Goal: Task Accomplishment & Management: Use online tool/utility

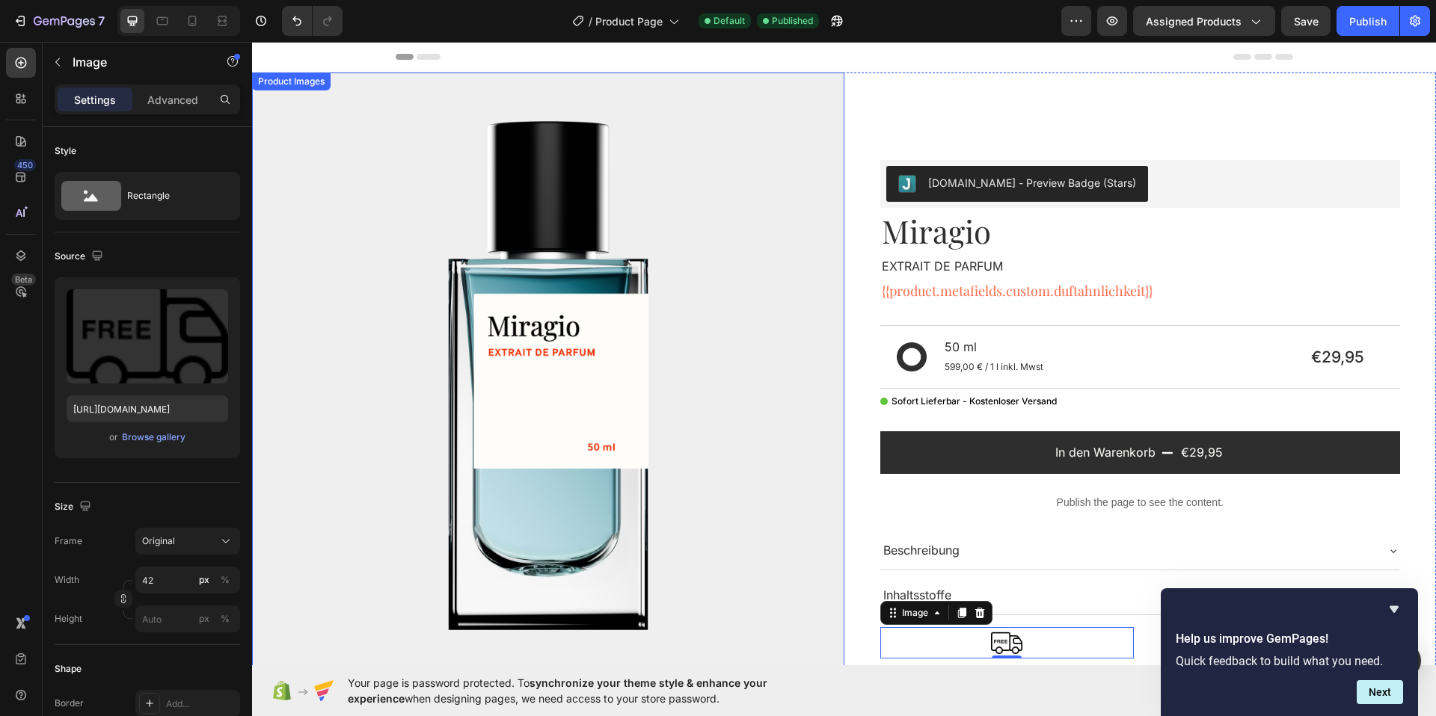
scroll to position [734, 0]
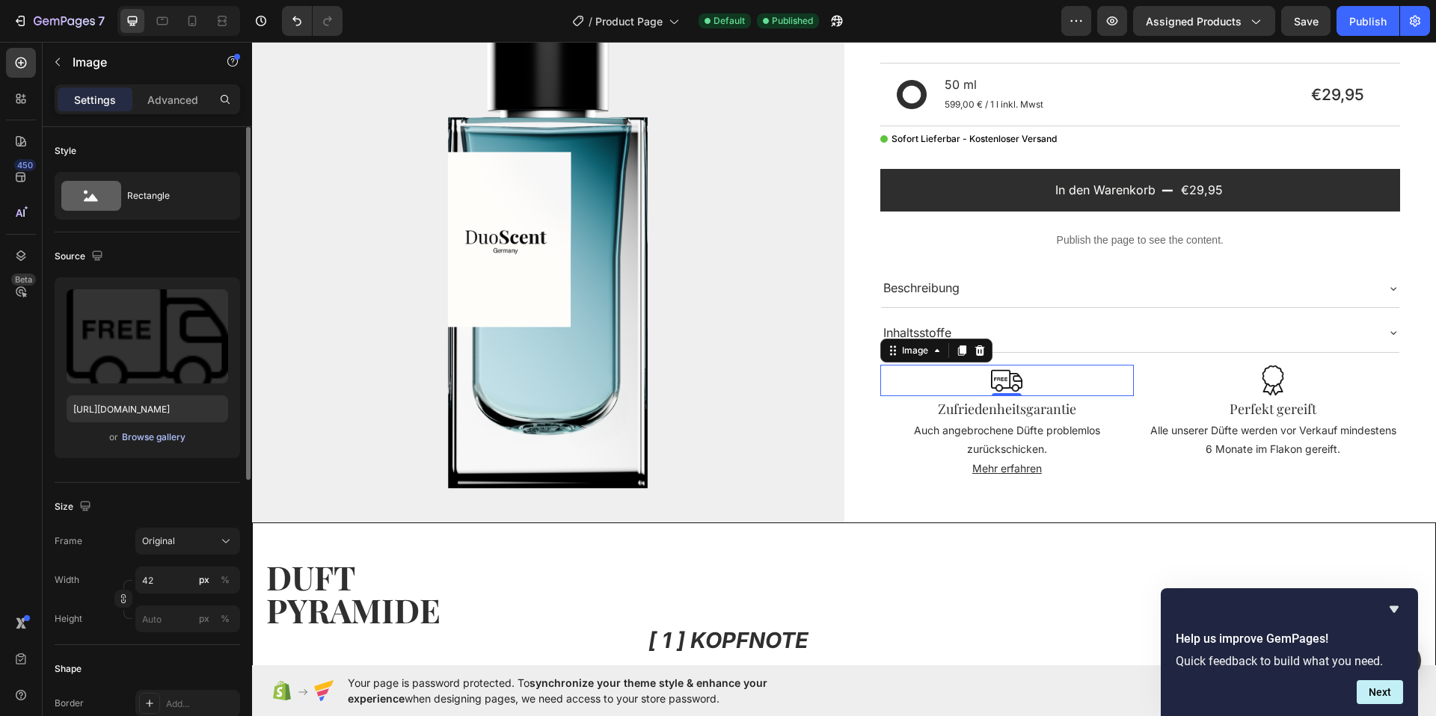
click at [132, 437] on div "Browse gallery" at bounding box center [154, 437] width 64 height 13
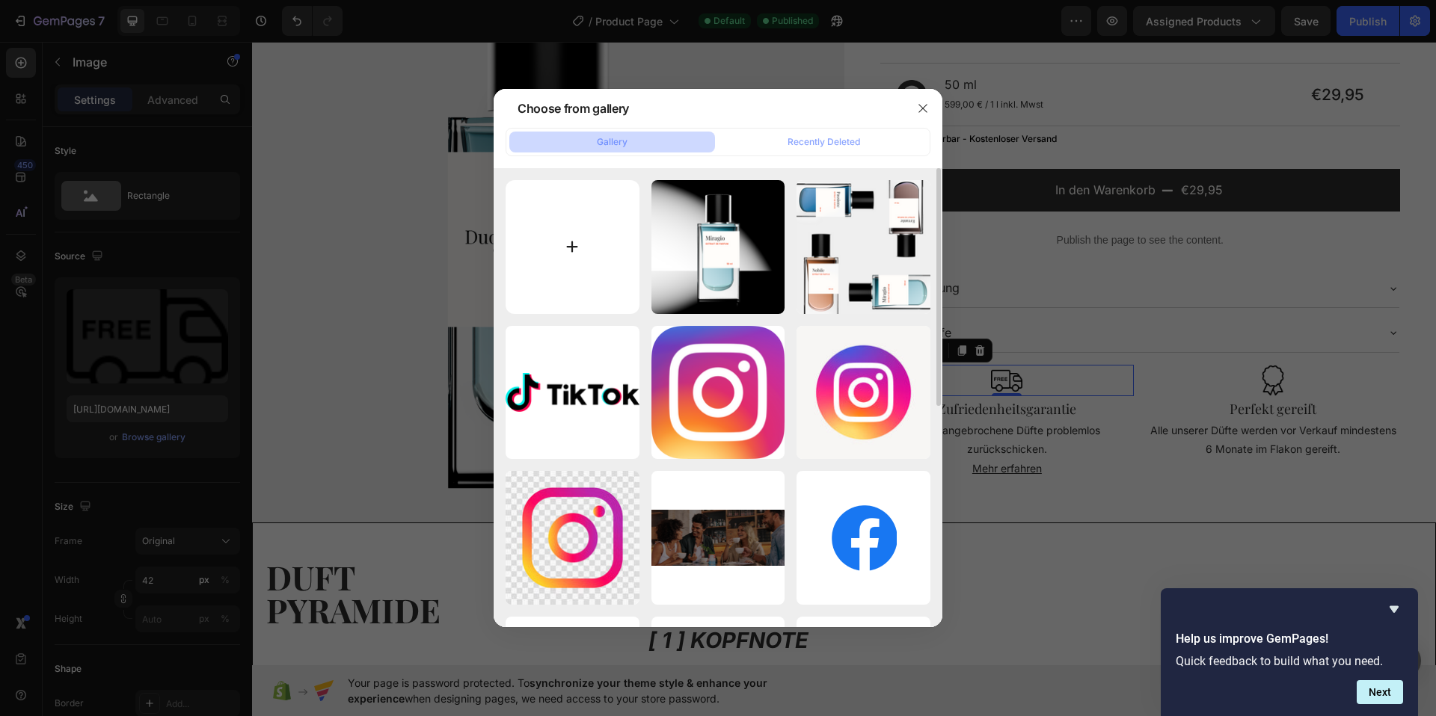
click at [572, 240] on input "file" at bounding box center [573, 247] width 134 height 134
type input "C:\fakepath\icons8-certificate-96.png"
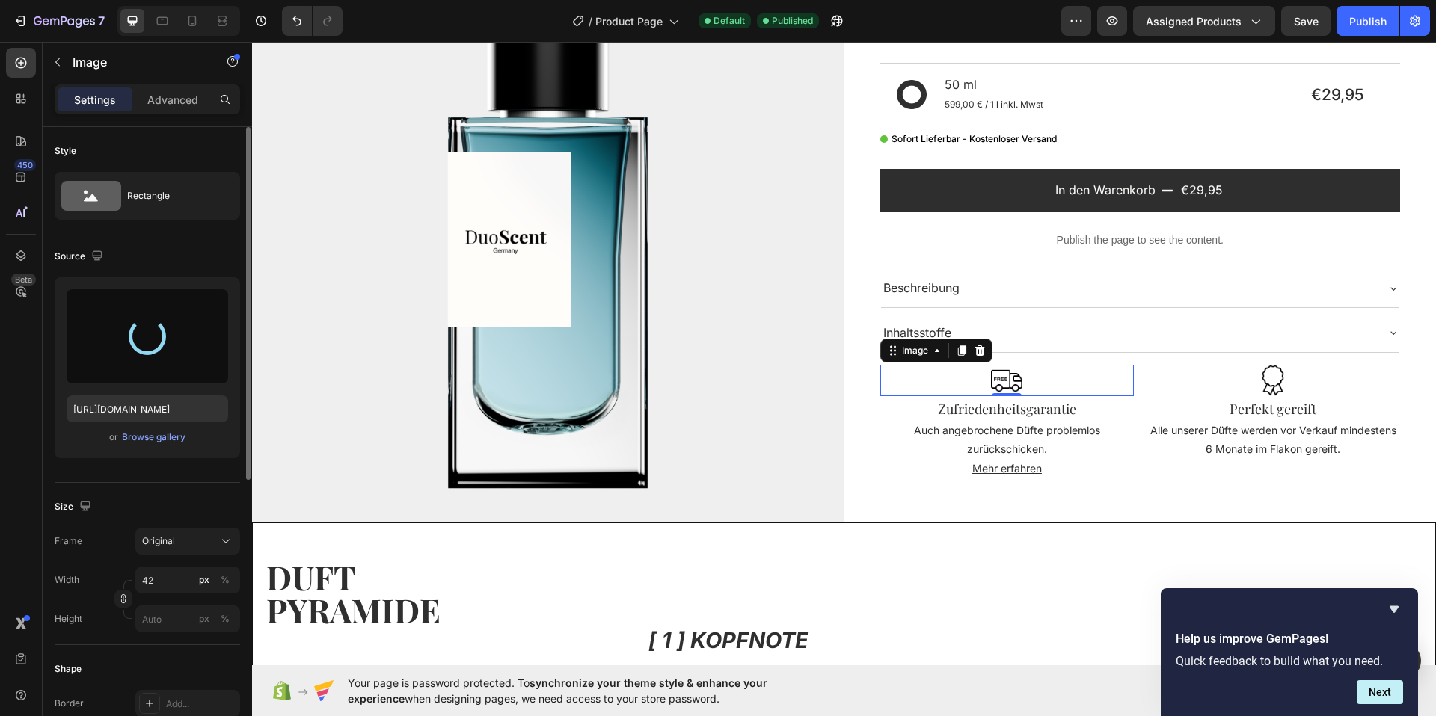
type input "https://cdn.shopify.com/s/files/1/0953/0071/4841/files/gempages_576960280823595…"
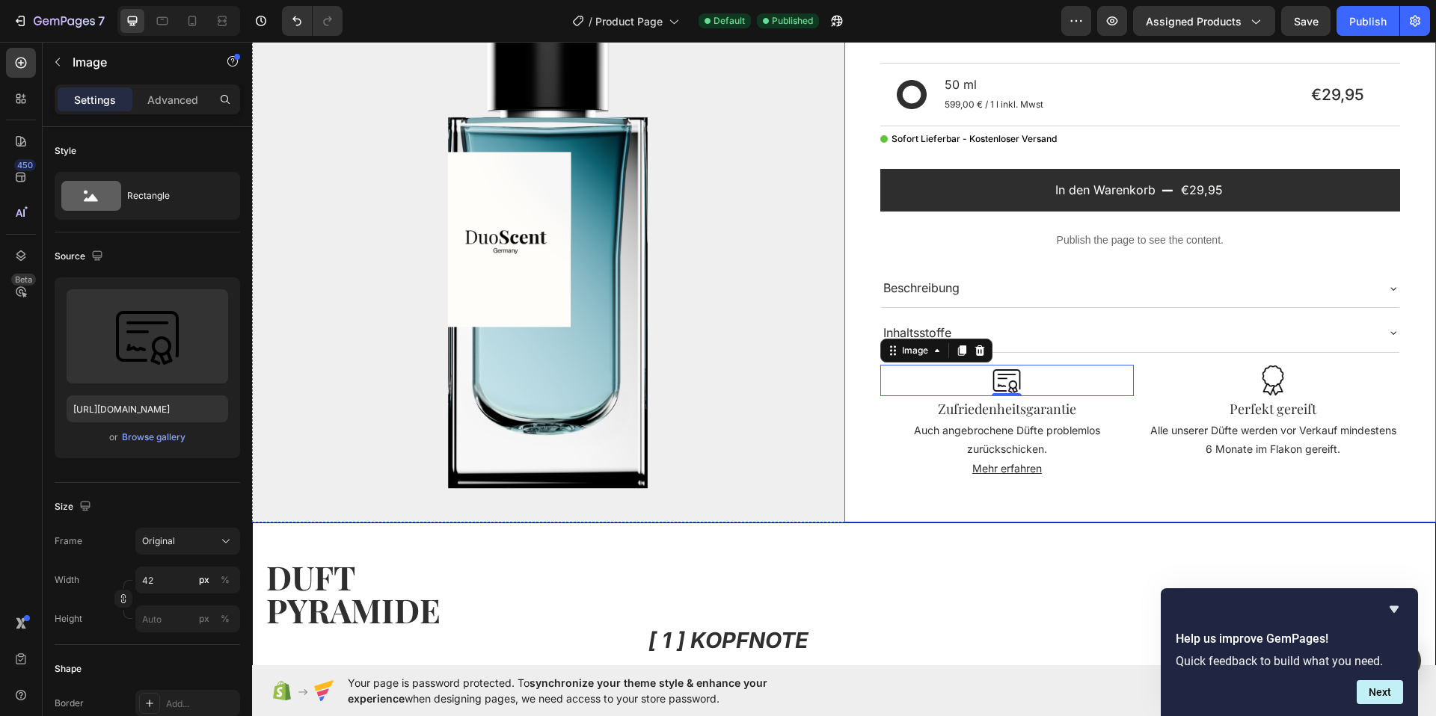
click at [1026, 511] on div "Judge.me - Preview Badge (Stars) Judge.me Miragio Product Title EXTRAIT DE PARF…" at bounding box center [1140, 192] width 592 height 661
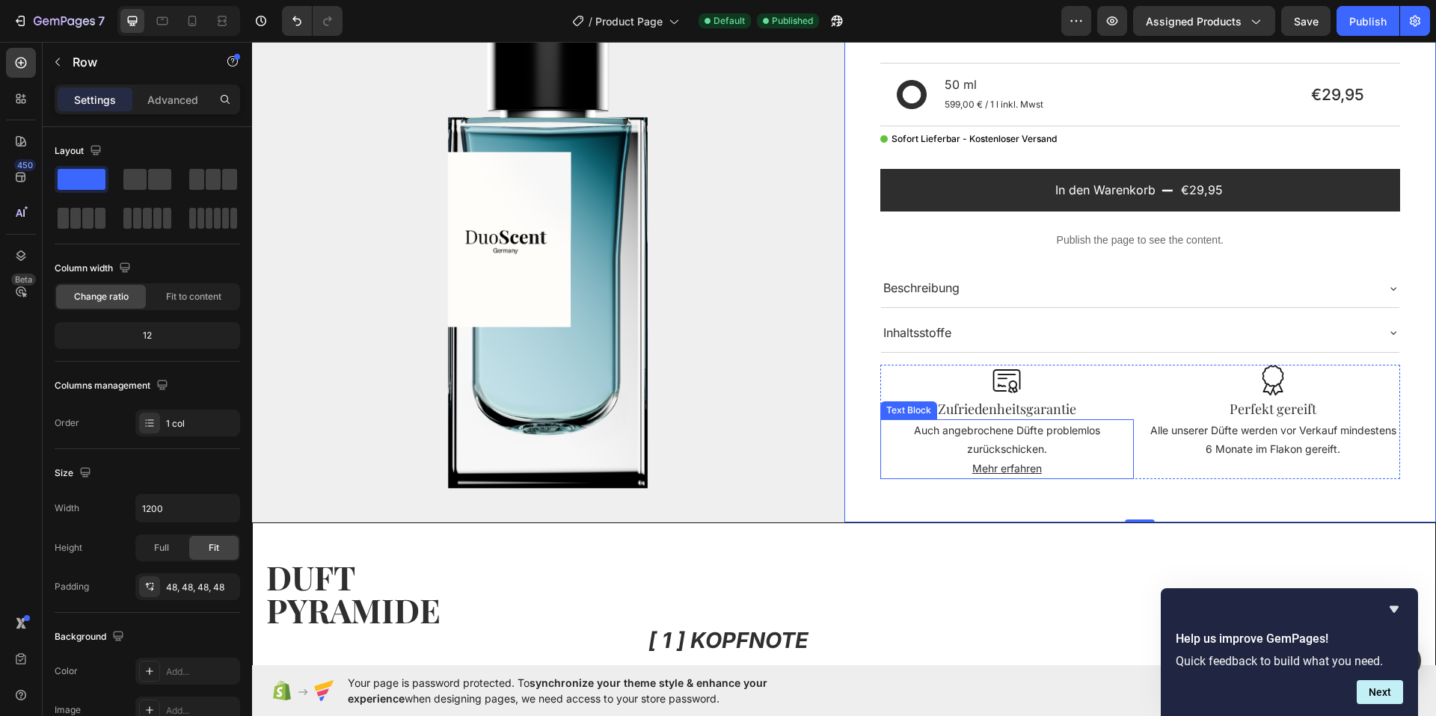
click at [1064, 452] on p "Auch angebrochene Düfte problemlos zurückschicken." at bounding box center [1007, 439] width 251 height 37
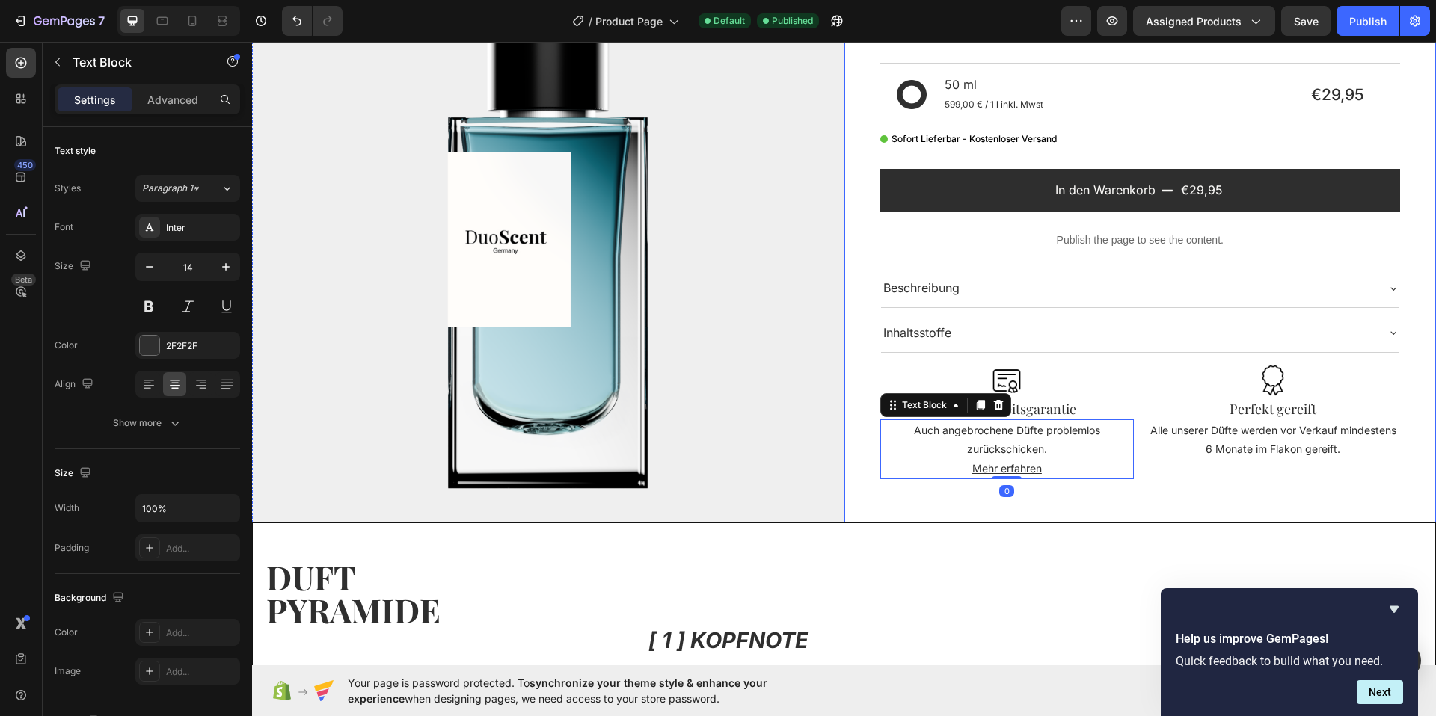
click at [1042, 517] on div "Judge.me - Preview Badge (Stars) Judge.me Miragio Product Title EXTRAIT DE PARF…" at bounding box center [1140, 192] width 592 height 661
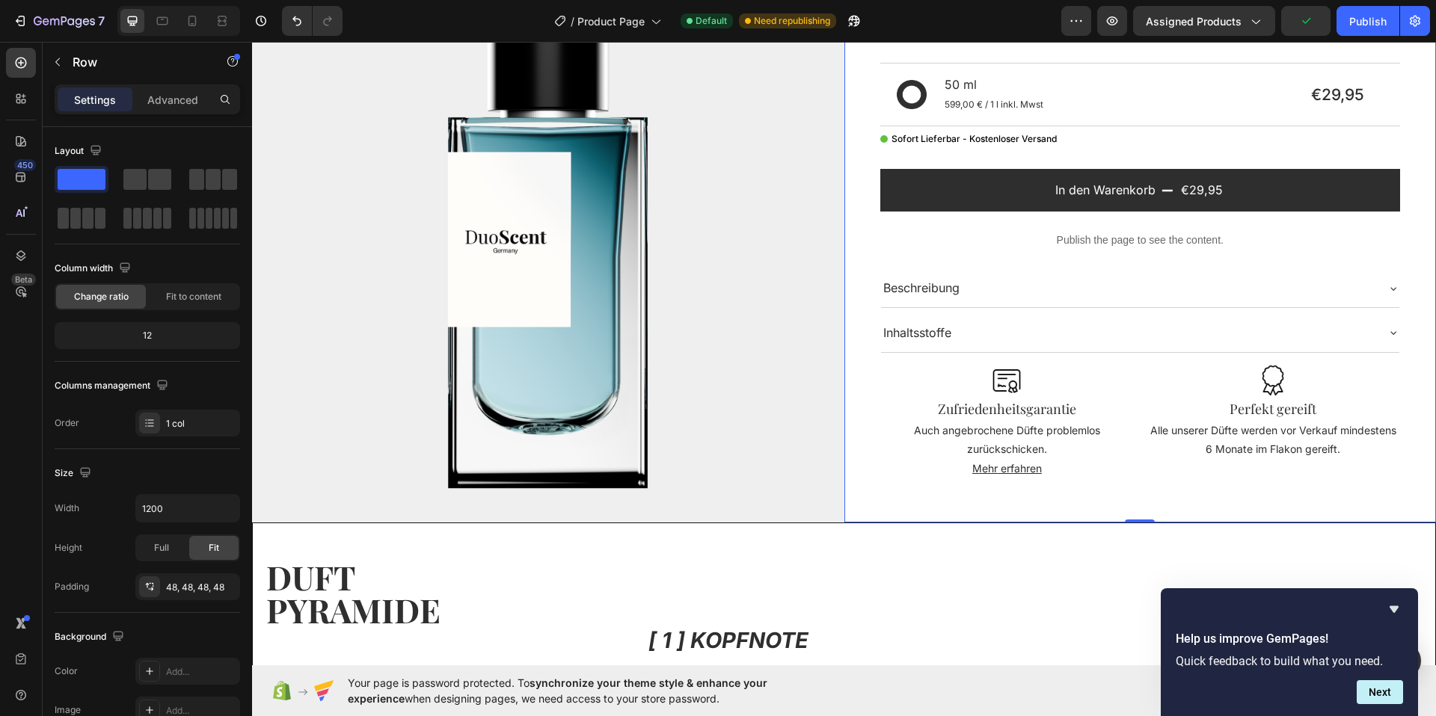
click at [1048, 515] on div "Judge.me - Preview Badge (Stars) Judge.me Miragio Product Title EXTRAIT DE PARF…" at bounding box center [1140, 192] width 592 height 661
click at [1354, 26] on div "Publish" at bounding box center [1367, 21] width 37 height 16
click at [55, 65] on icon "button" at bounding box center [58, 62] width 12 height 12
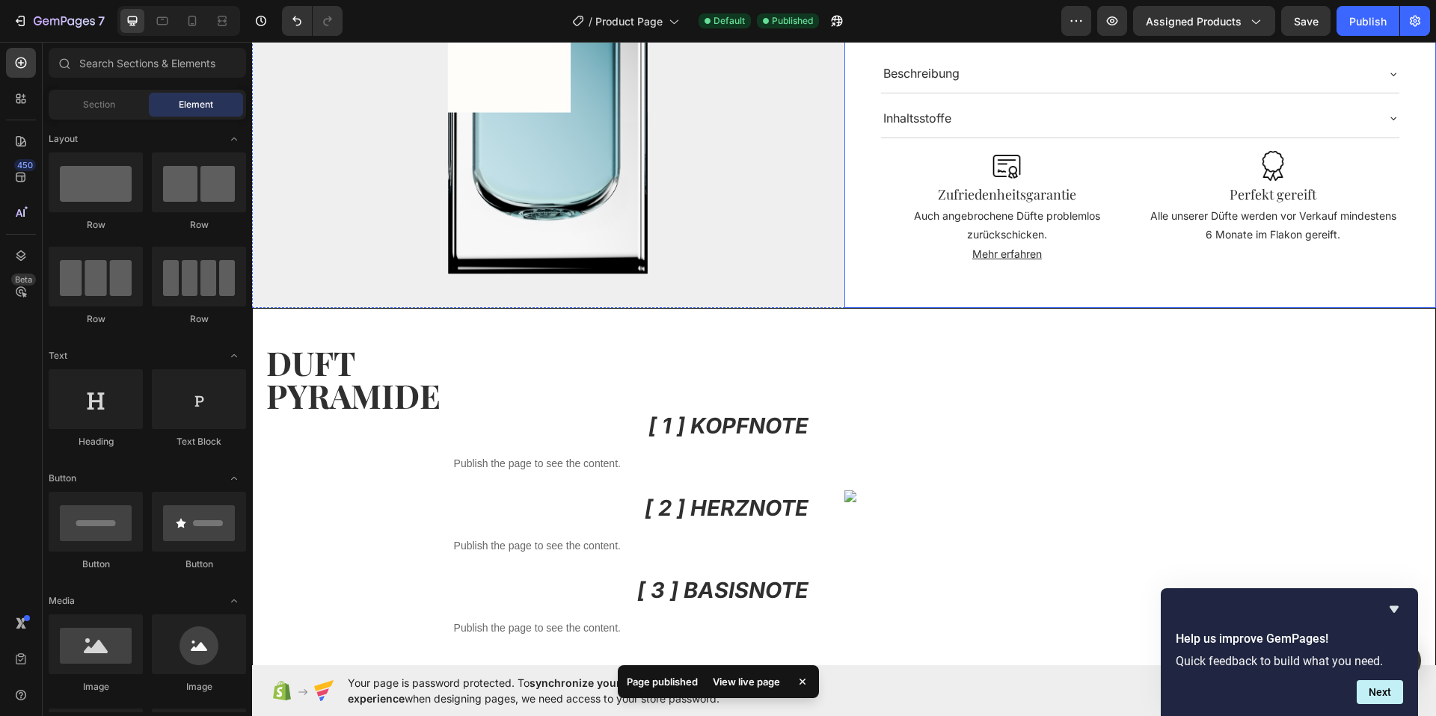
scroll to position [951, 0]
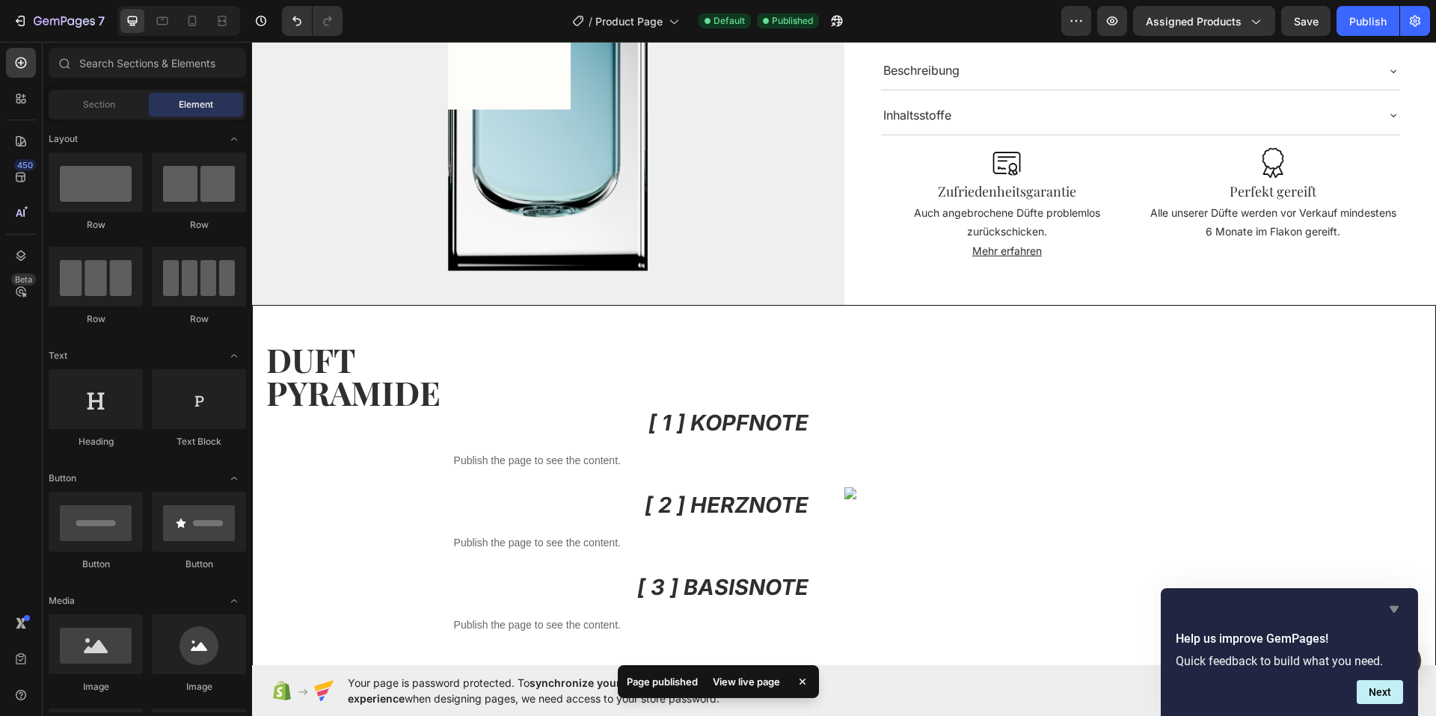
click at [1390, 615] on icon "Hide survey" at bounding box center [1394, 609] width 18 height 18
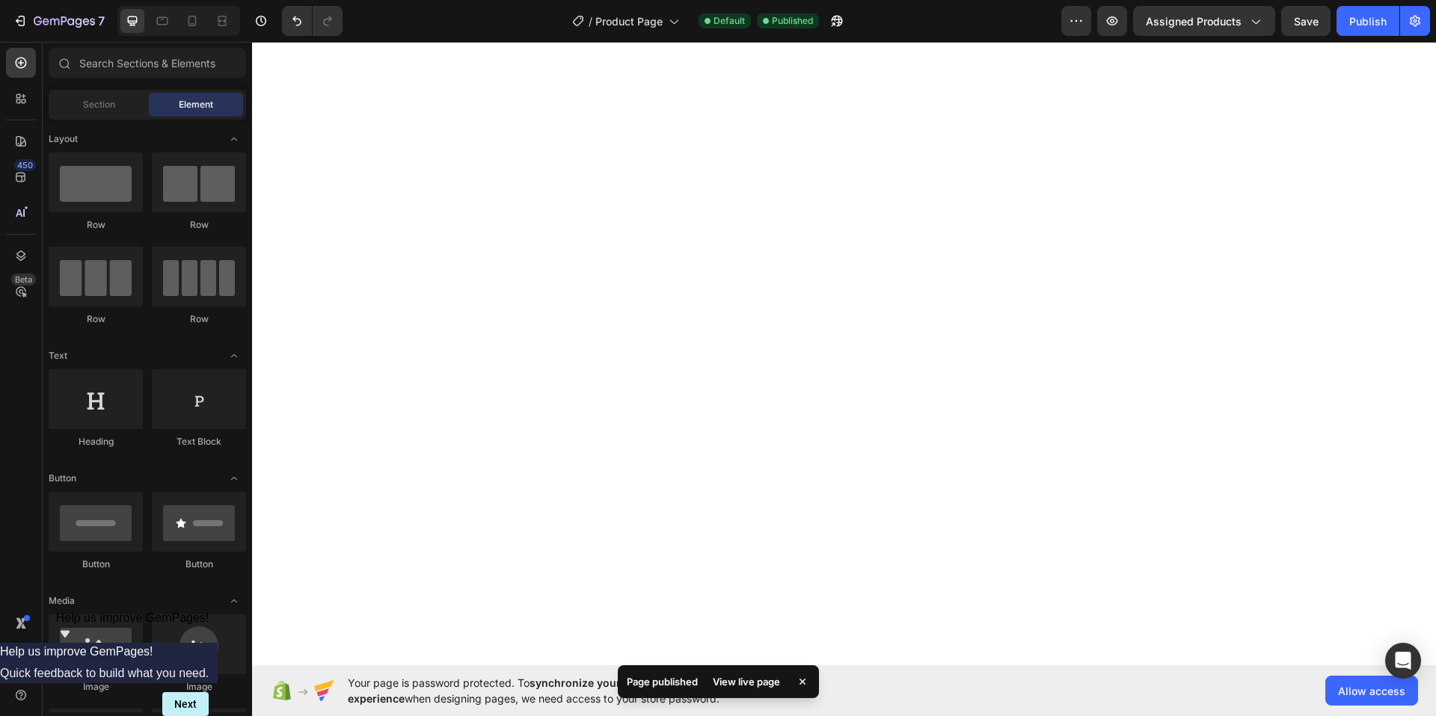
scroll to position [0, 0]
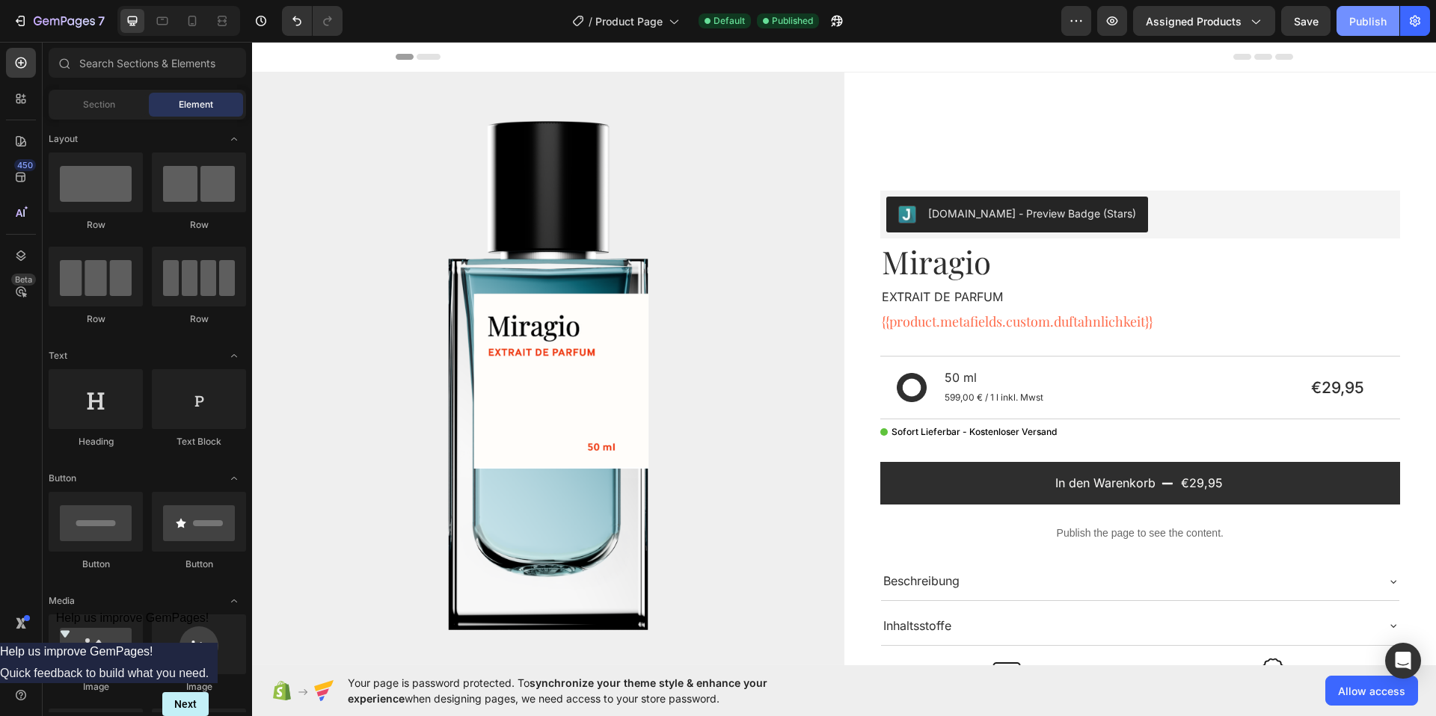
click at [1376, 31] on button "Publish" at bounding box center [1367, 21] width 63 height 30
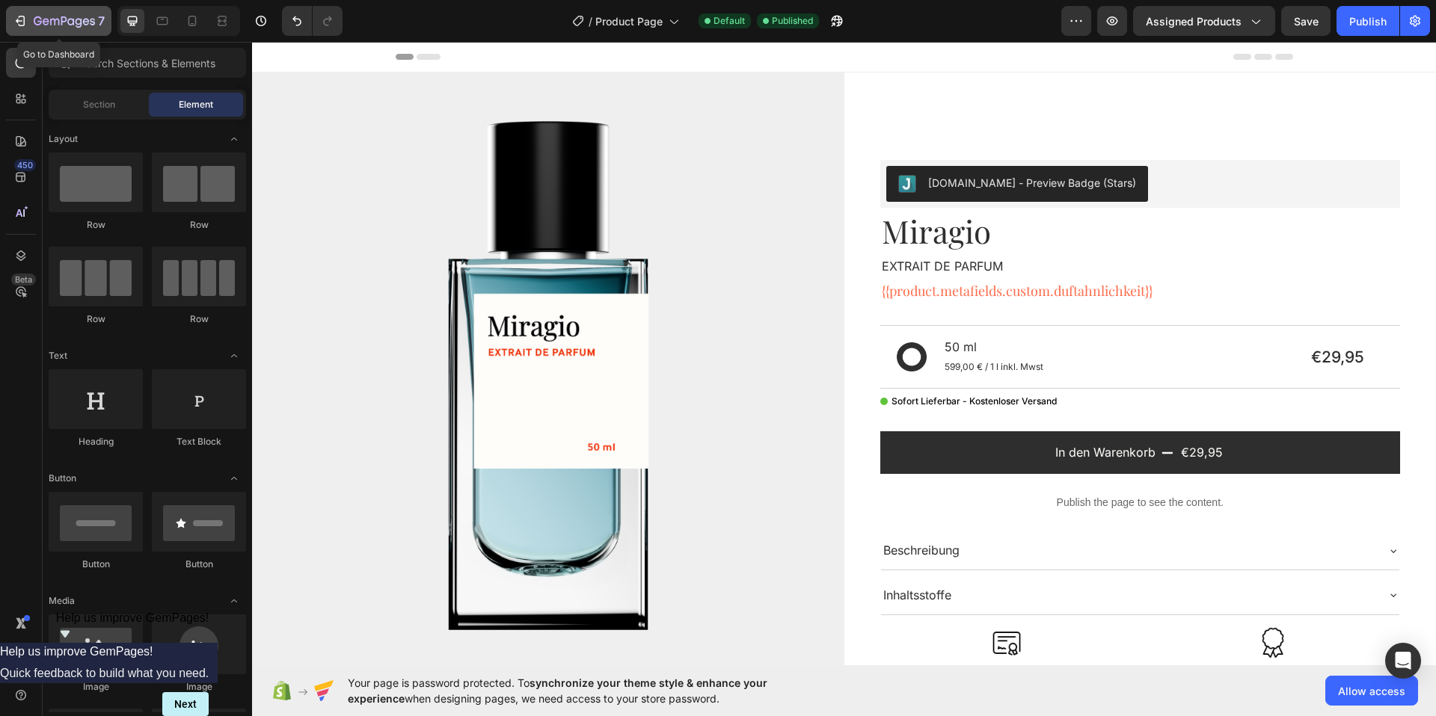
click at [47, 17] on icon "button" at bounding box center [64, 22] width 61 height 13
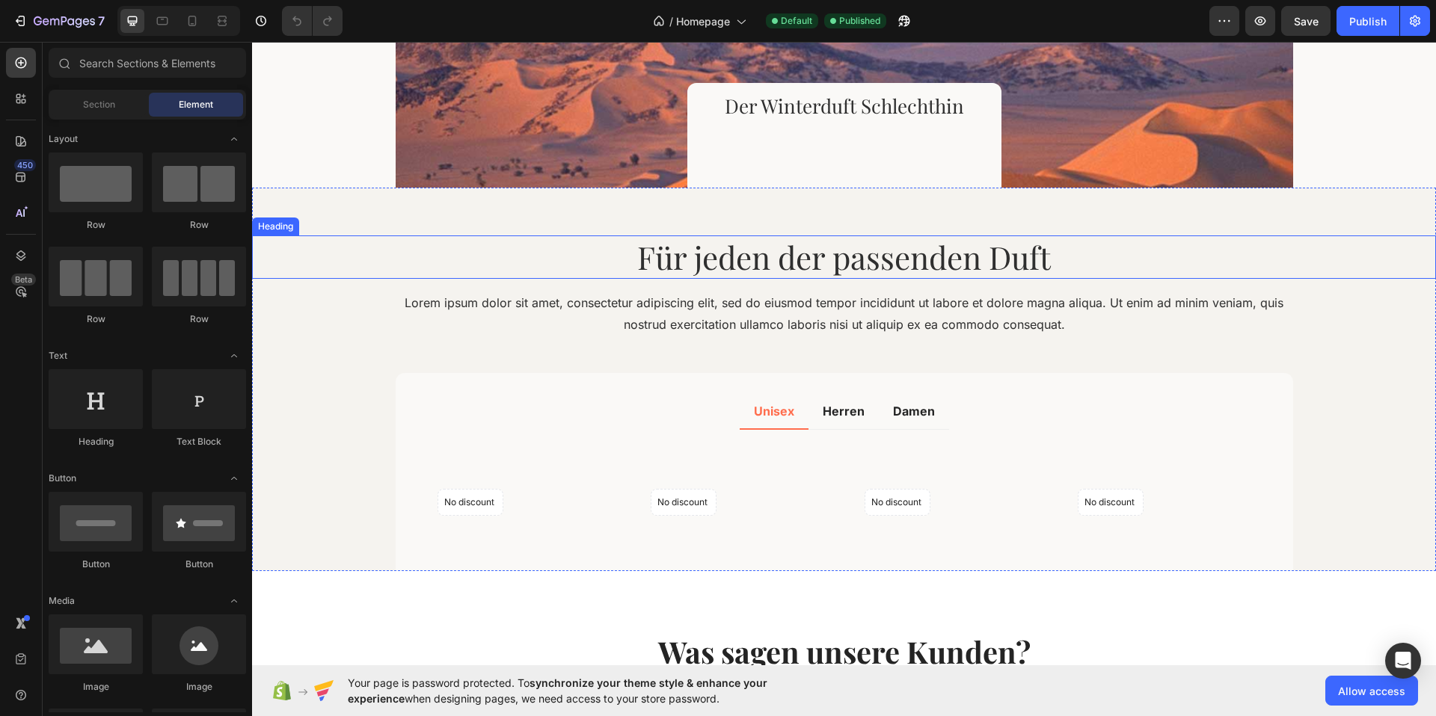
scroll to position [1006, 0]
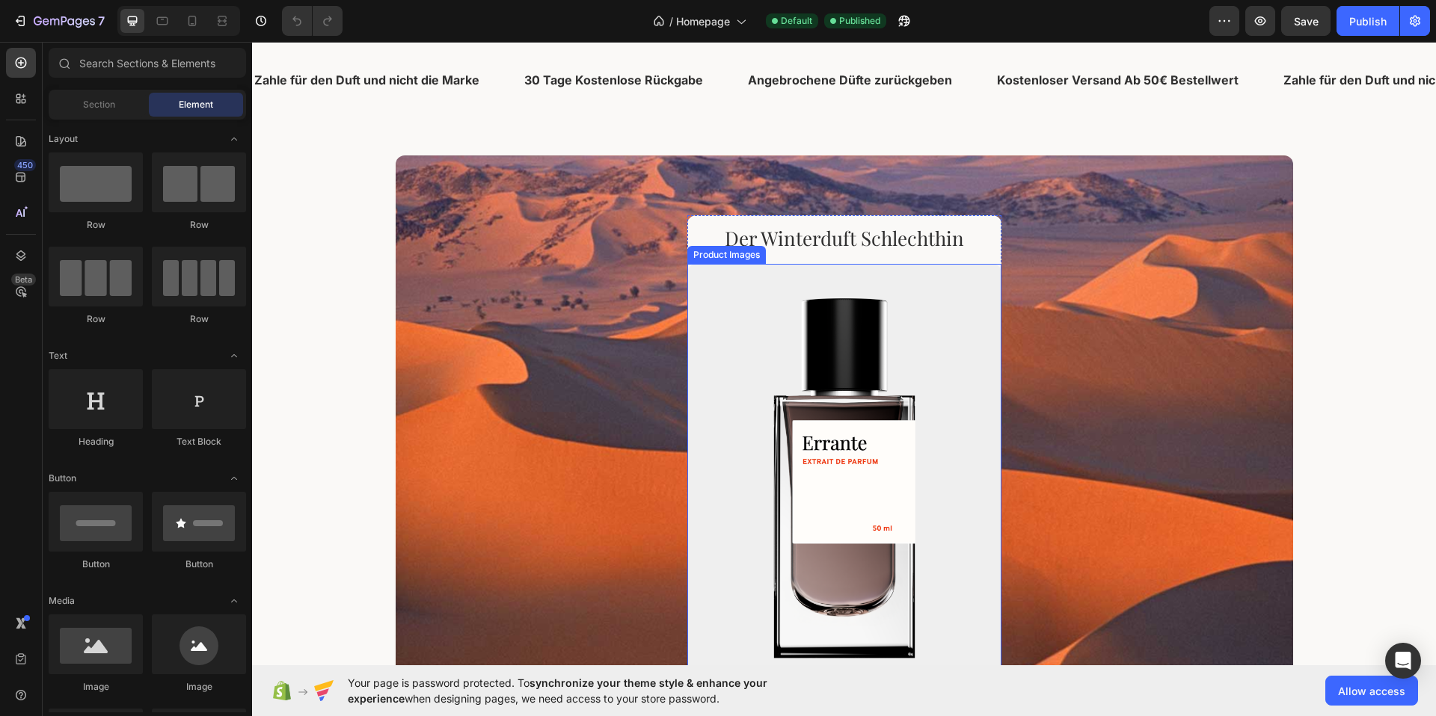
click at [873, 304] on img at bounding box center [844, 473] width 314 height 419
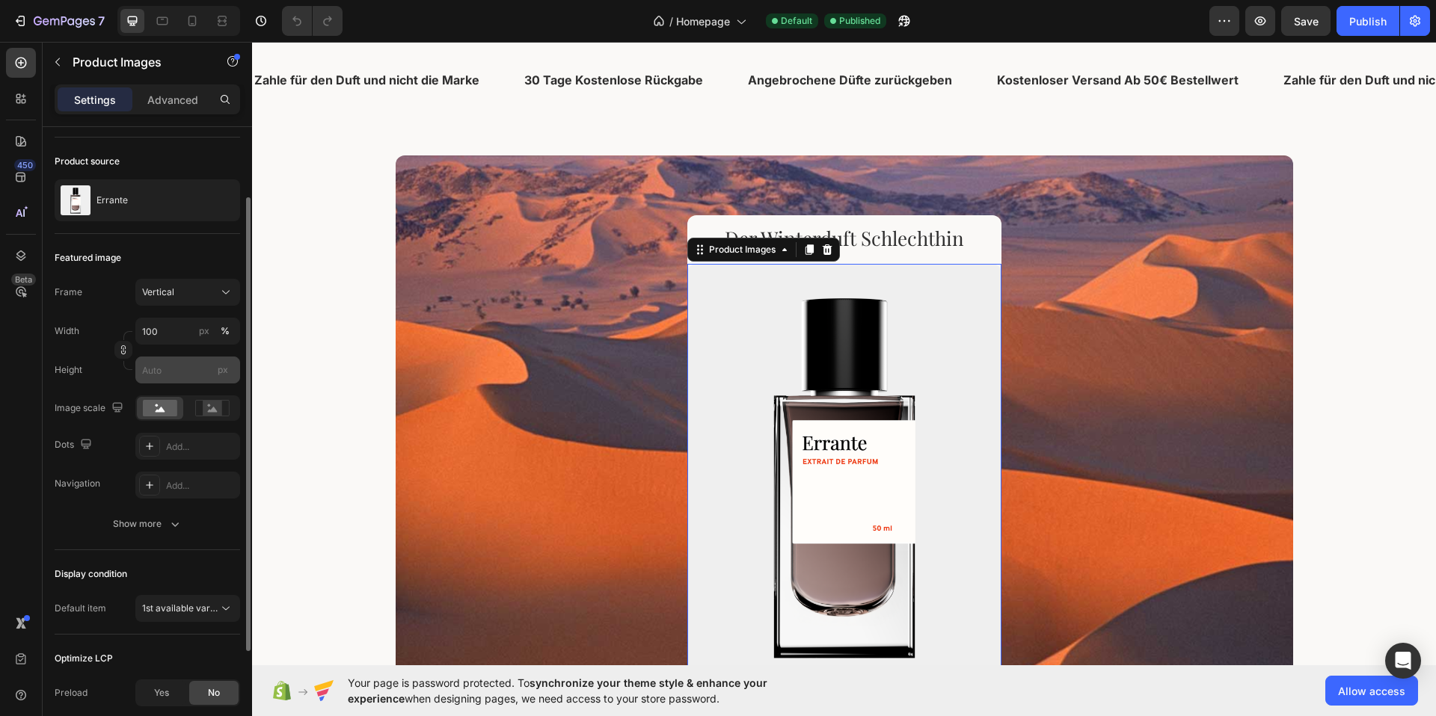
scroll to position [96, 0]
click at [149, 533] on button "Show more" at bounding box center [147, 522] width 185 height 27
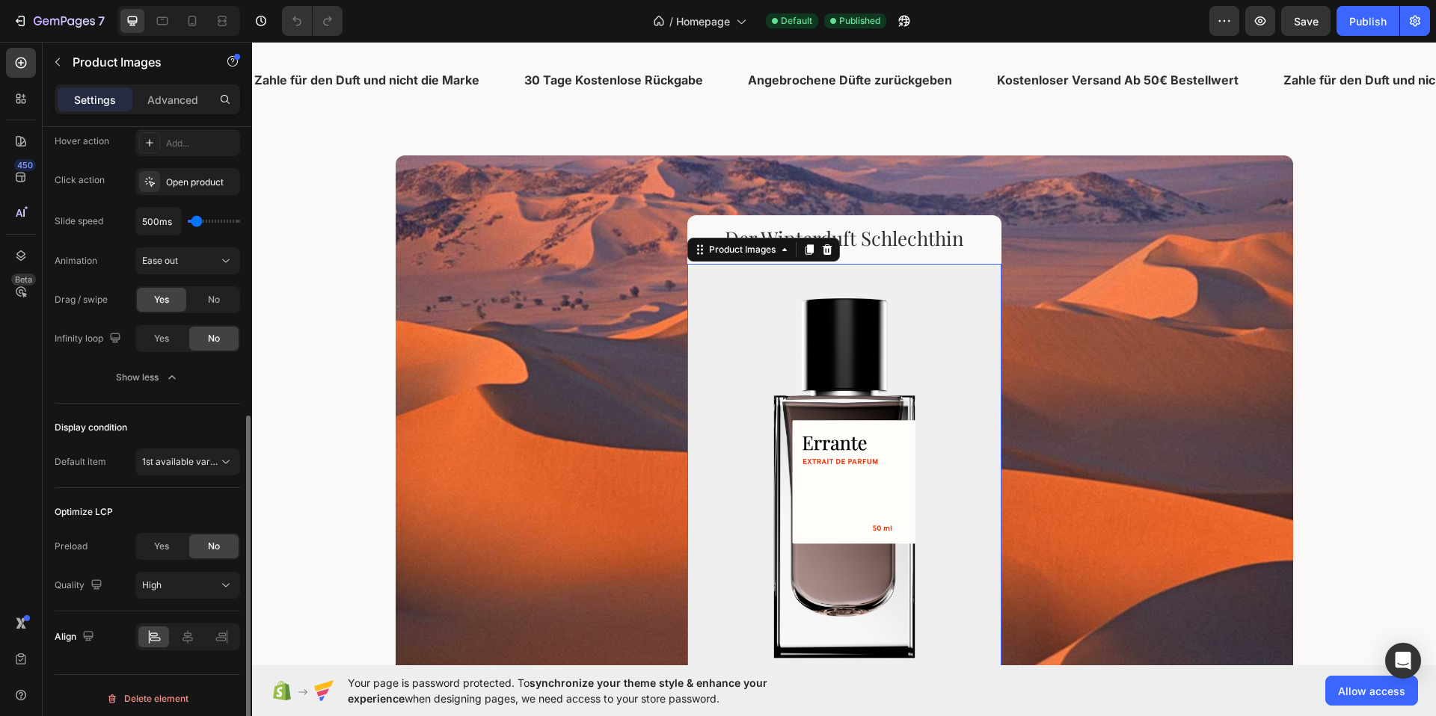
scroll to position [521, 0]
click at [209, 582] on div "High" at bounding box center [180, 579] width 76 height 13
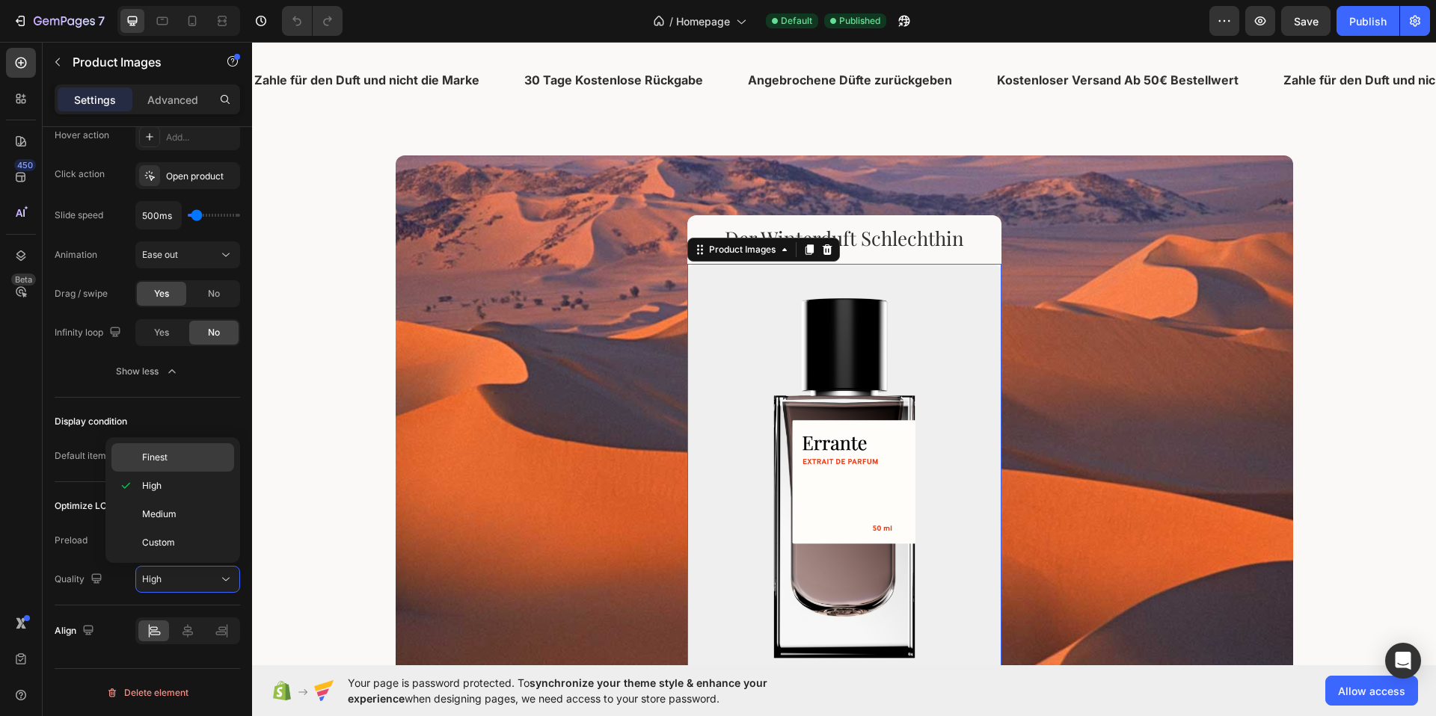
click at [170, 448] on div "Finest" at bounding box center [172, 457] width 123 height 28
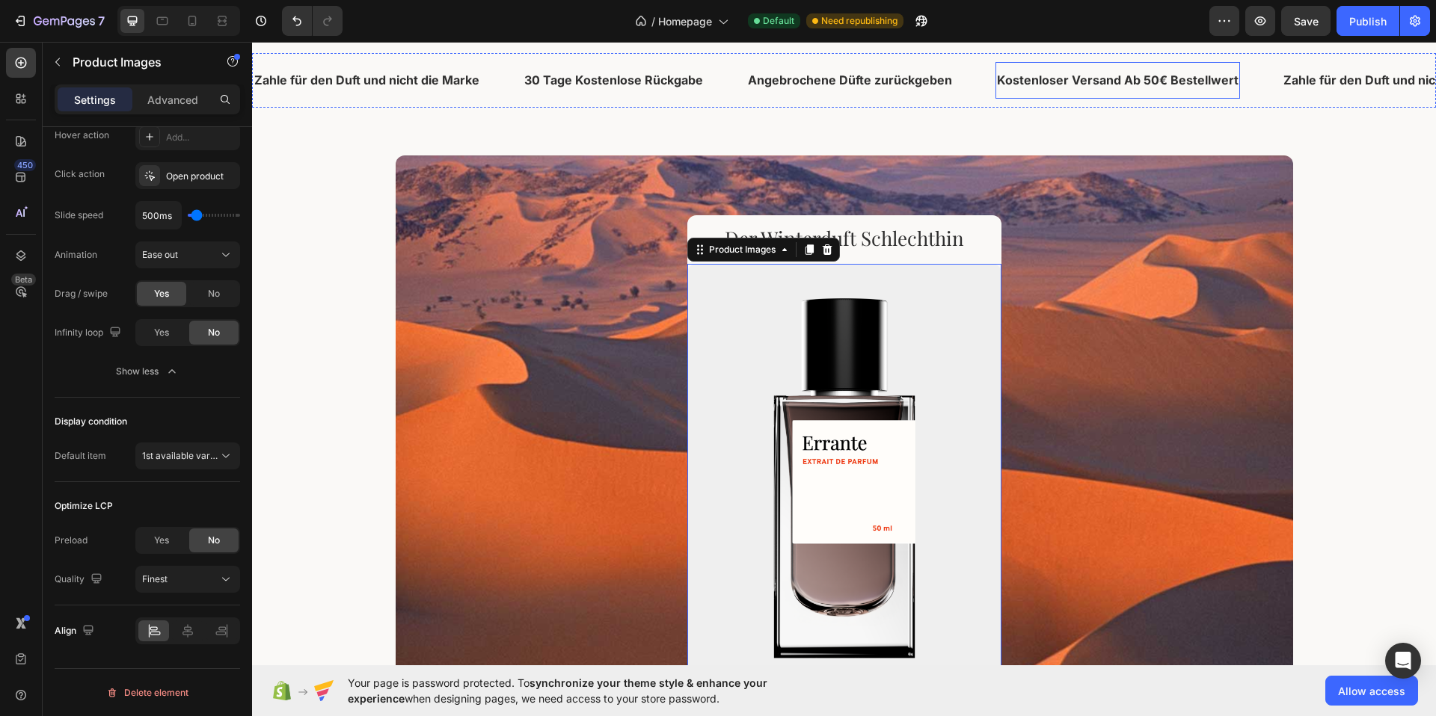
click at [1143, 79] on p "Kostenloser Versand Ab 50€ Bestellwert" at bounding box center [1118, 81] width 242 height 22
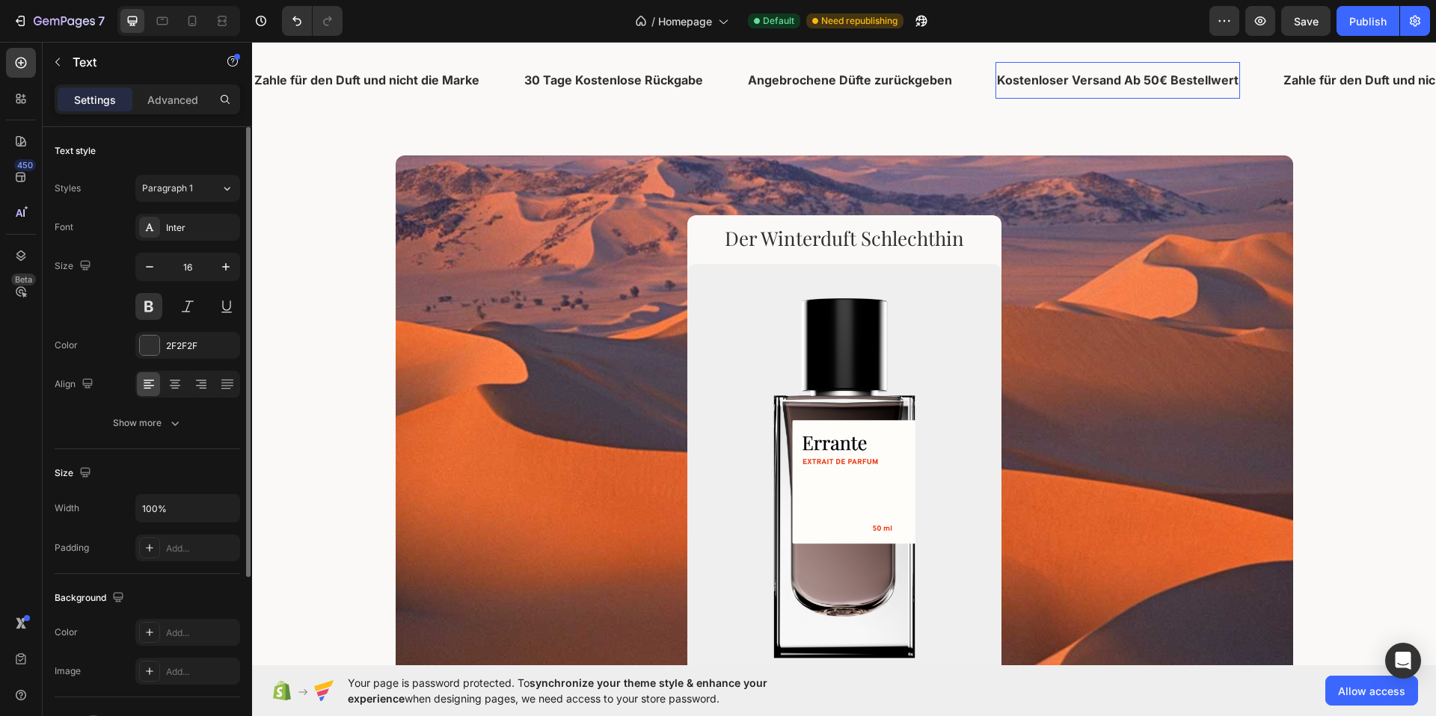
click at [1143, 79] on p "Kostenloser Versand Ab 50€ Bestellwert" at bounding box center [1118, 81] width 242 height 22
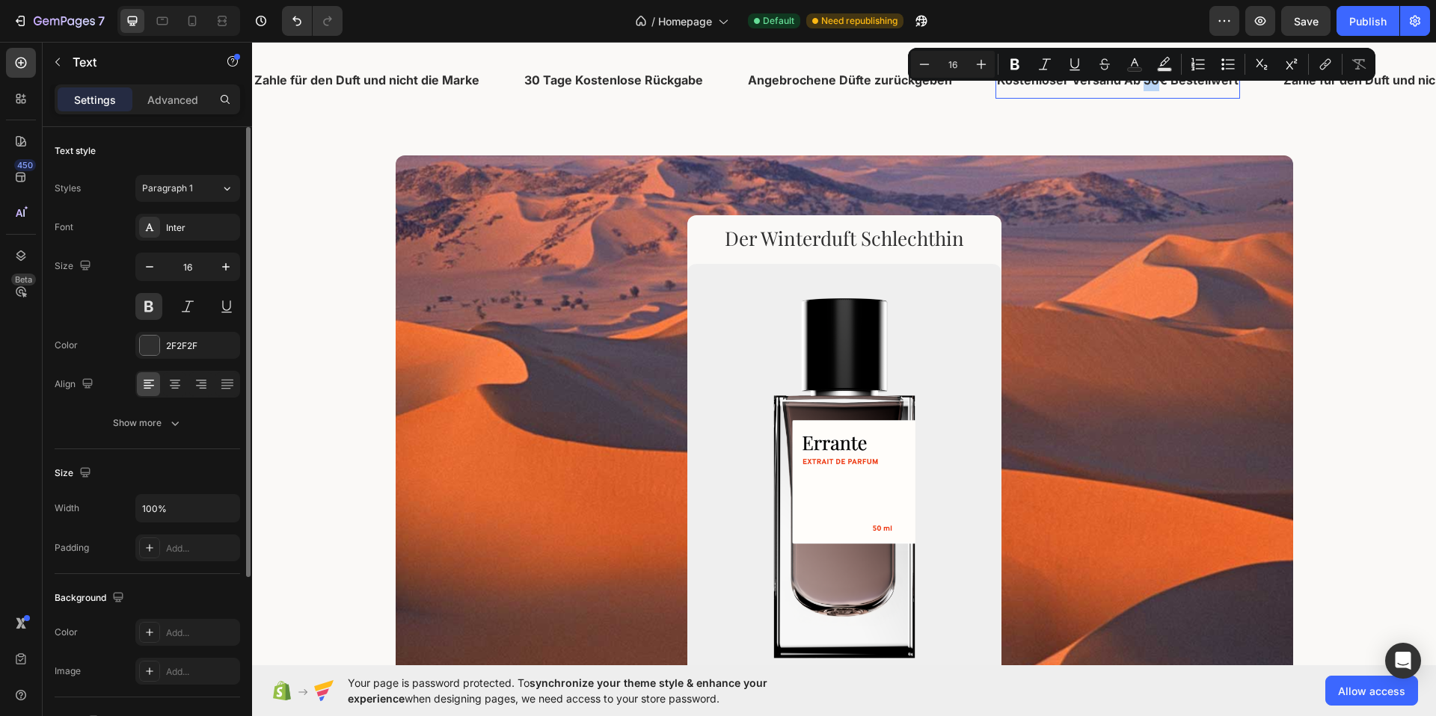
click at [1124, 79] on div "Minus 16 Plus Bold Italic Underline Strikethrough Text Color Text Background Co…" at bounding box center [1141, 64] width 467 height 33
click at [1116, 84] on p "Kostenloser Versand Ab 50€ Bestellwert" at bounding box center [1118, 81] width 242 height 22
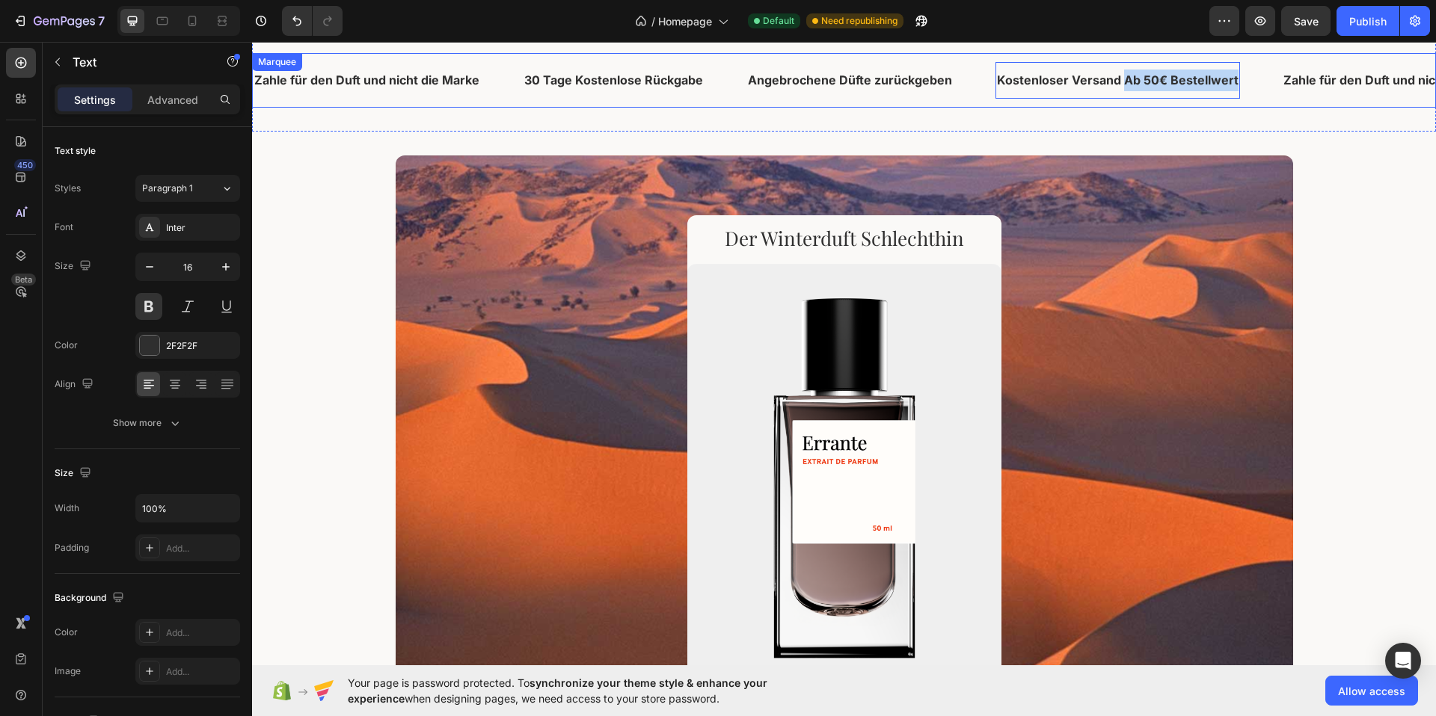
drag, startPoint x: 1117, startPoint y: 82, endPoint x: 1235, endPoint y: 87, distance: 118.3
click at [1235, 87] on div "Kostenloser Versand Ab 50€ Bestellwert Text 0" at bounding box center [1138, 80] width 286 height 37
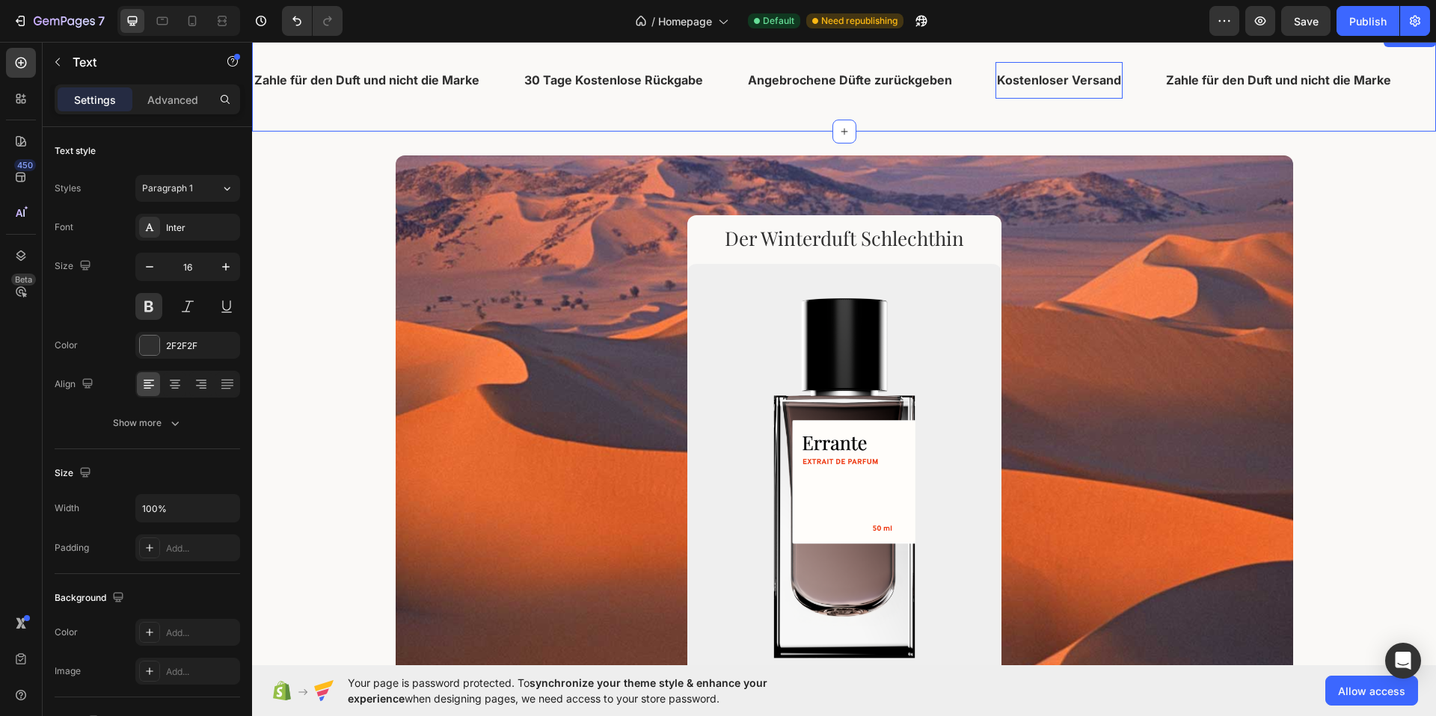
click at [1232, 114] on div "Zahle für den Duft und nicht die Marke Text 30 Tage Kostenlose Rückgabe Text An…" at bounding box center [844, 80] width 1184 height 102
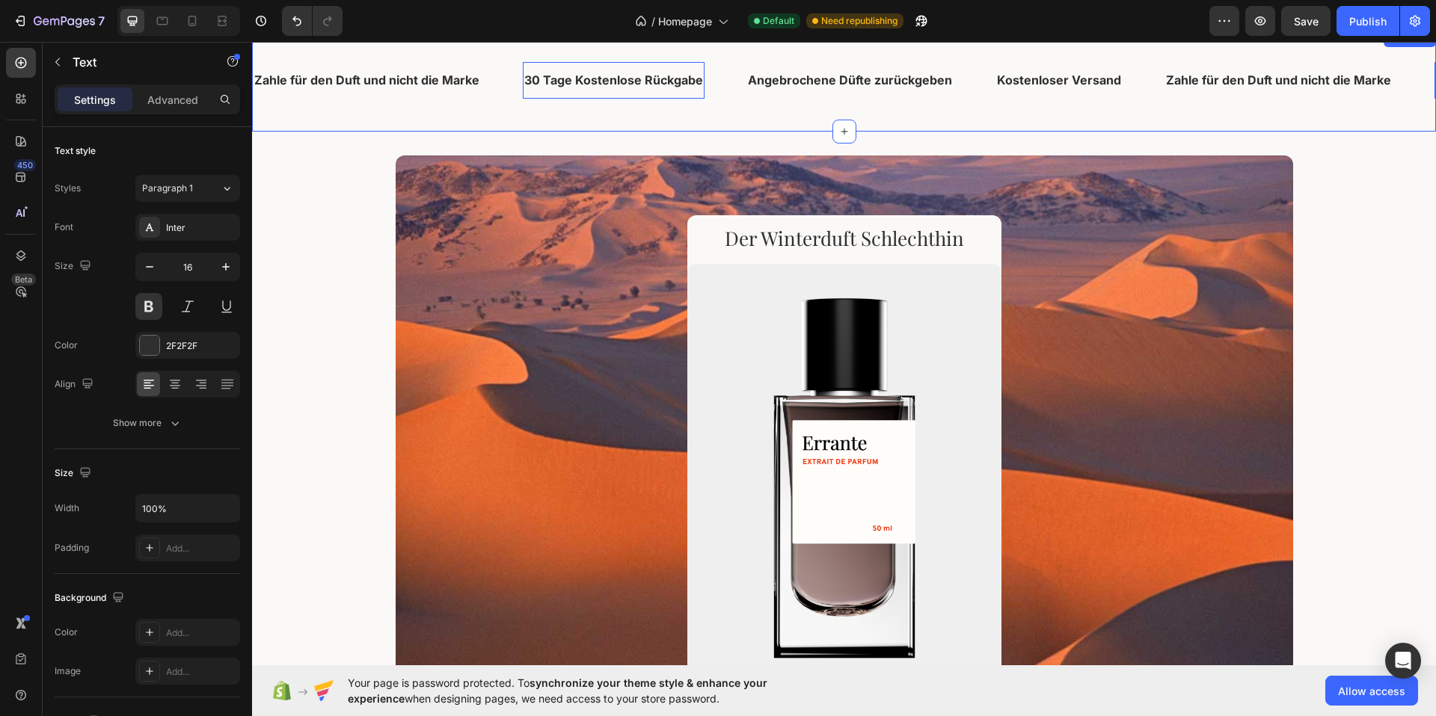
click at [1190, 117] on div "Zahle für den Duft und nicht die Marke Text 30 Tage Kostenlose Rückgabe Text 0 …" at bounding box center [844, 80] width 1184 height 102
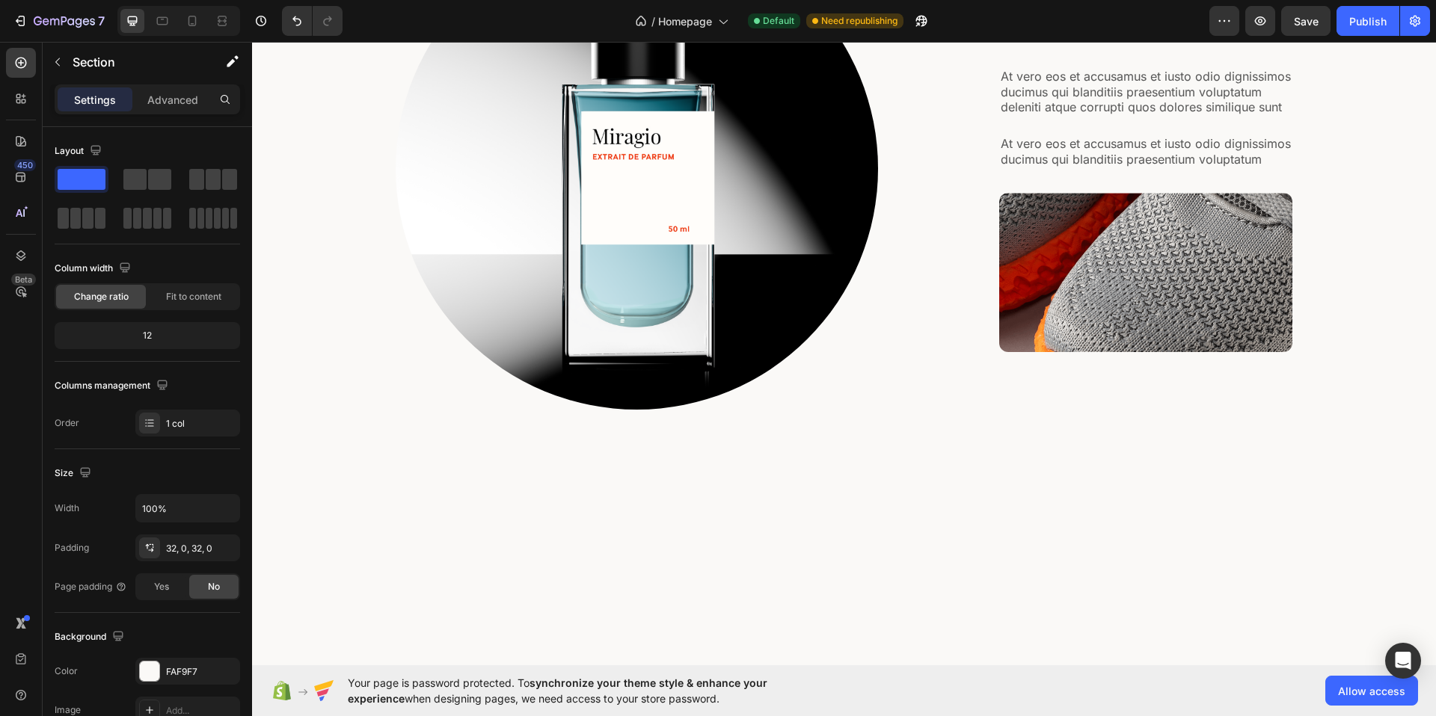
scroll to position [4650, 0]
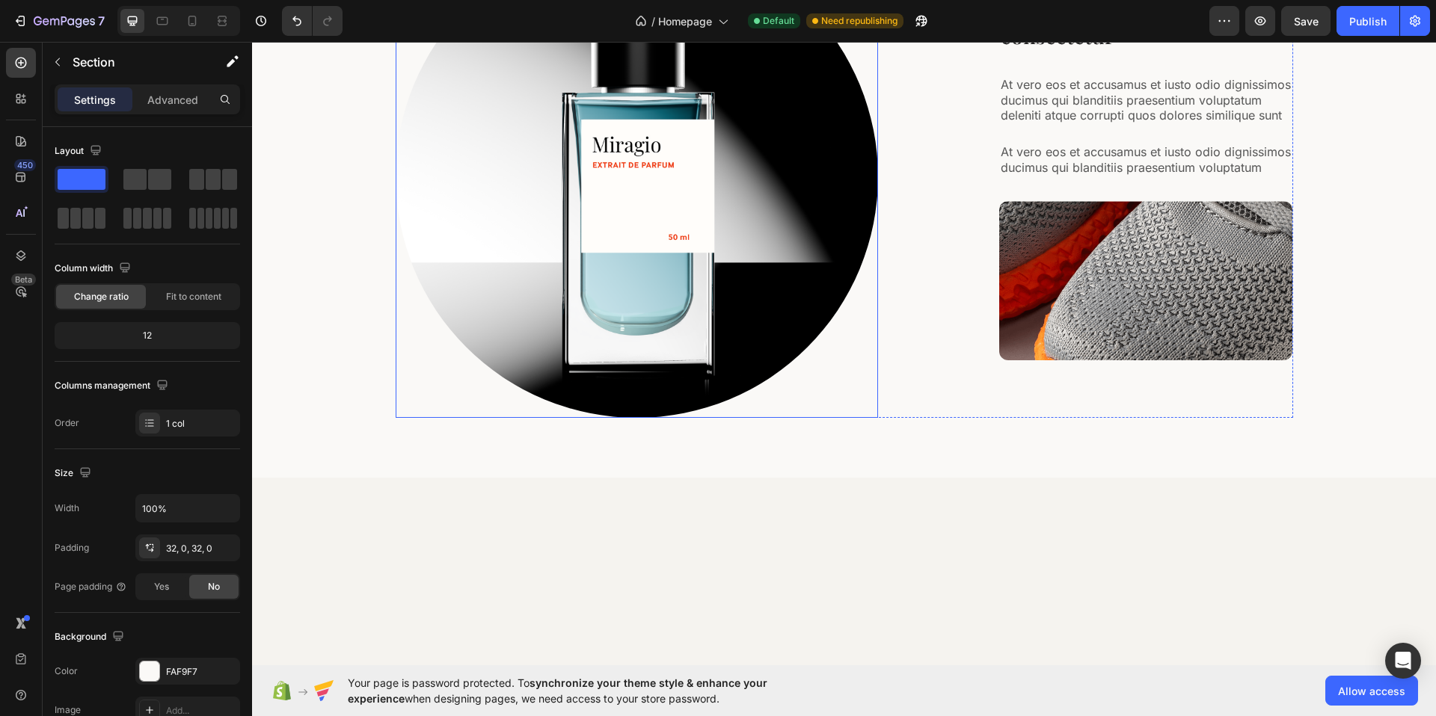
click at [696, 384] on img at bounding box center [637, 177] width 482 height 482
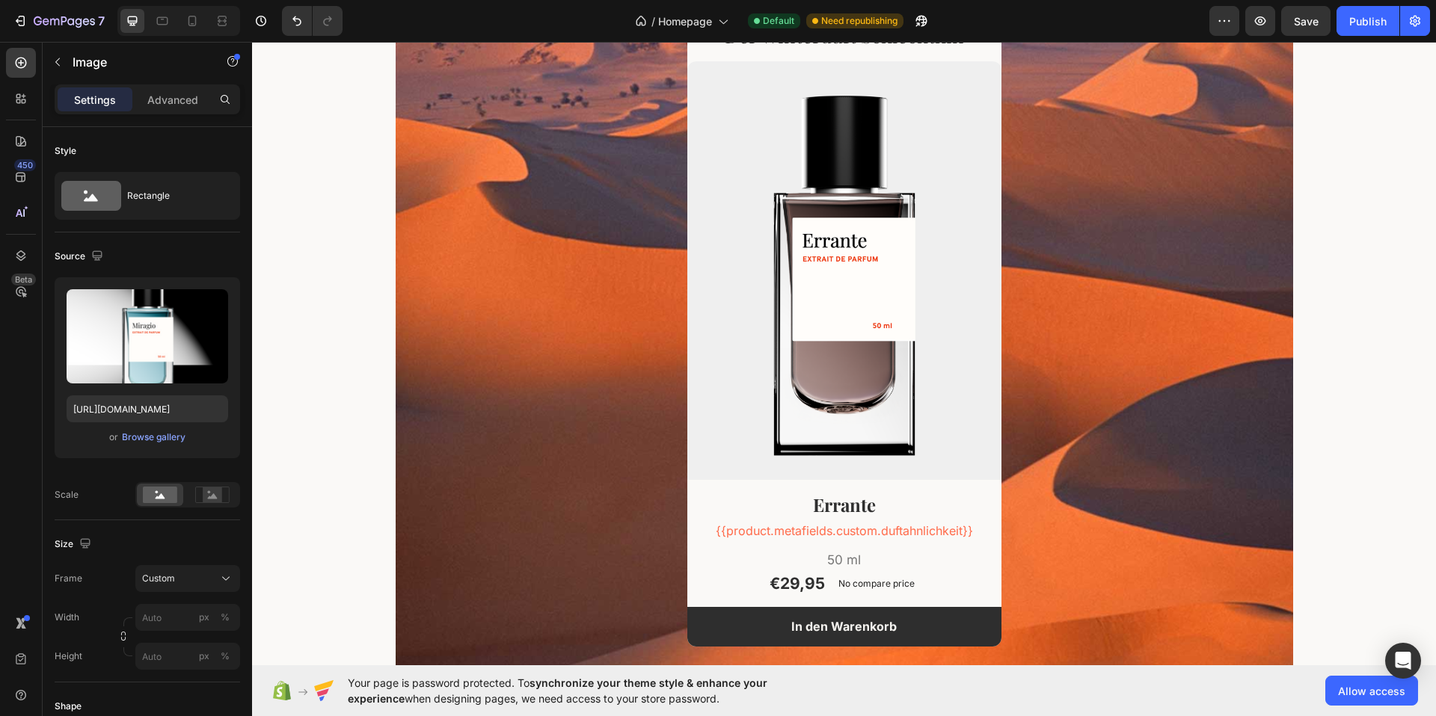
scroll to position [1928, 0]
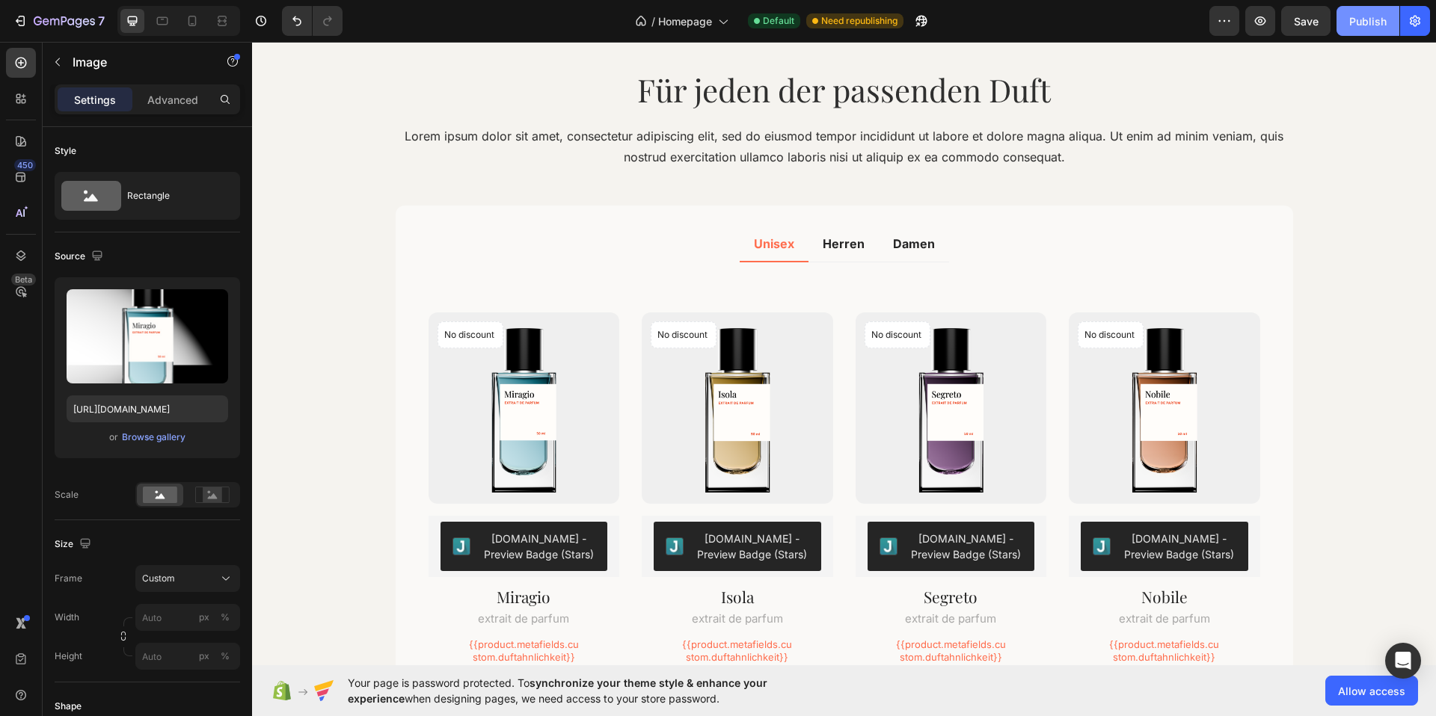
click at [1356, 32] on button "Publish" at bounding box center [1367, 21] width 63 height 30
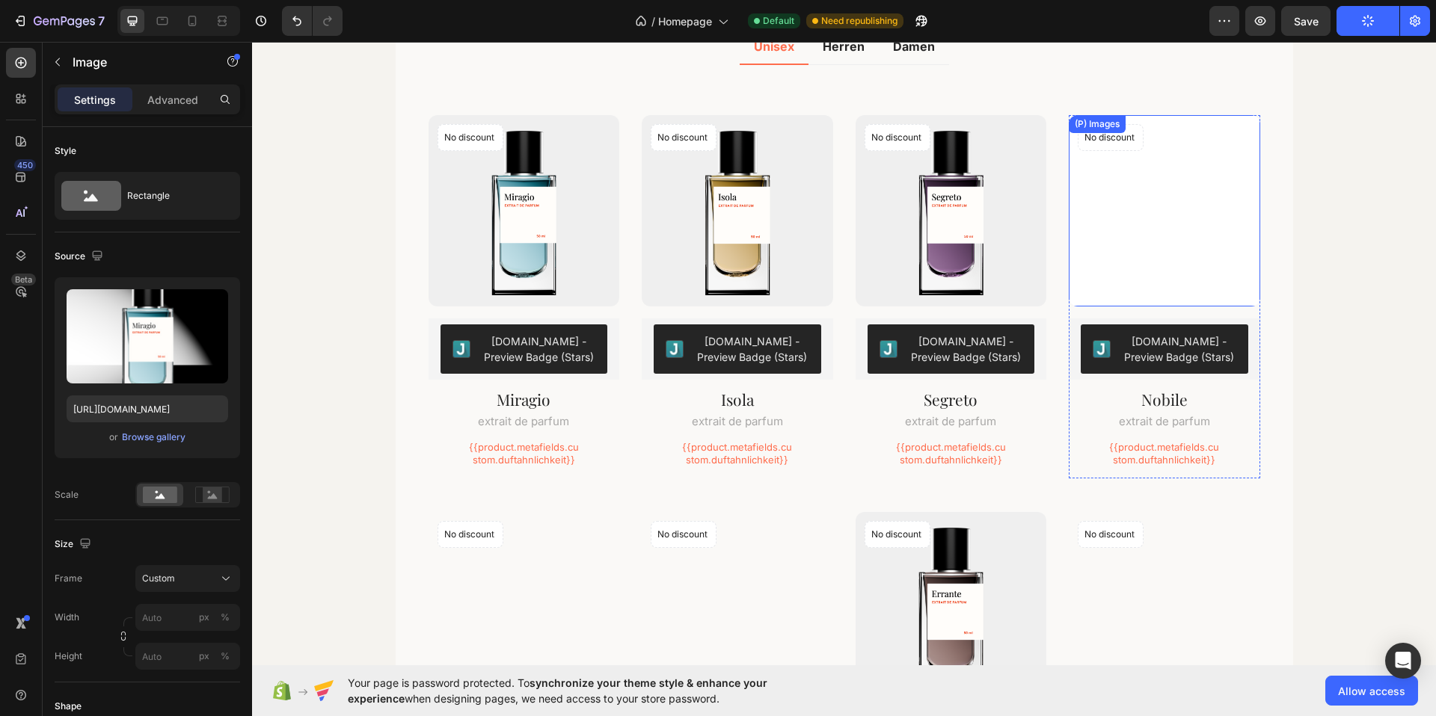
scroll to position [2164, 0]
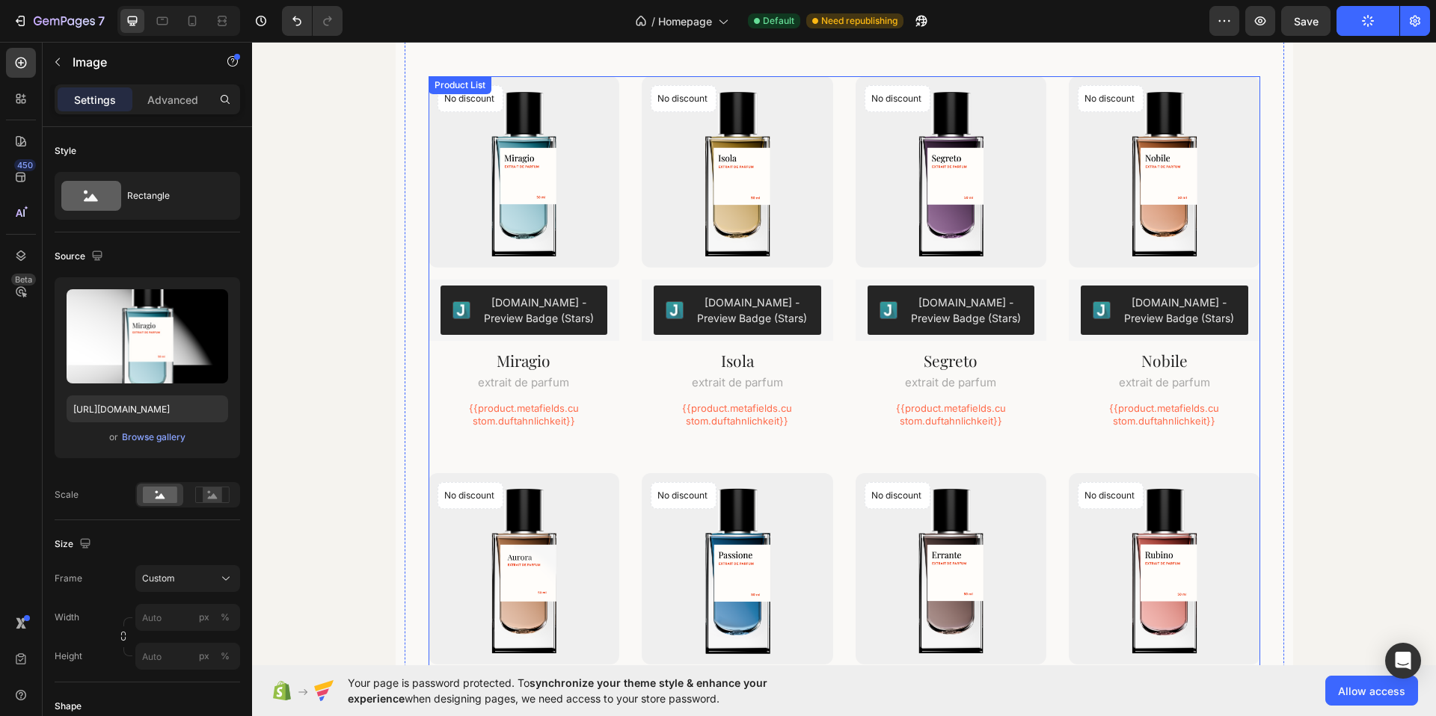
click at [627, 296] on div "No discount Not be displayed when published Product Badge (P) Images [DOMAIN_NA…" at bounding box center [844, 456] width 832 height 761
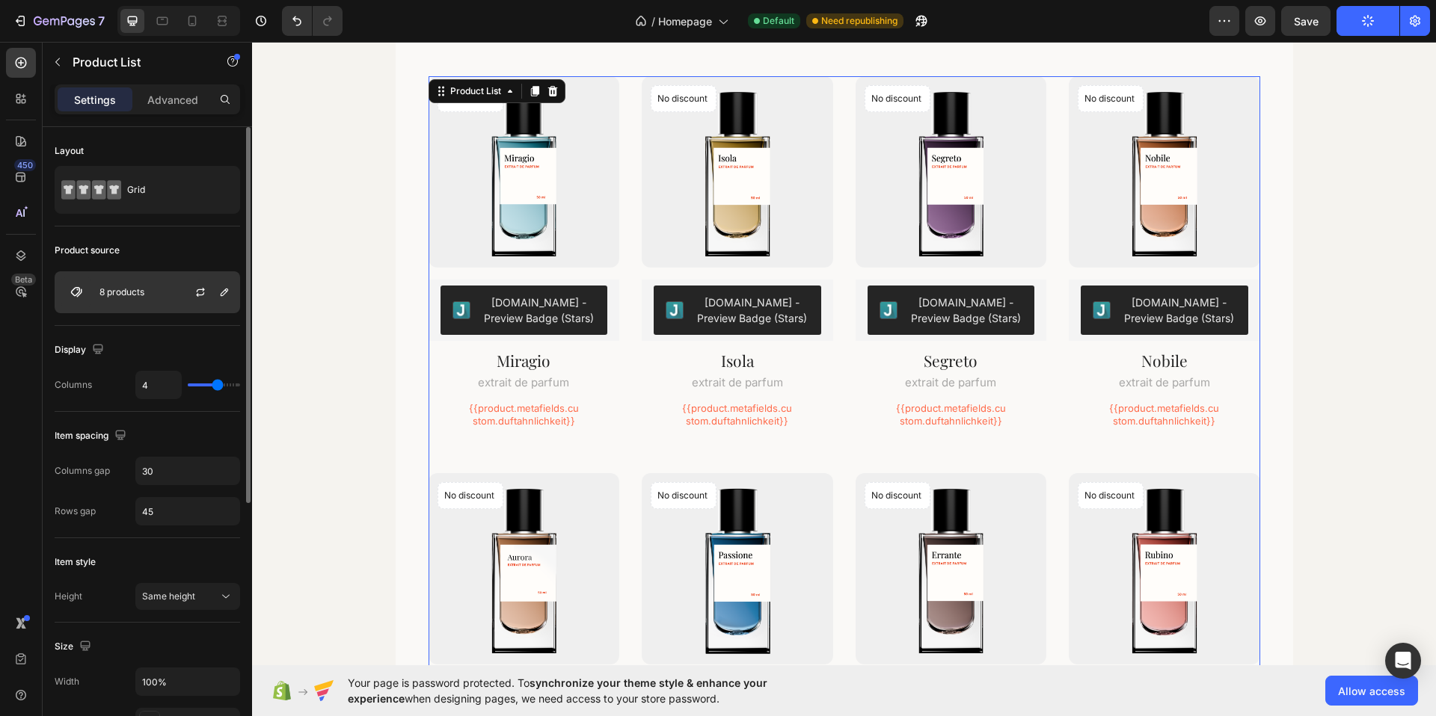
click at [166, 293] on div "8 products" at bounding box center [147, 292] width 185 height 42
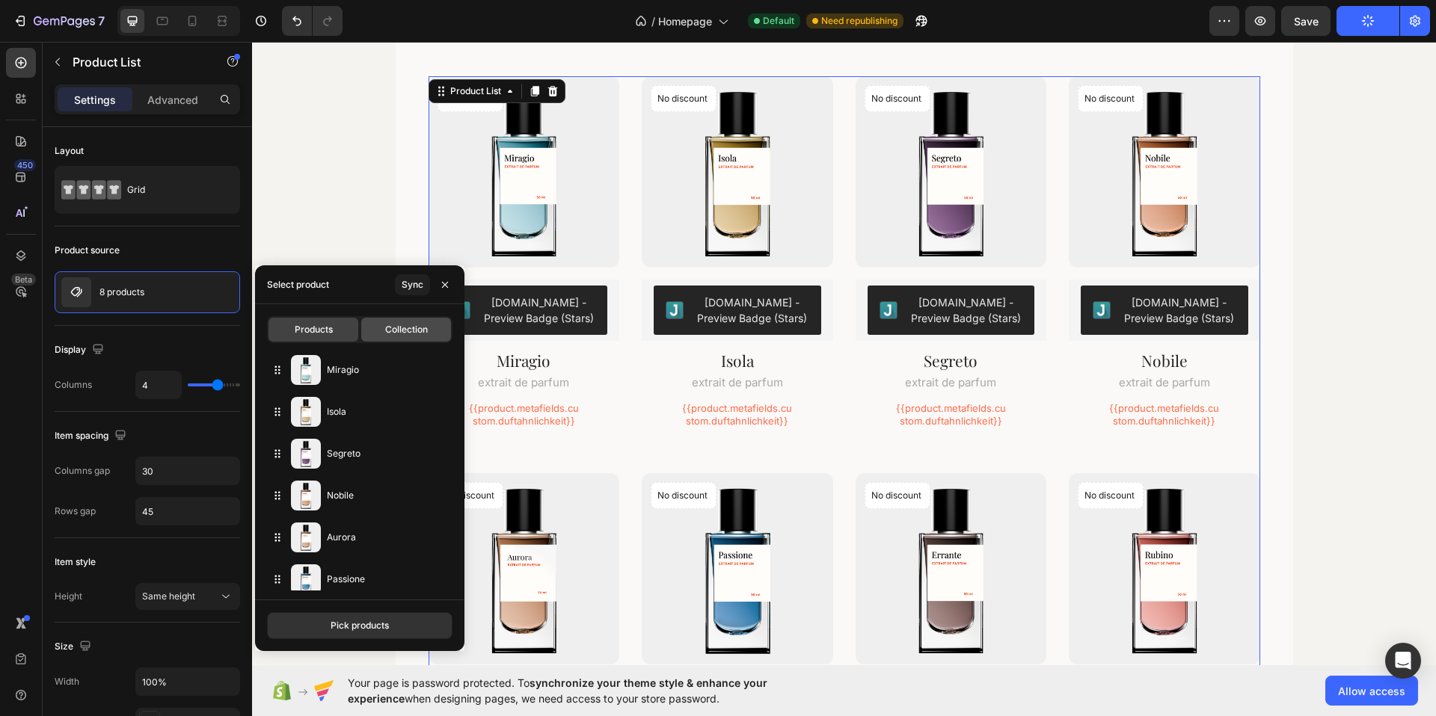
click at [414, 332] on span "Collection" at bounding box center [406, 329] width 43 height 13
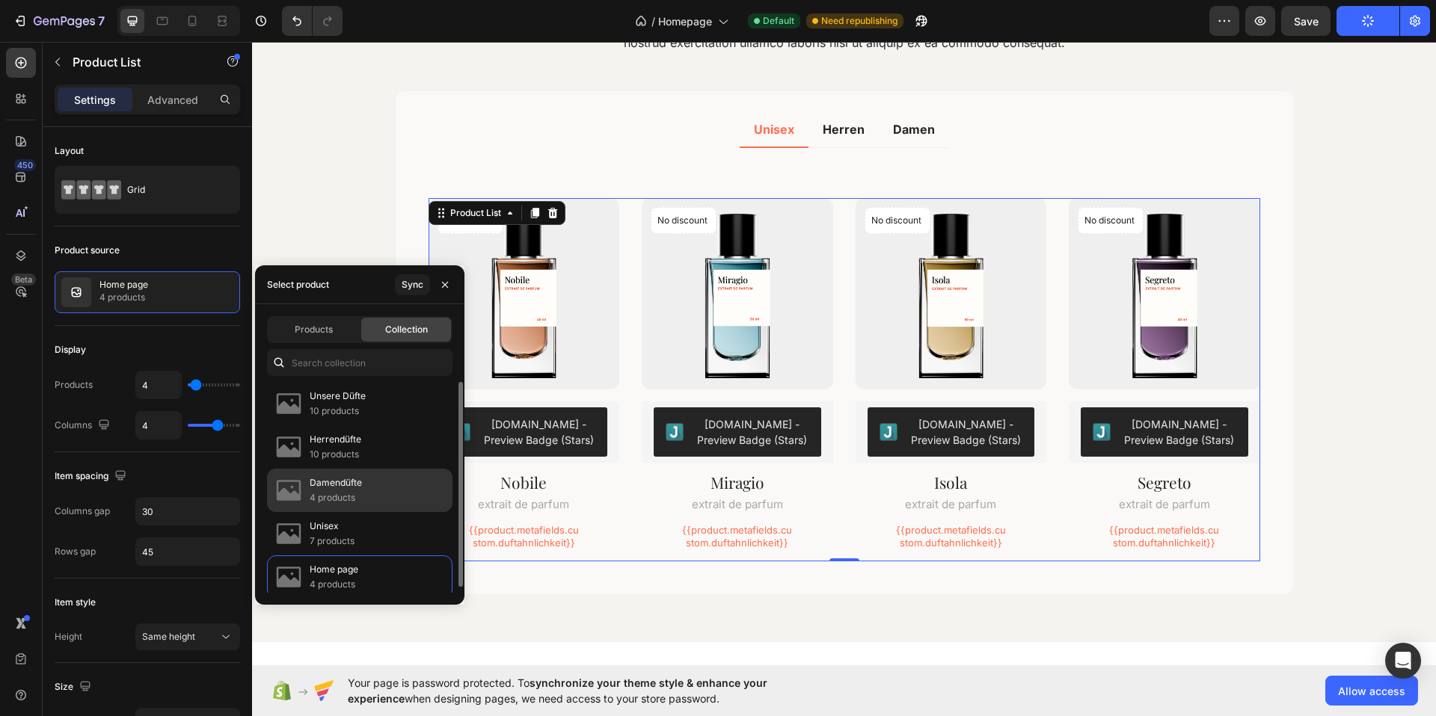
scroll to position [6, 0]
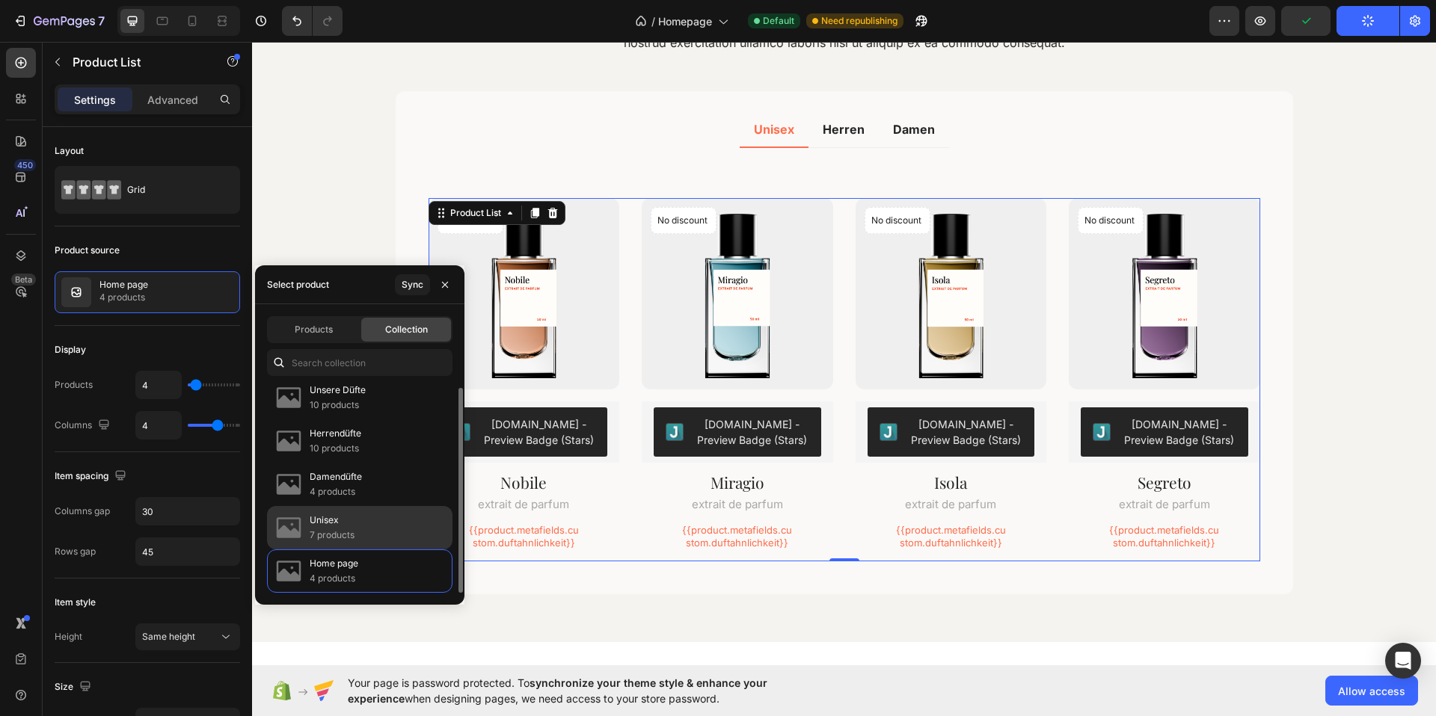
click at [379, 525] on div "Unisex 7 products" at bounding box center [359, 527] width 185 height 43
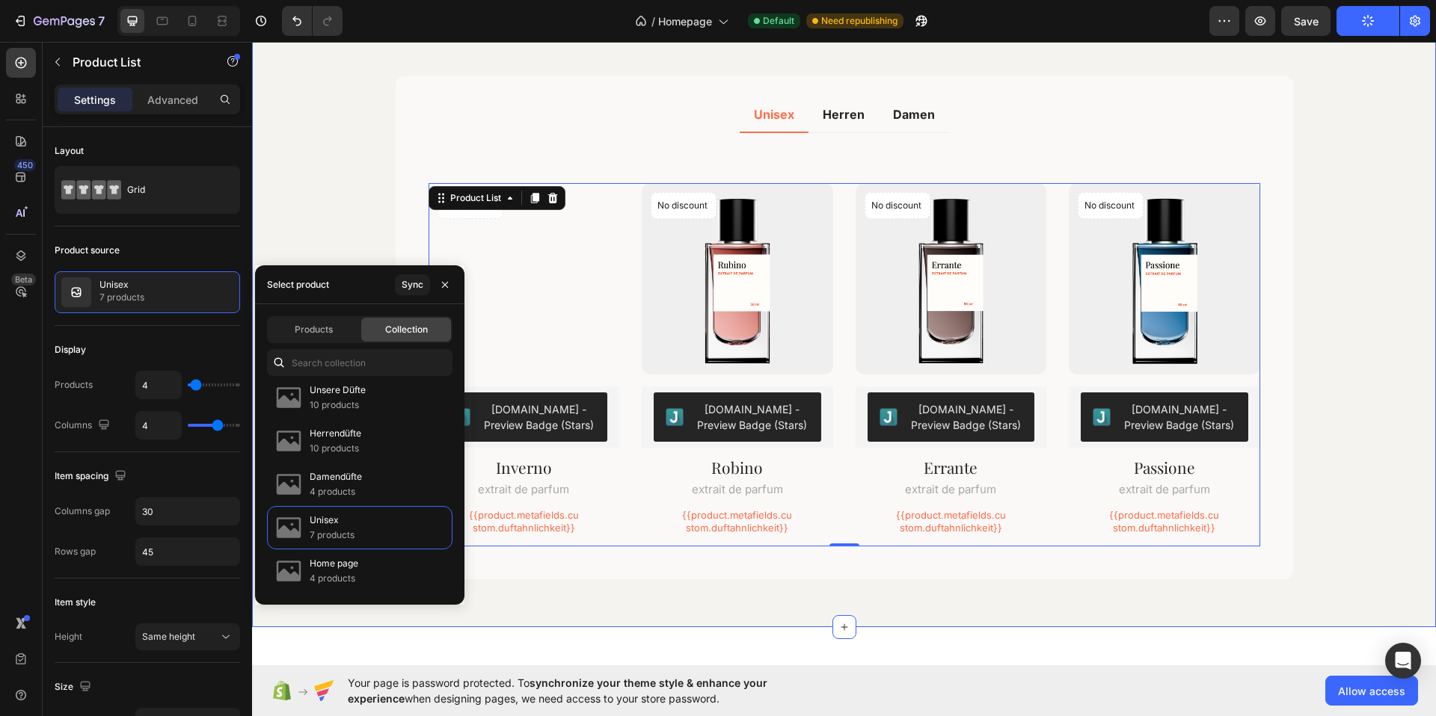
scroll to position [2072, 0]
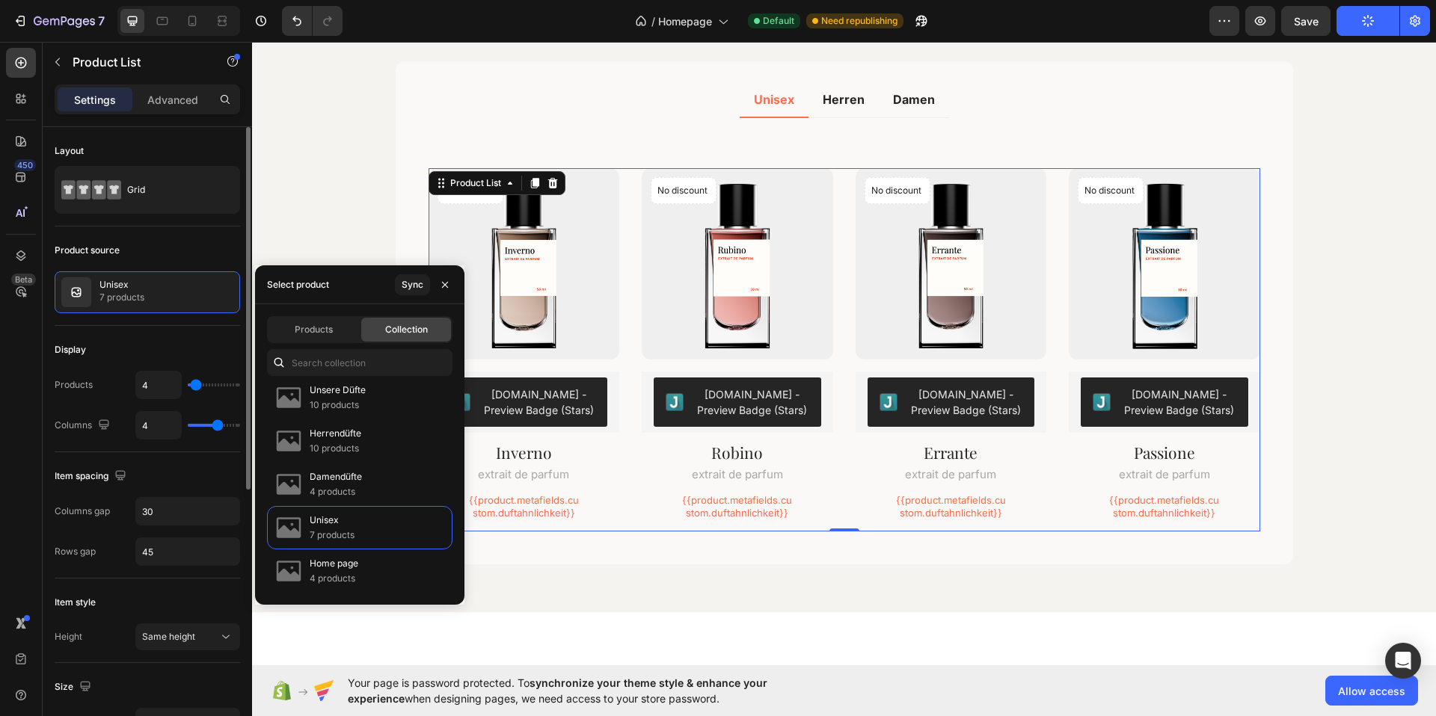
type input "5"
type input "6"
type input "7"
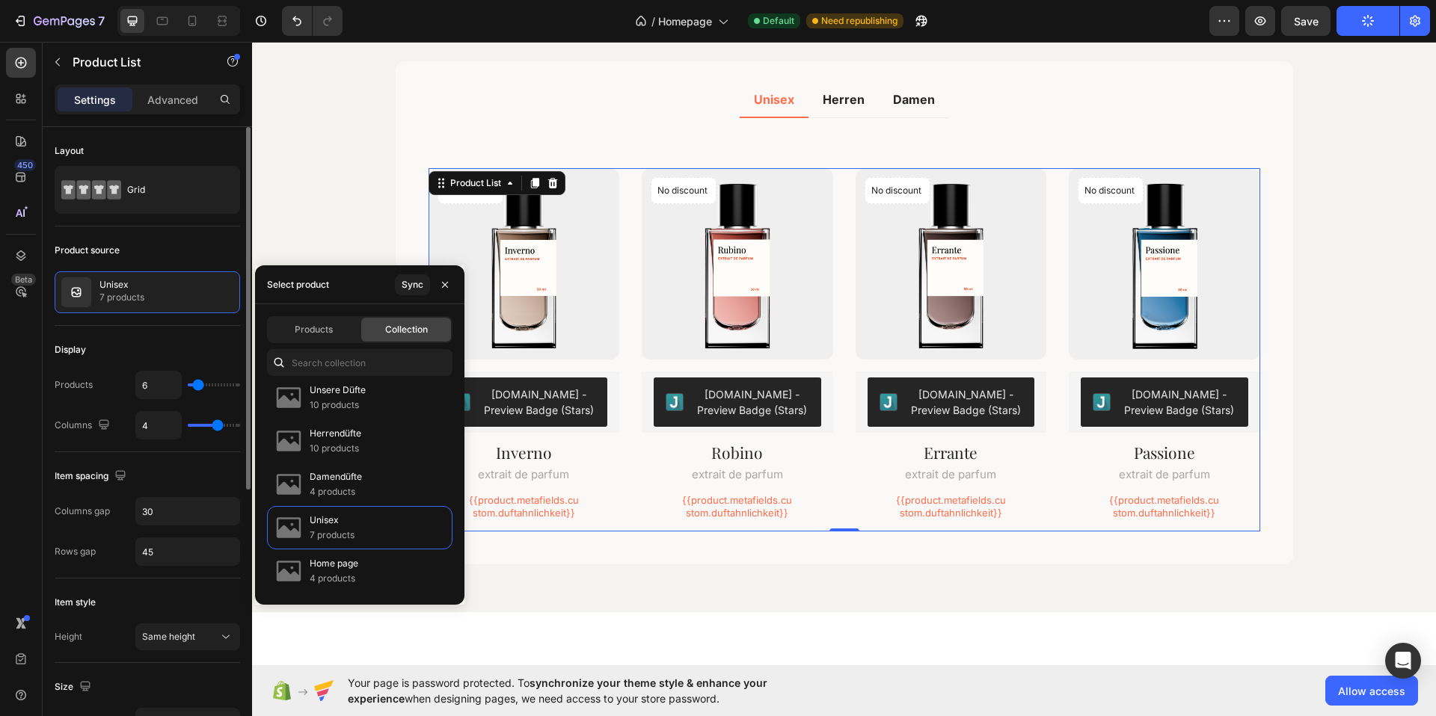
type input "7"
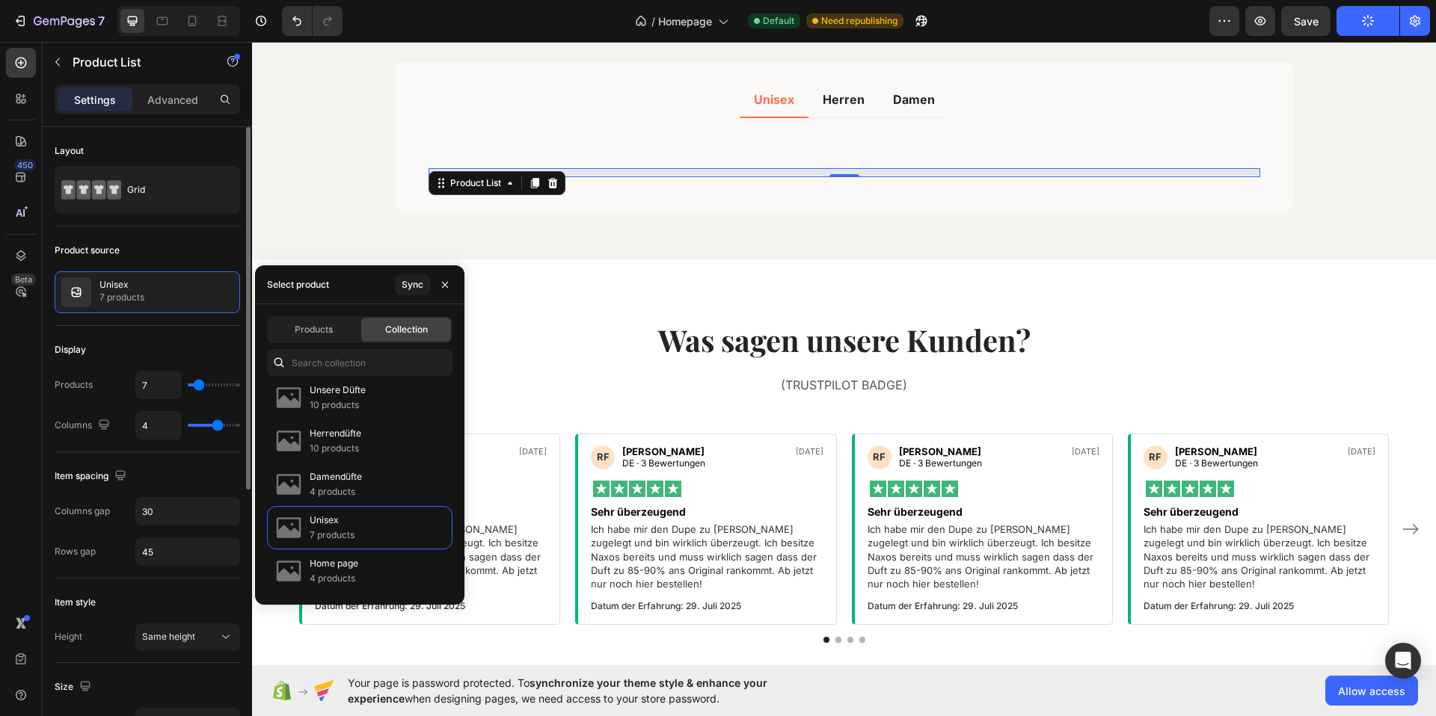
type input "8"
type input "9"
type input "10"
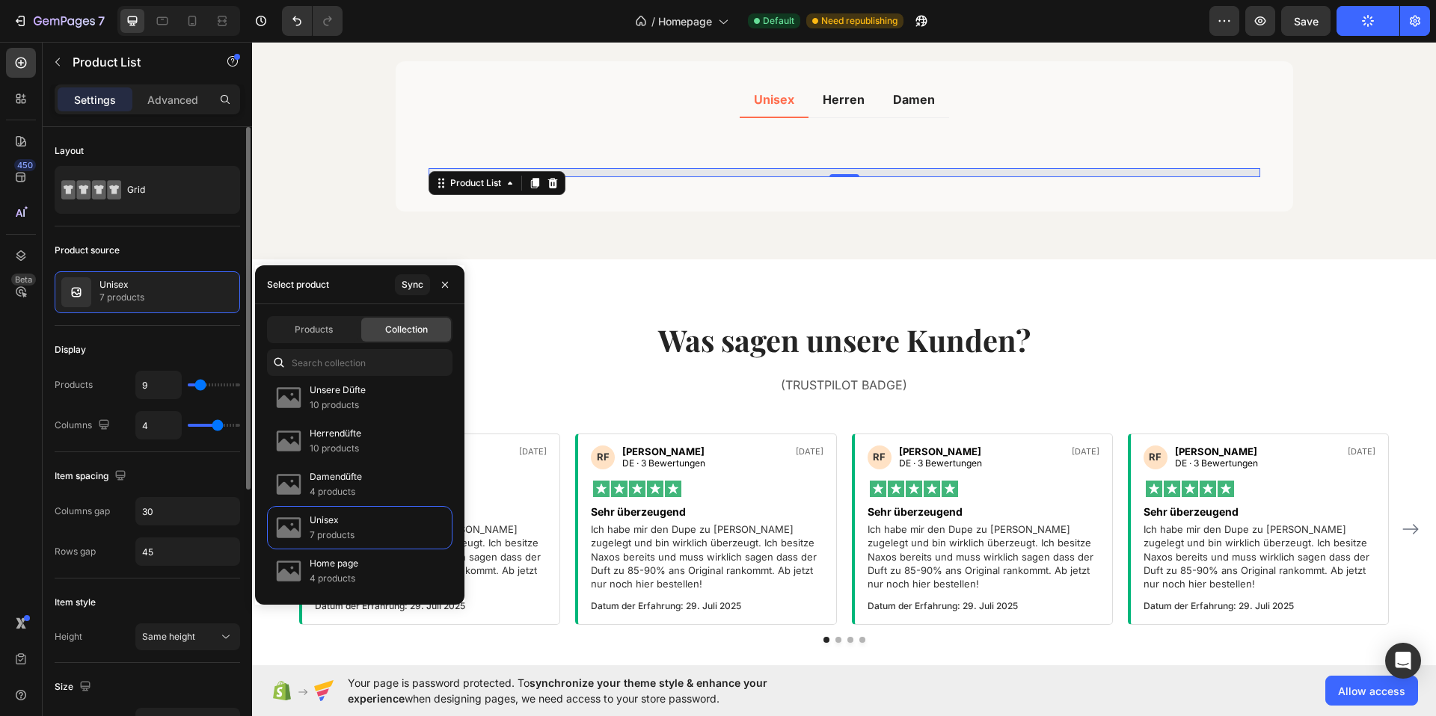
type input "10"
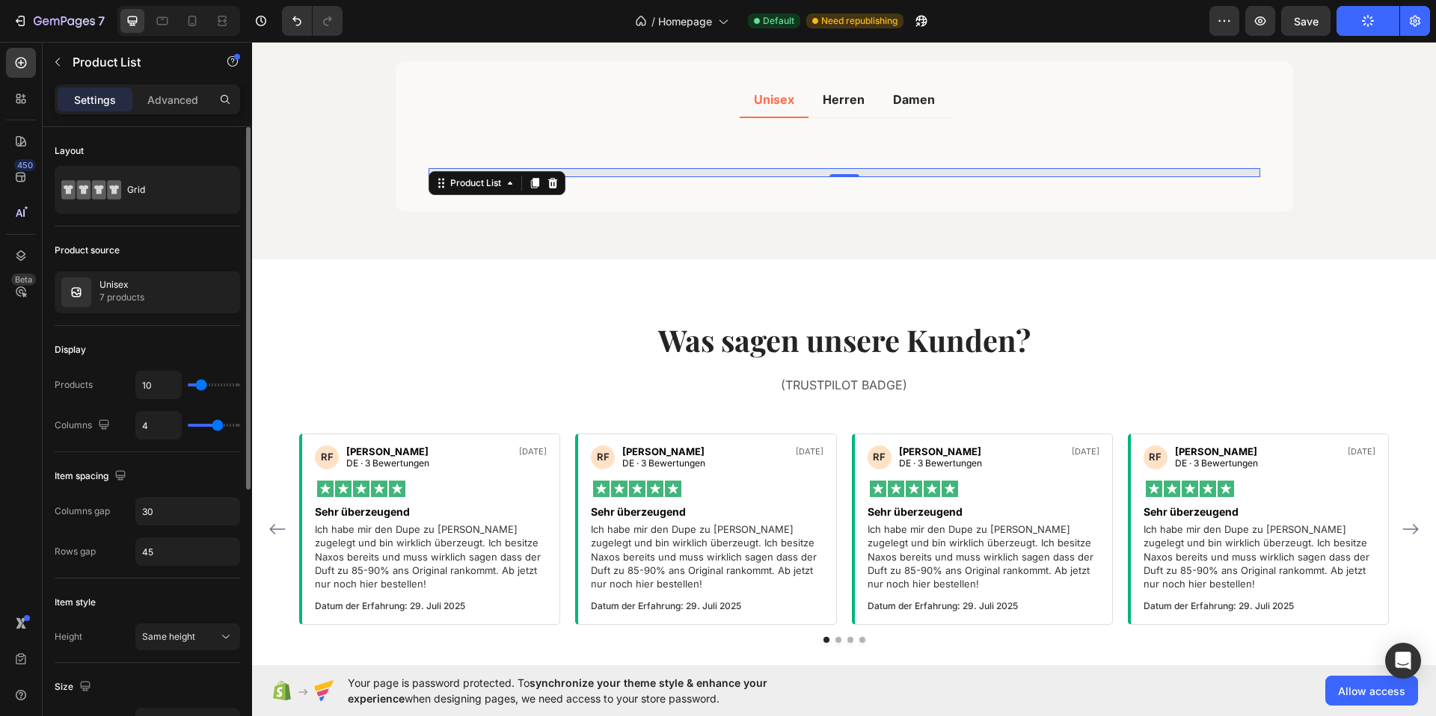
type input "11"
type input "12"
type input "13"
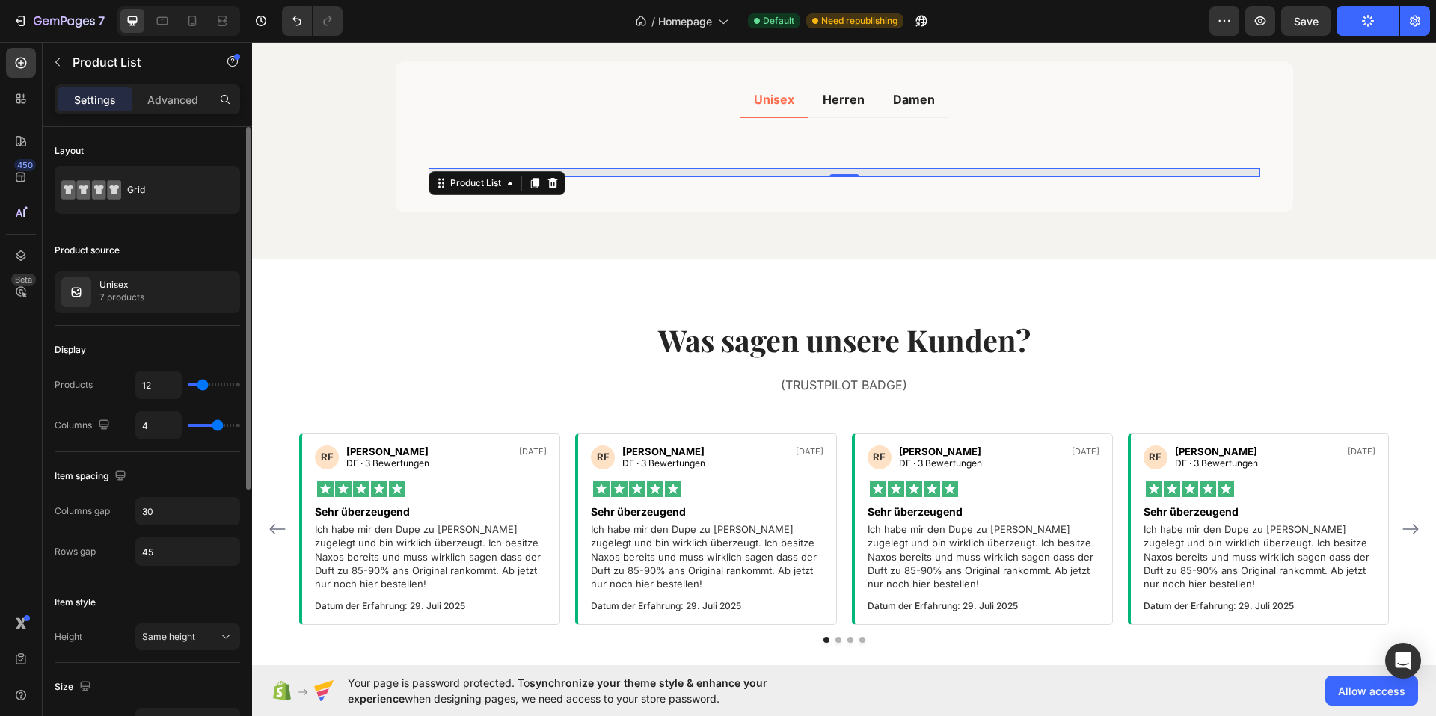
type input "13"
type input "14"
type input "15"
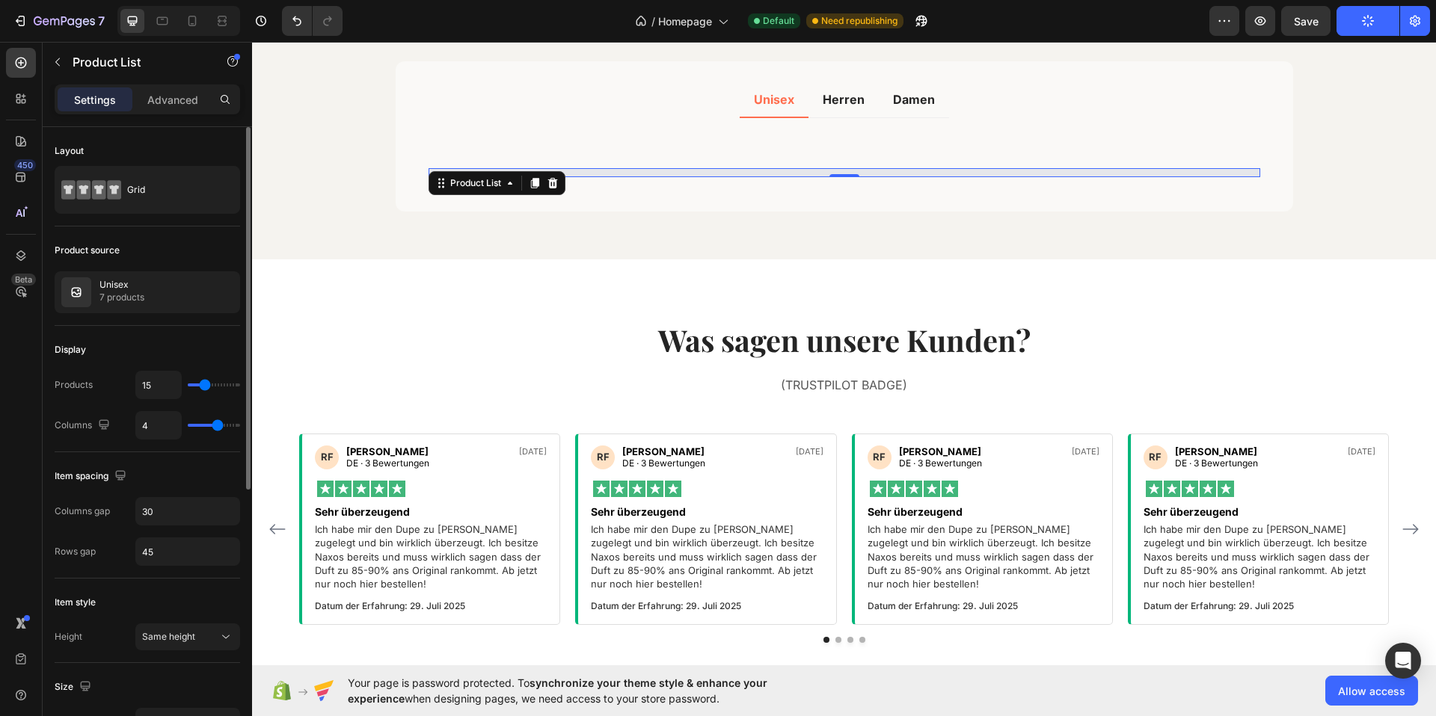
type input "16"
type input "17"
type input "15"
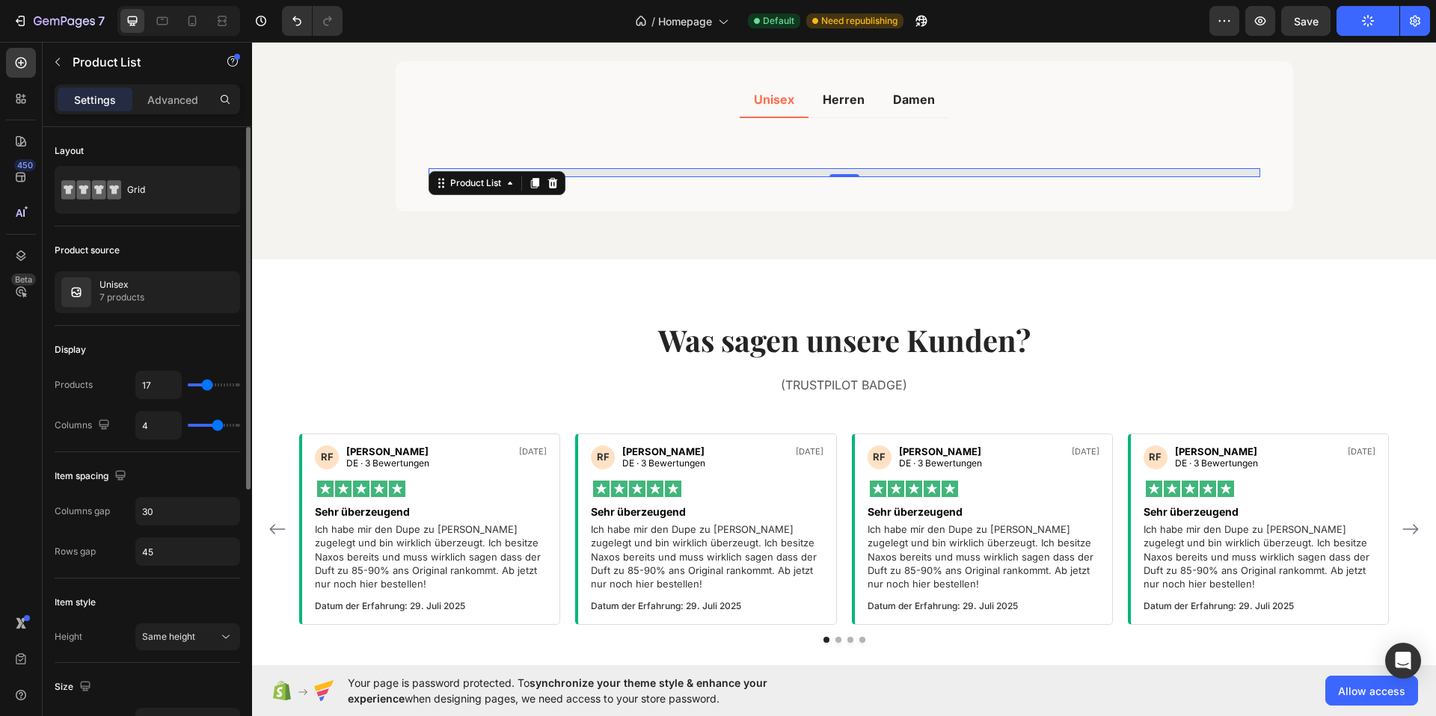
type input "15"
type input "14"
type input "13"
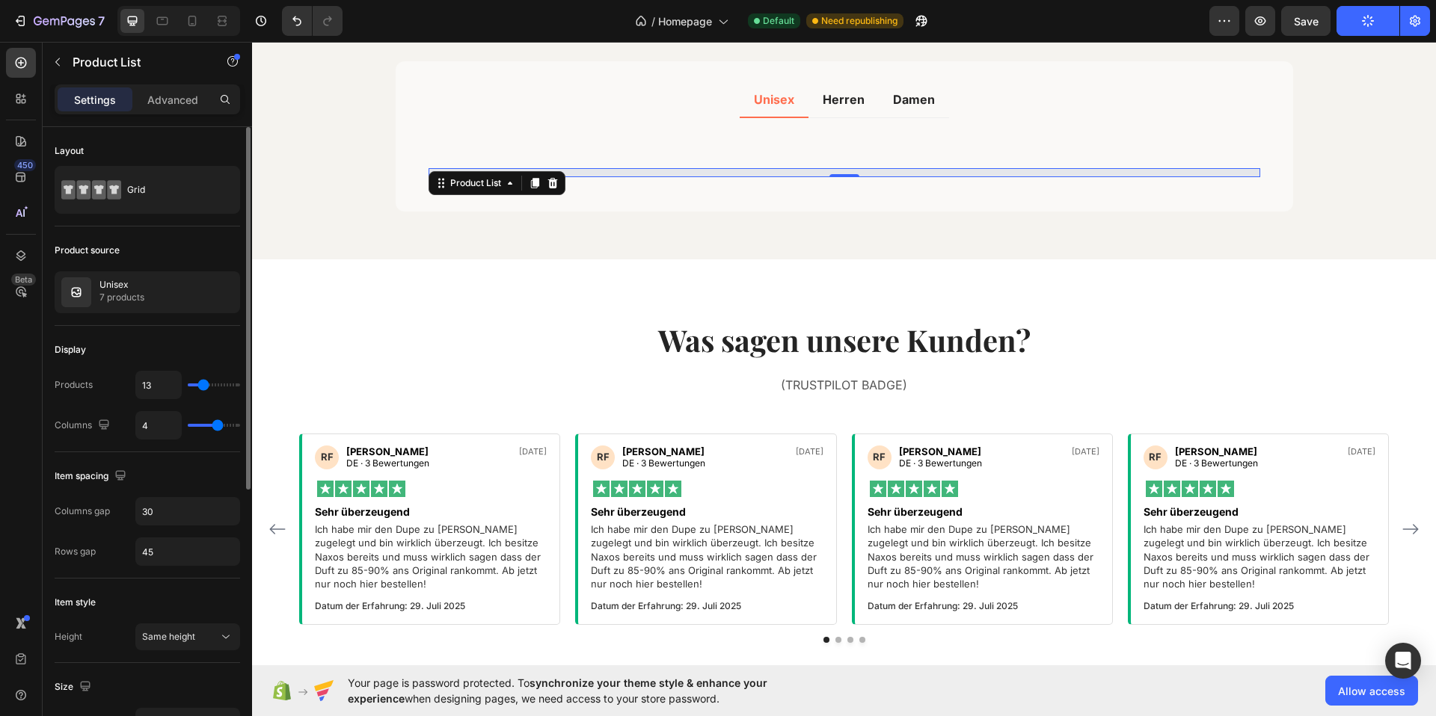
type input "12"
type input "11"
type input "10"
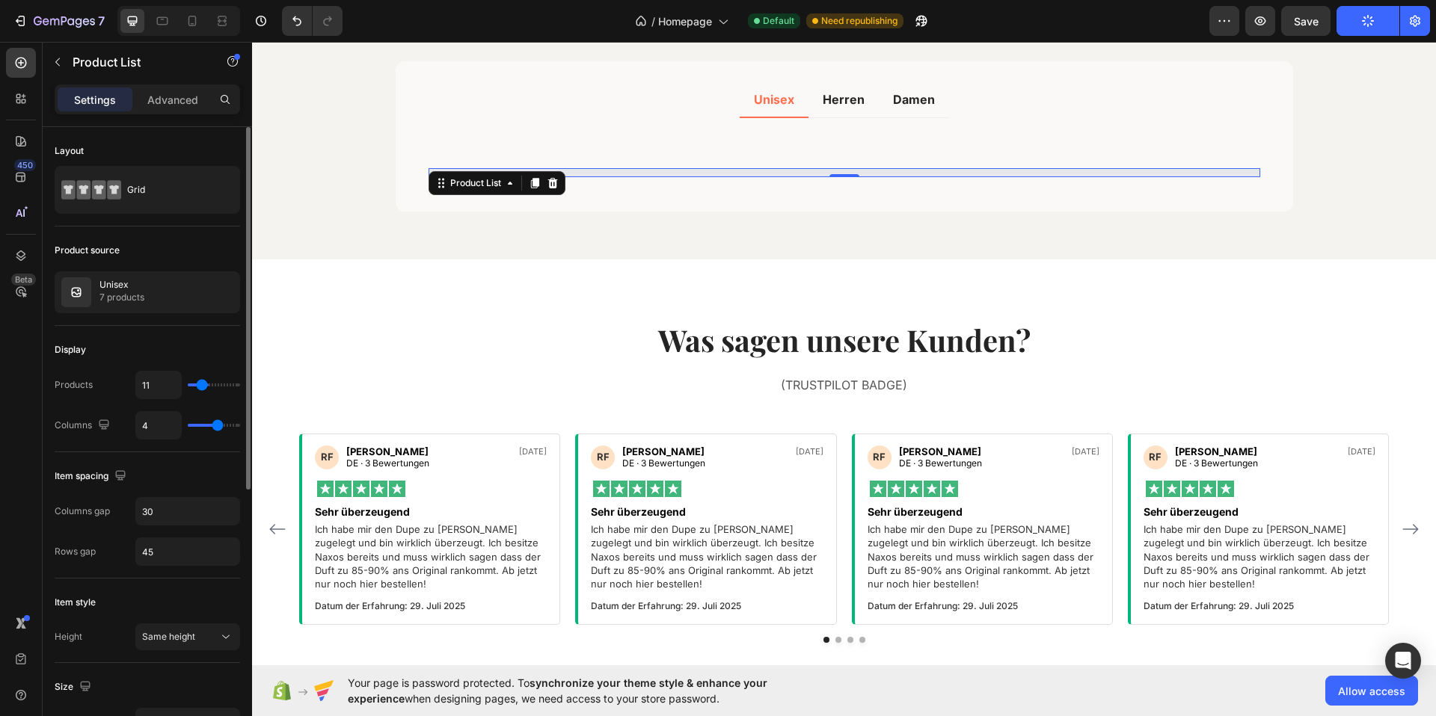
type input "10"
type input "9"
type input "8"
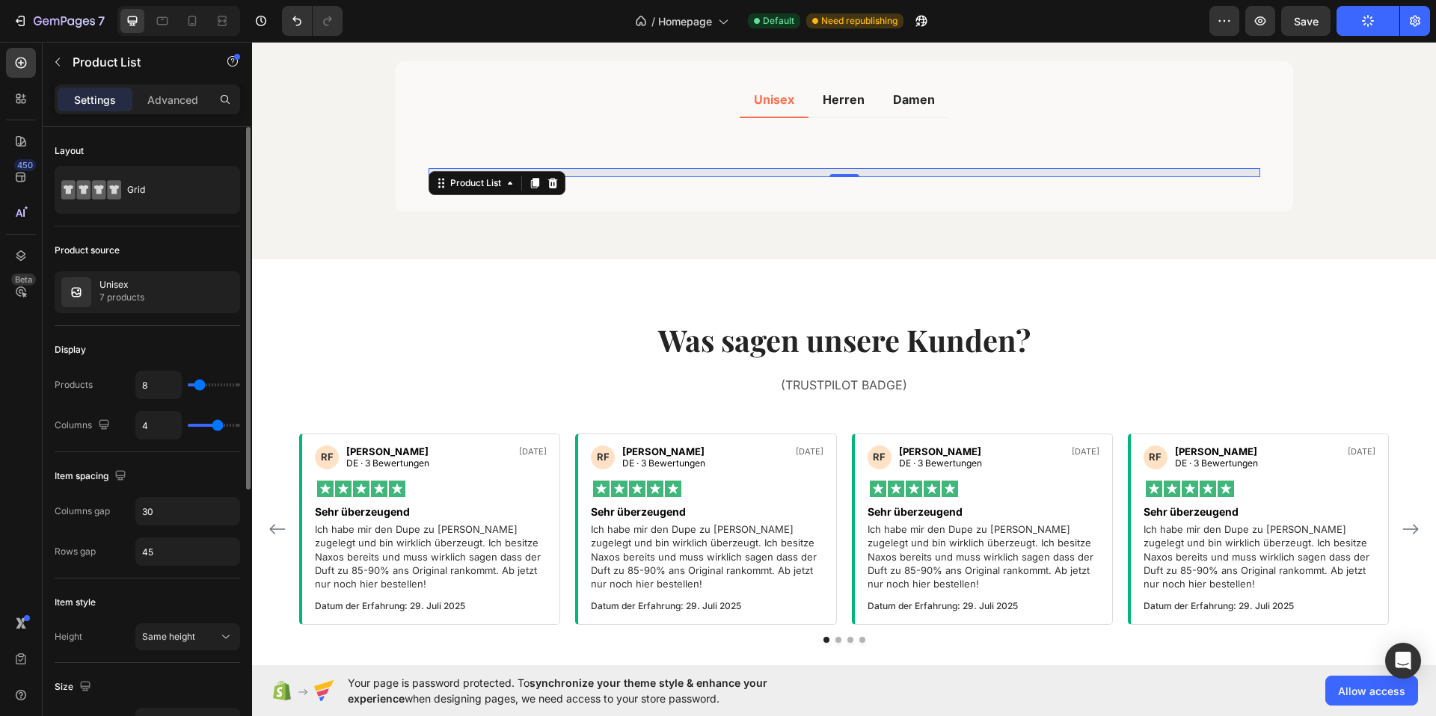
type input "7"
type input "8"
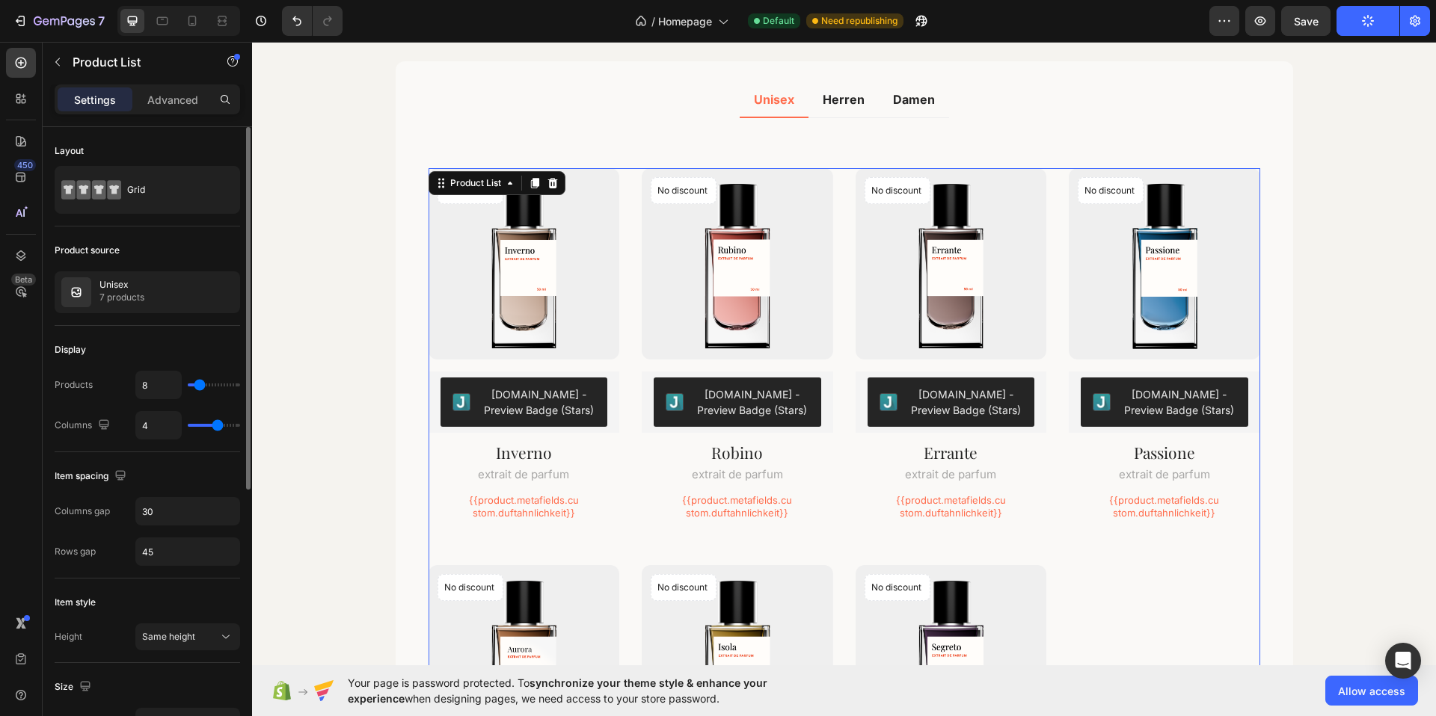
type input "9"
click at [200, 385] on input "range" at bounding box center [214, 385] width 52 height 3
type input "8"
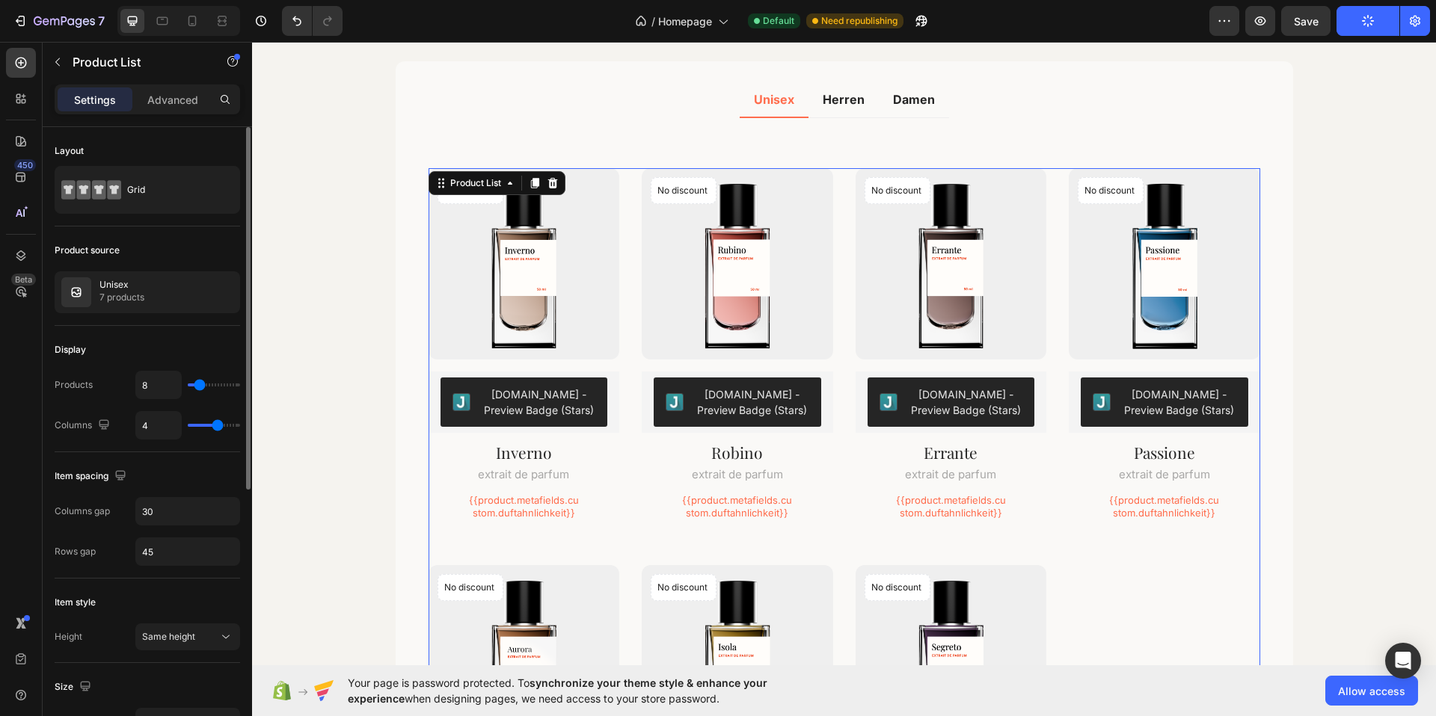
click at [199, 385] on input "range" at bounding box center [214, 385] width 52 height 3
click at [323, 374] on div "Für jeden der passenden Duft Heading Lorem ipsum dolor sit amet, consectetur ad…" at bounding box center [844, 443] width 1184 height 1087
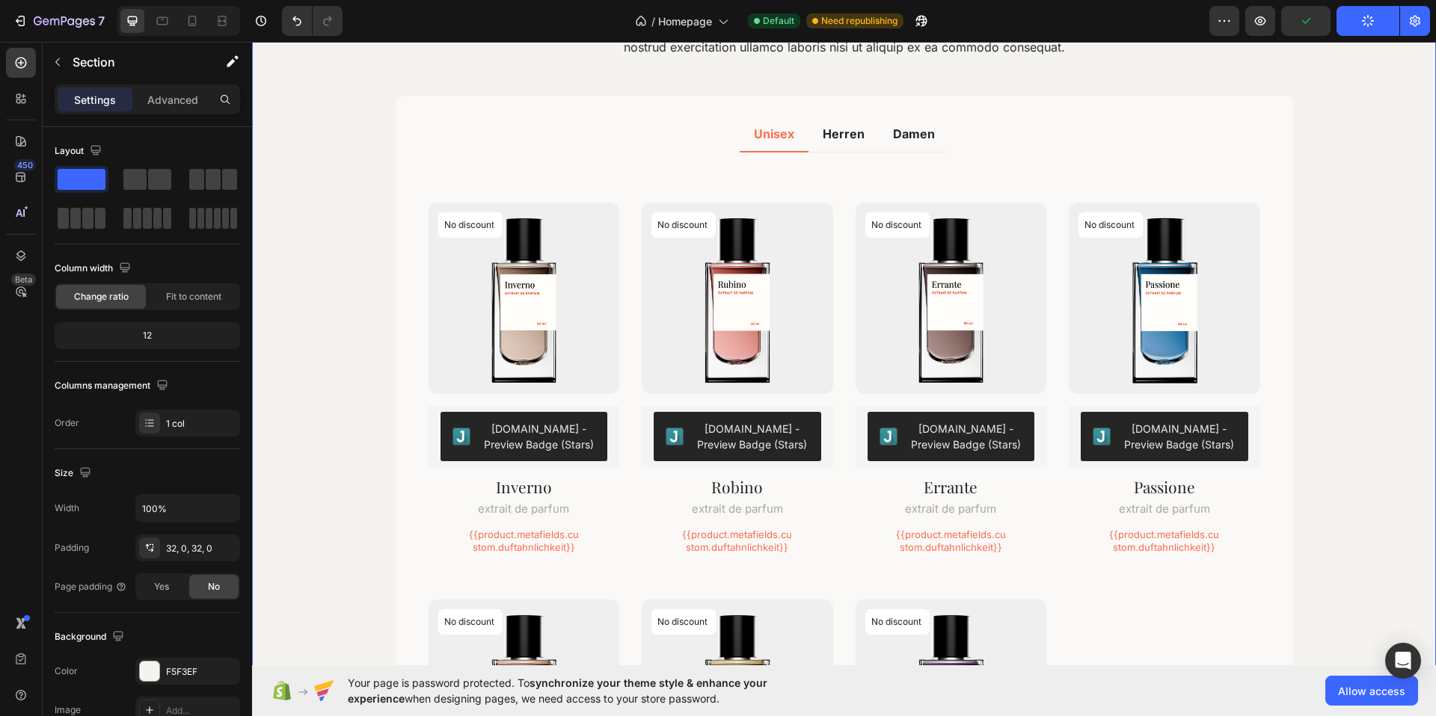
scroll to position [2029, 0]
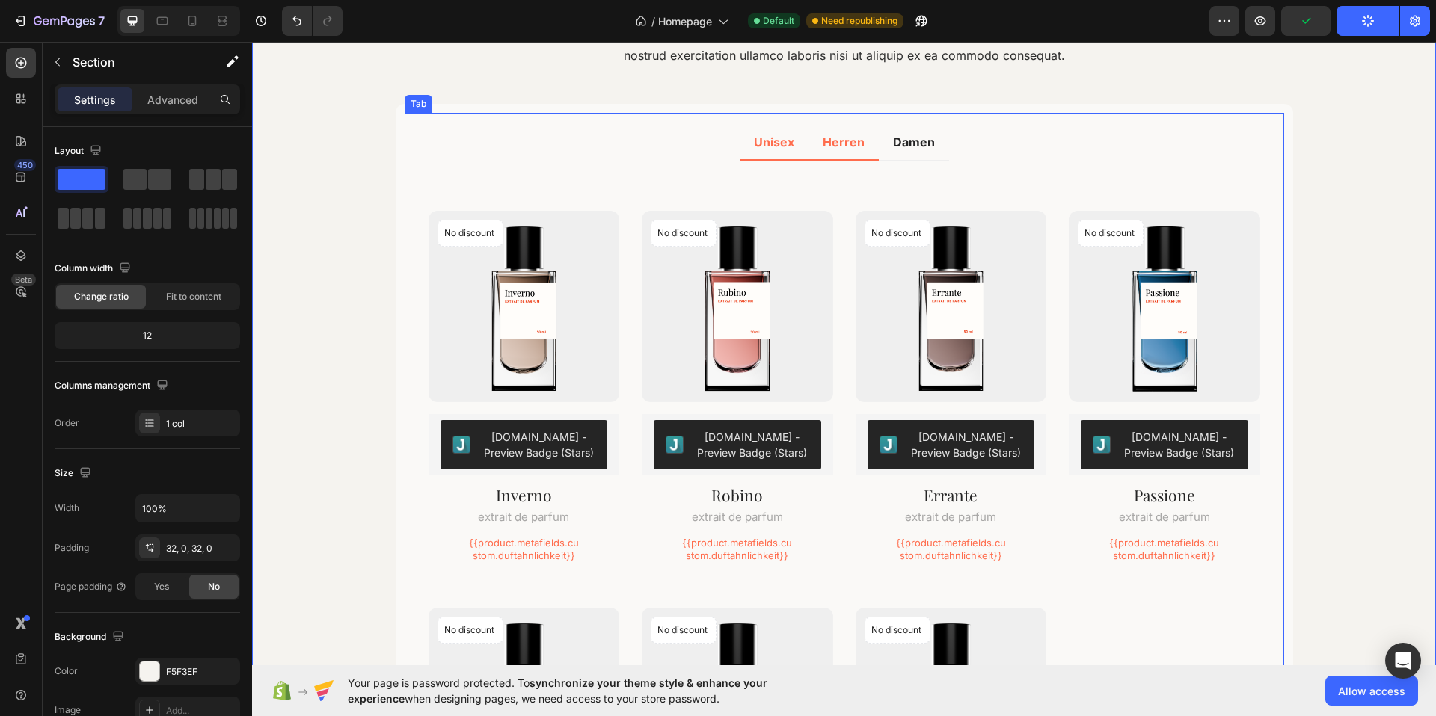
click at [850, 157] on li "Herren" at bounding box center [843, 143] width 70 height 36
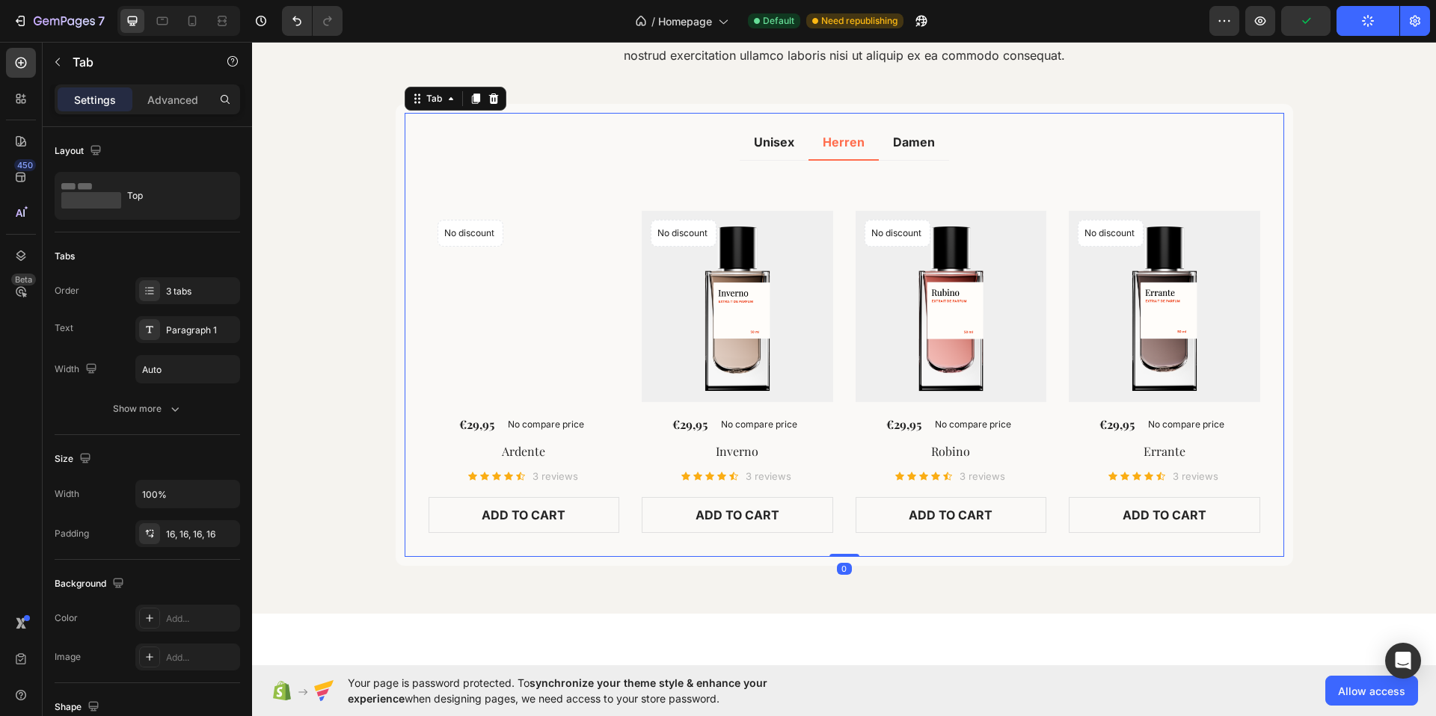
scroll to position [2023, 0]
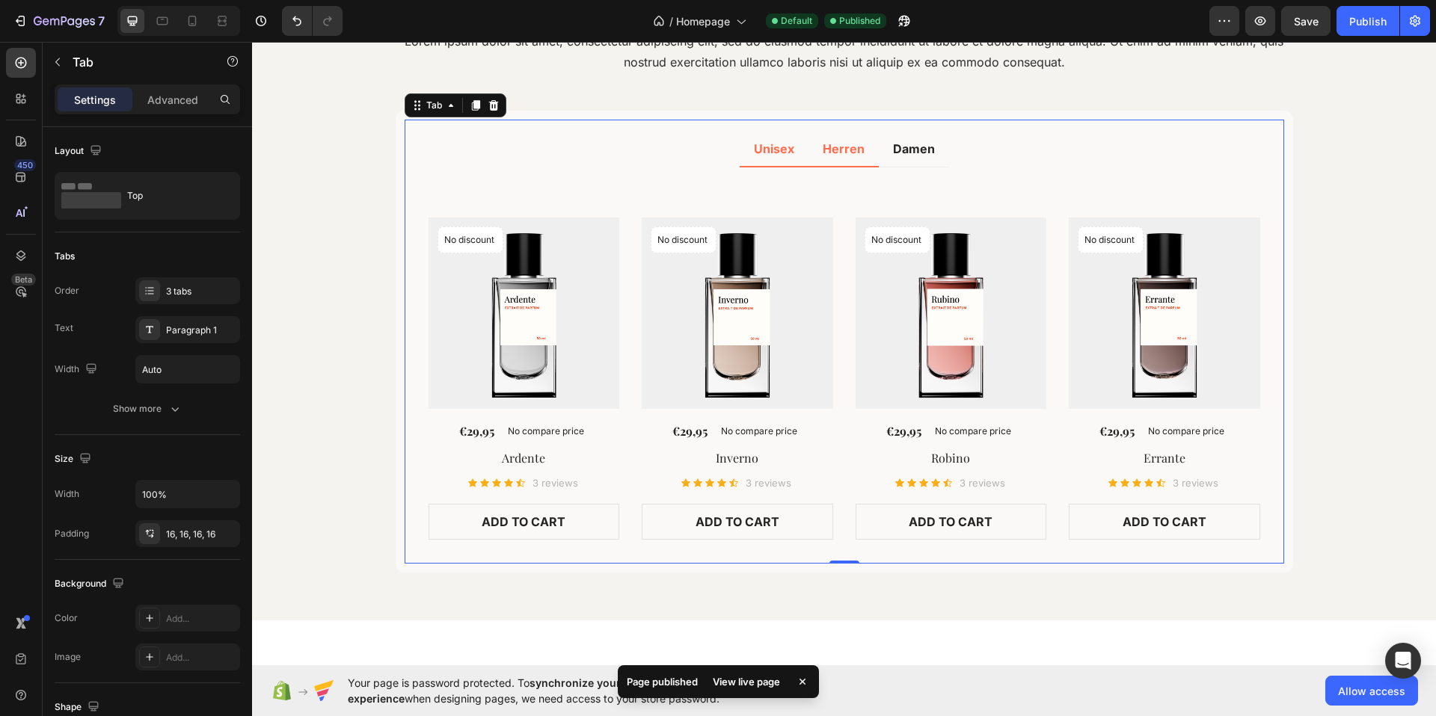
click at [783, 164] on li "Unisex" at bounding box center [774, 150] width 69 height 36
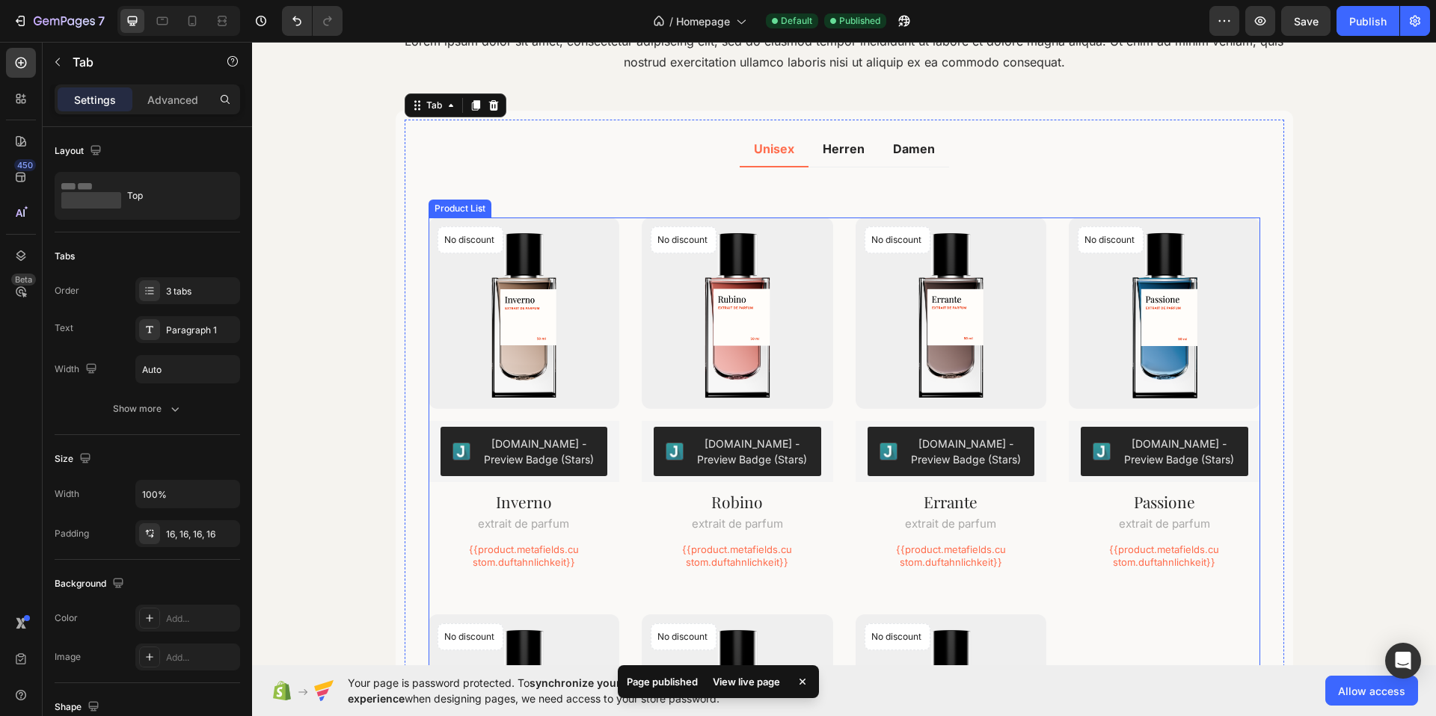
click at [846, 231] on div "No discount Not be displayed when published Product Badge (P) Images [DOMAIN_NA…" at bounding box center [844, 598] width 832 height 761
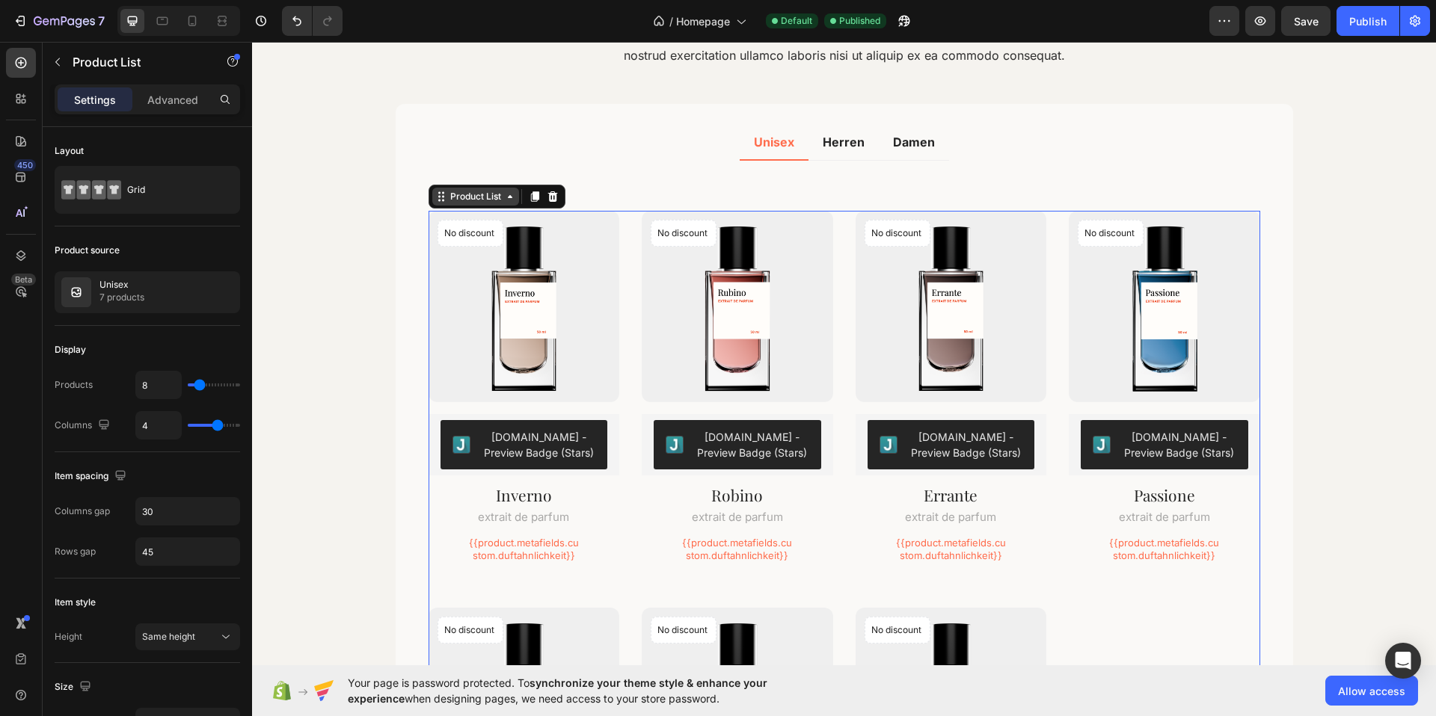
click at [489, 202] on div "Product List" at bounding box center [475, 196] width 57 height 13
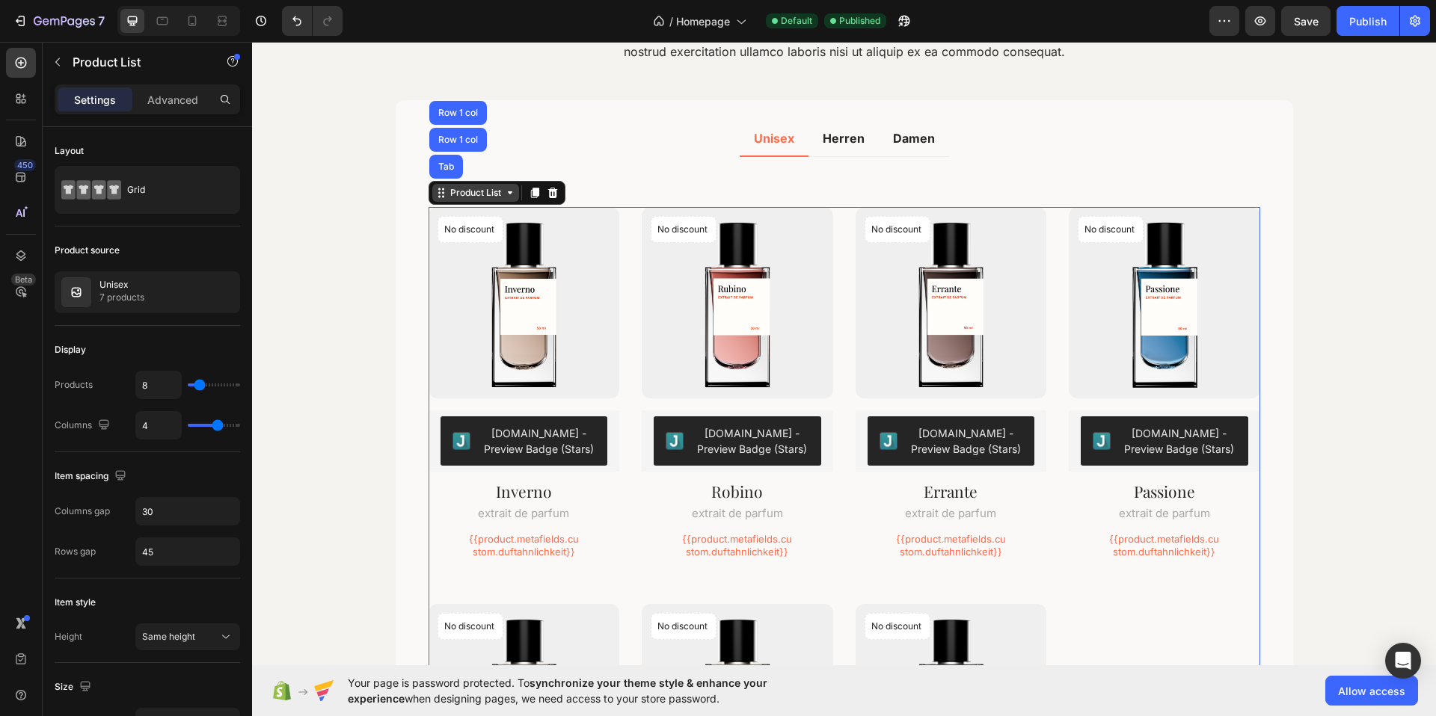
click at [505, 193] on icon at bounding box center [510, 193] width 12 height 12
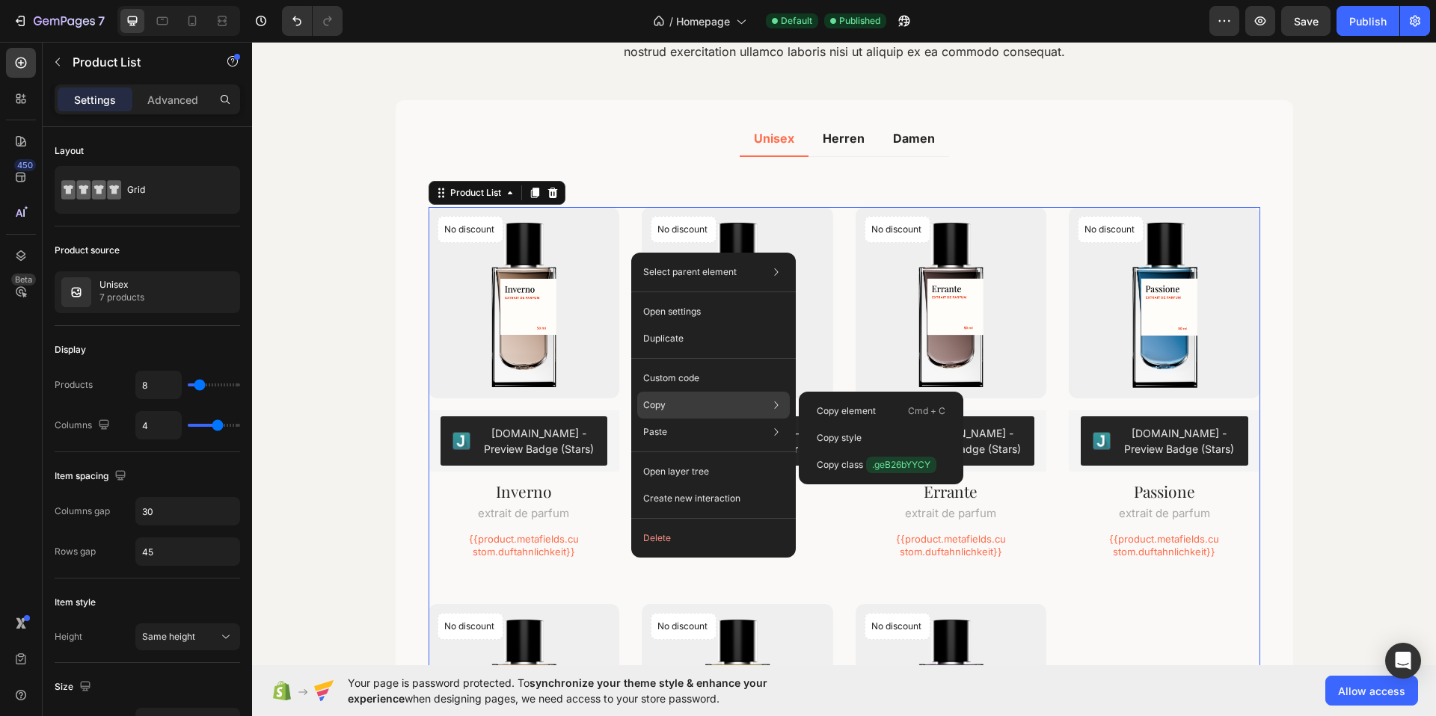
click at [692, 409] on div "Copy Copy element Cmd + C Copy style Copy class .geB26bYYCY" at bounding box center [713, 405] width 153 height 27
click at [879, 411] on div "Copy element Cmd + C" at bounding box center [881, 411] width 153 height 27
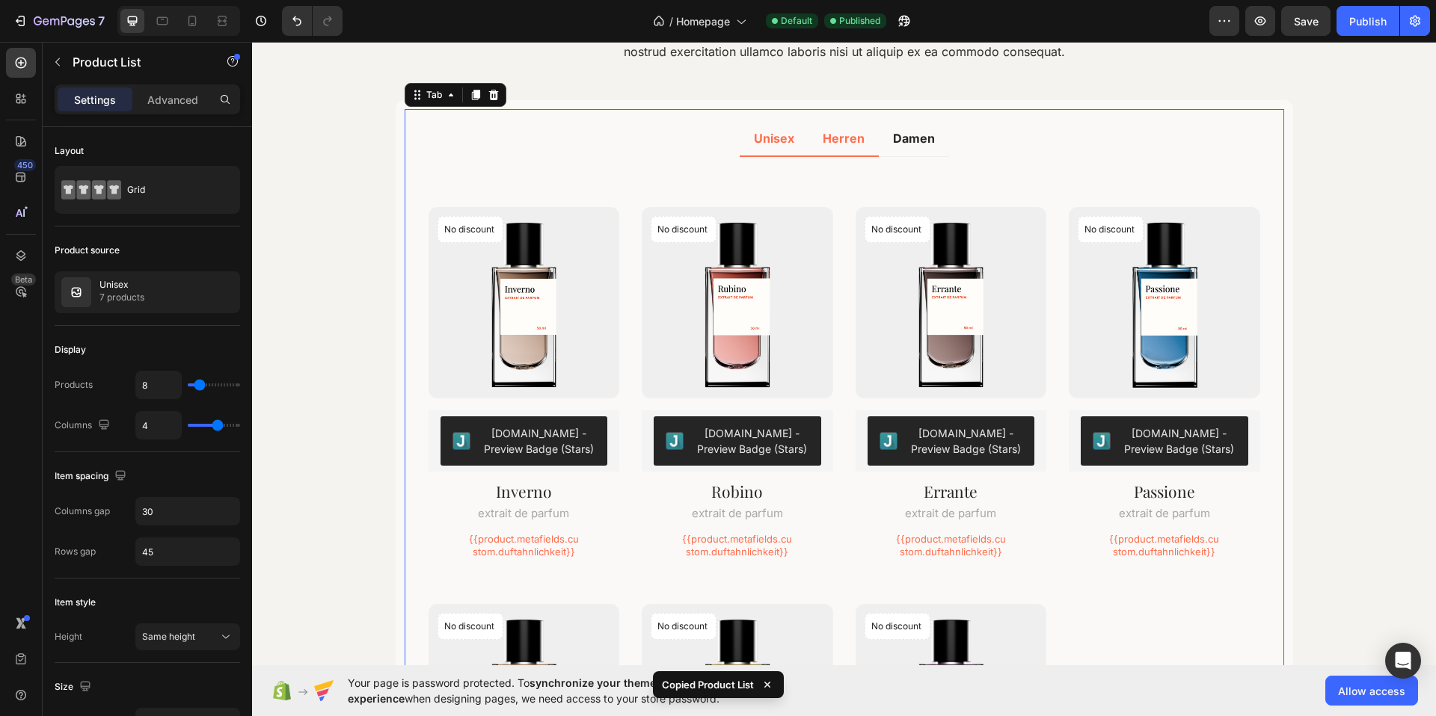
click at [846, 148] on div "Herren" at bounding box center [843, 138] width 46 height 22
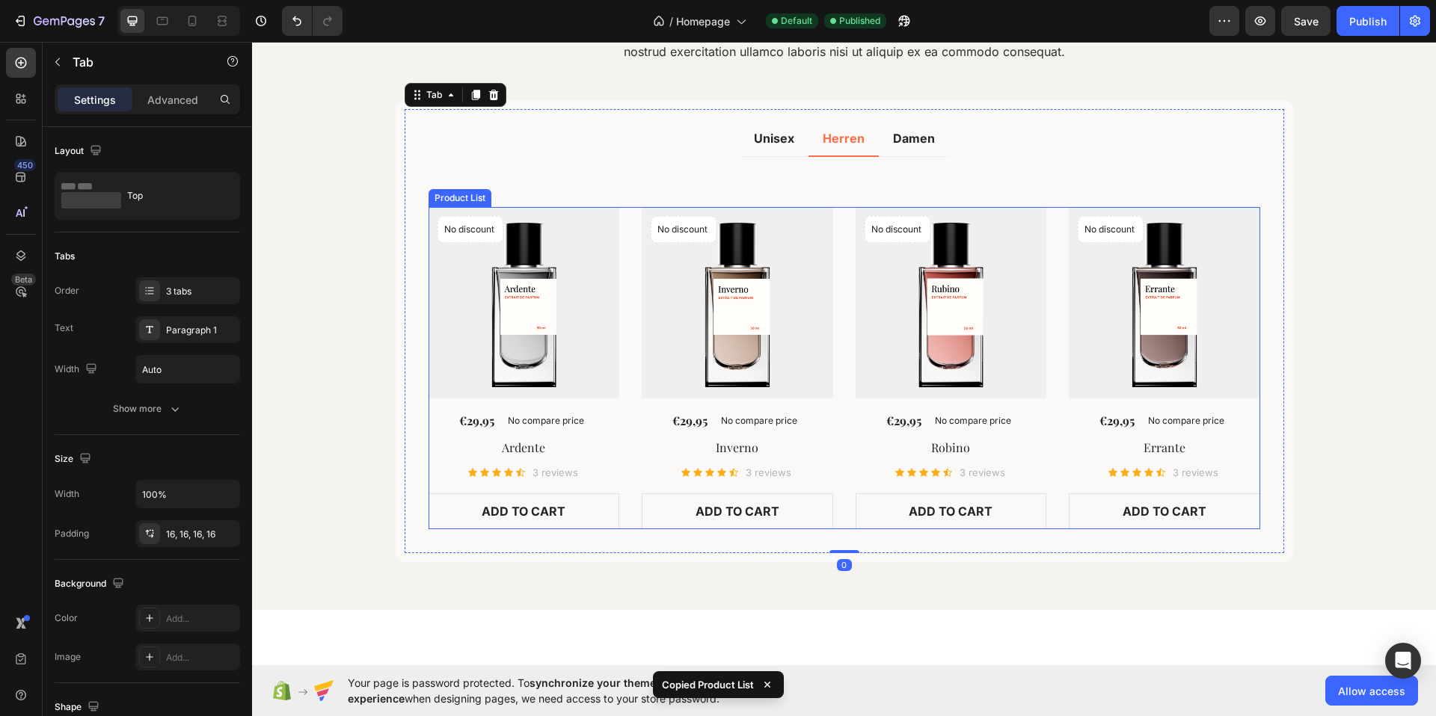
click at [844, 304] on div "No discount Not be displayed when published Product Badge (P) Images €29,95 (P)…" at bounding box center [844, 368] width 832 height 322
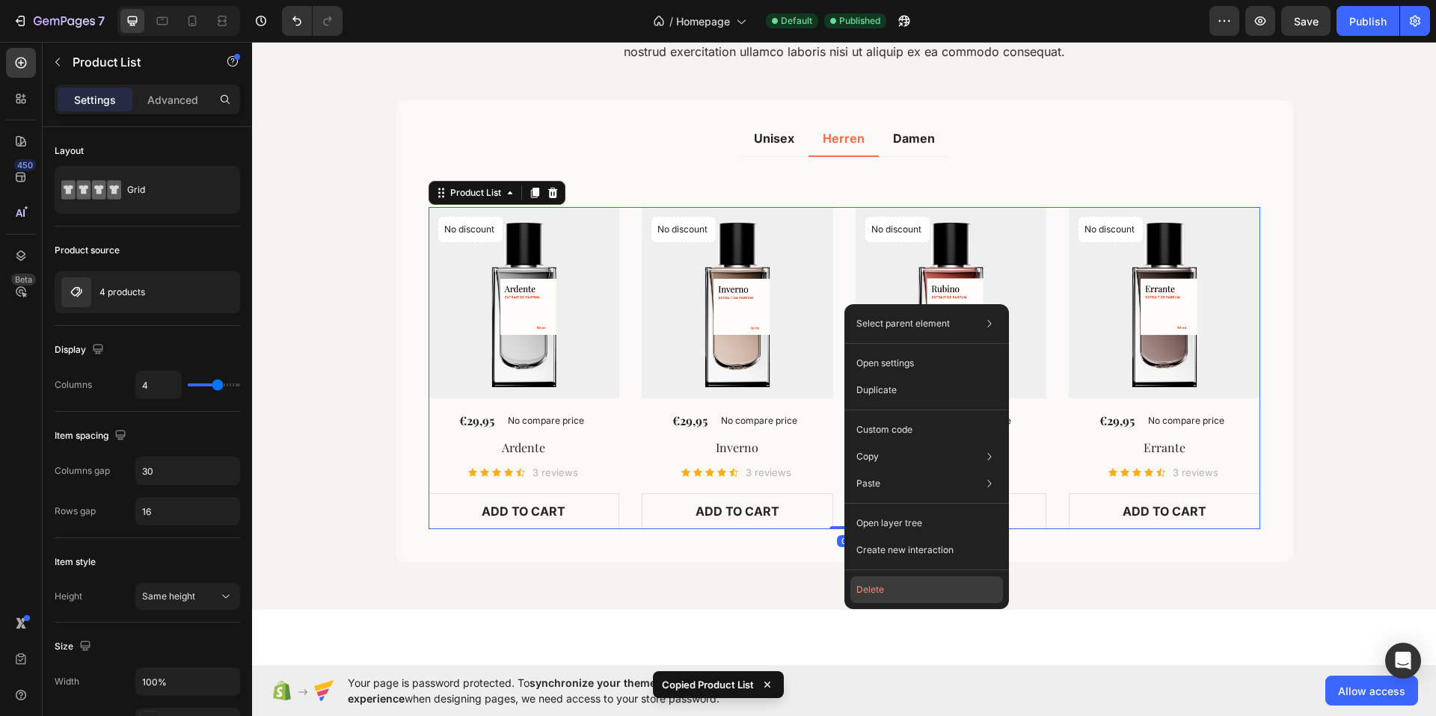
drag, startPoint x: 891, startPoint y: 584, endPoint x: 639, endPoint y: 541, distance: 255.6
click at [891, 584] on button "Delete" at bounding box center [926, 590] width 153 height 27
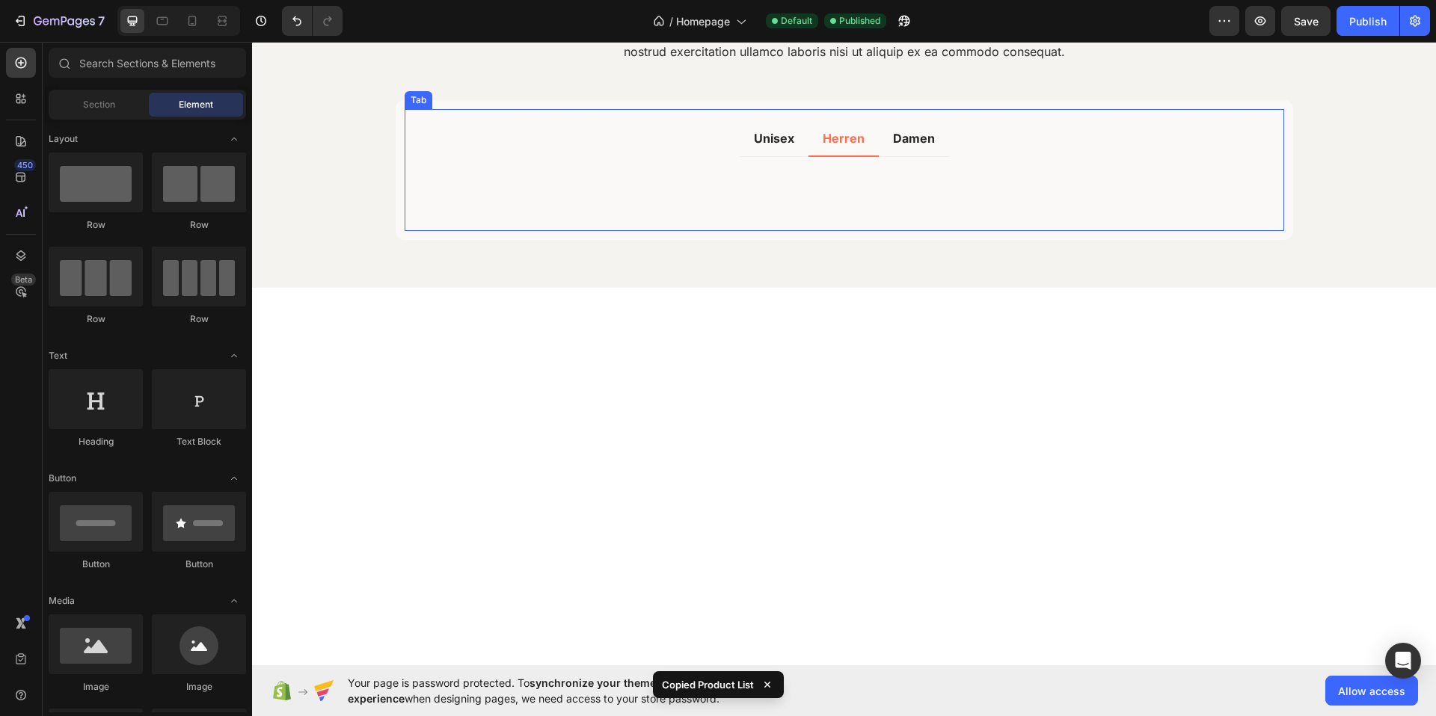
click at [793, 202] on div "Title Line View All Button" at bounding box center [844, 188] width 832 height 38
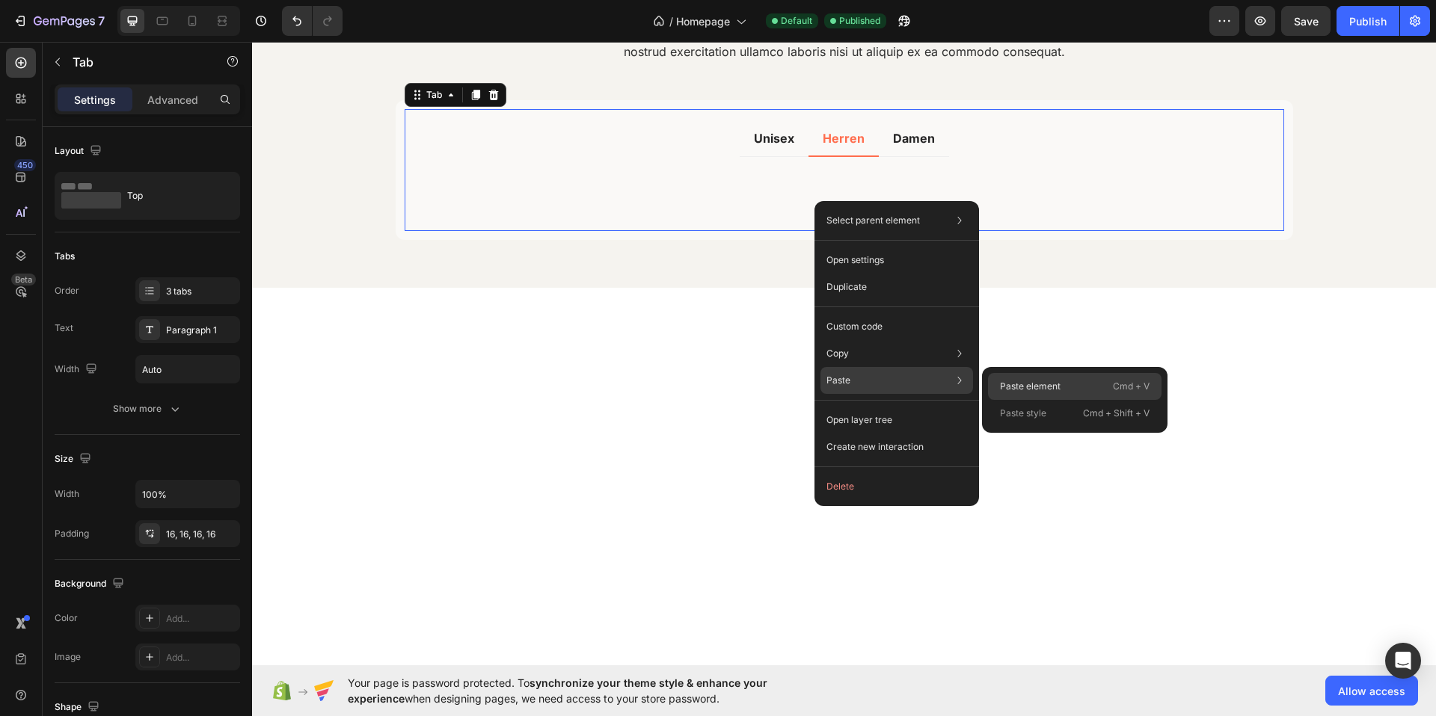
click at [1018, 380] on p "Paste element" at bounding box center [1030, 386] width 61 height 13
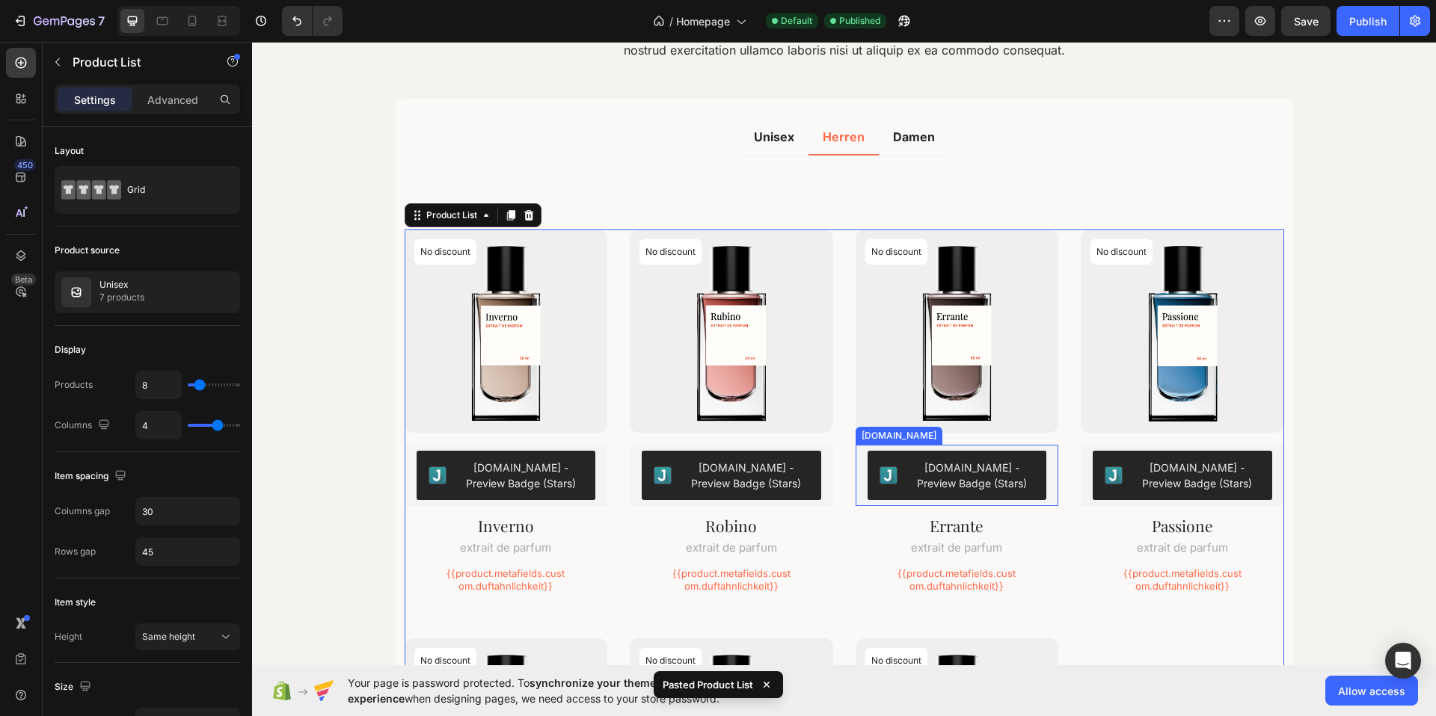
scroll to position [2028, 0]
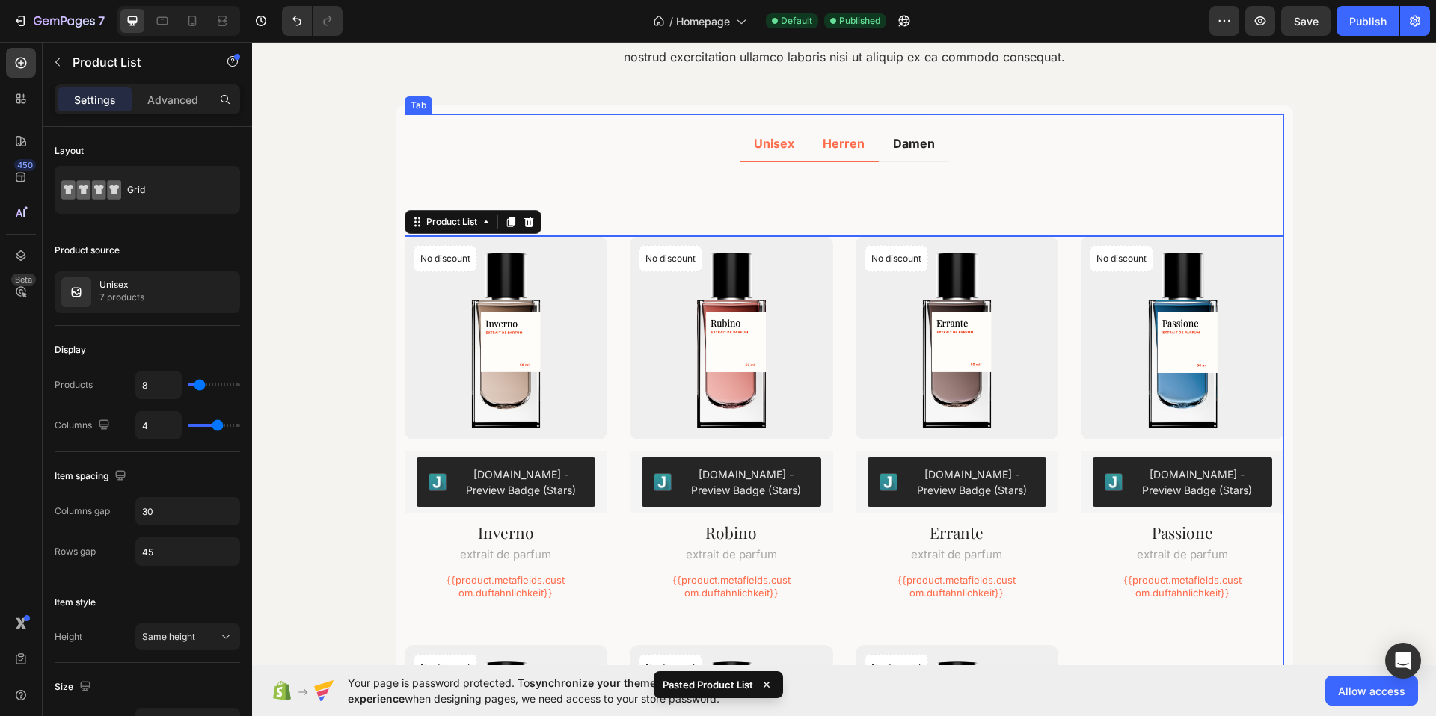
click at [775, 156] on li "Unisex" at bounding box center [774, 144] width 69 height 36
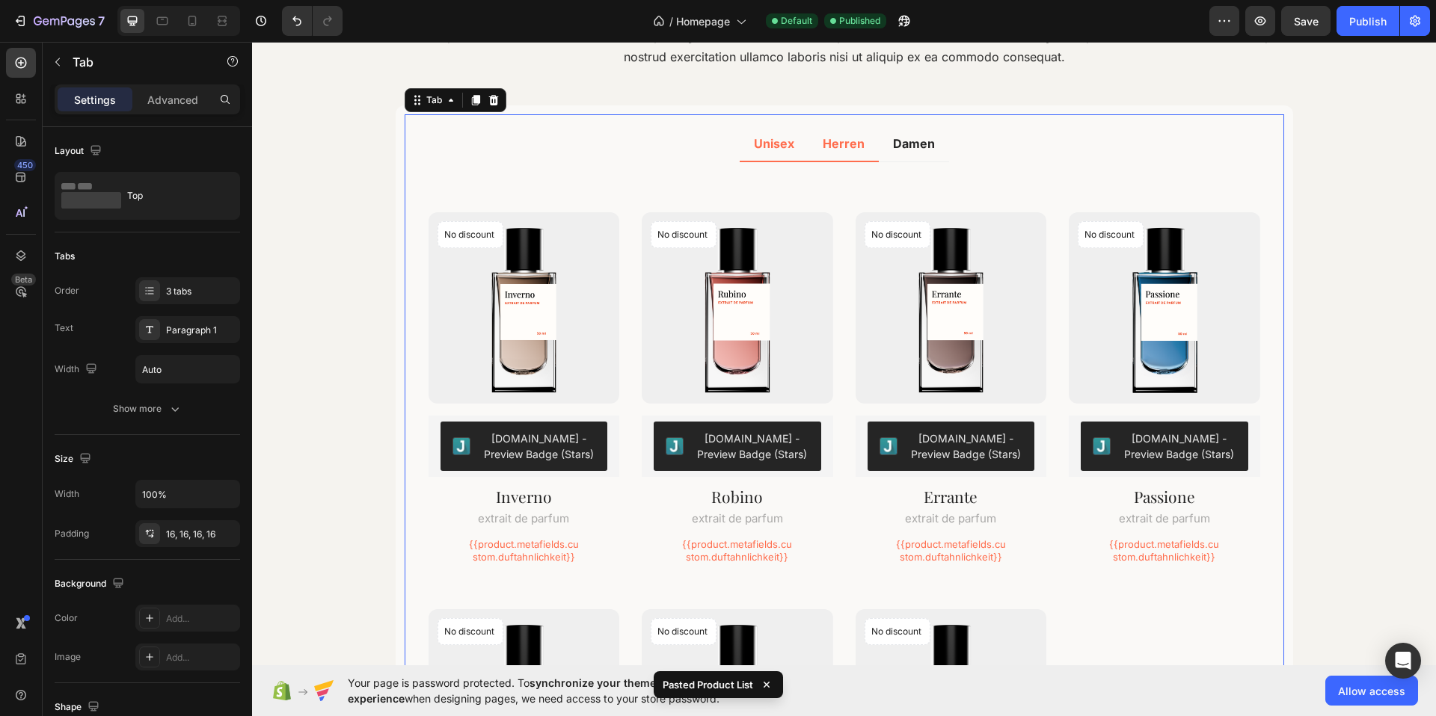
click at [832, 158] on li "Herren" at bounding box center [843, 144] width 70 height 36
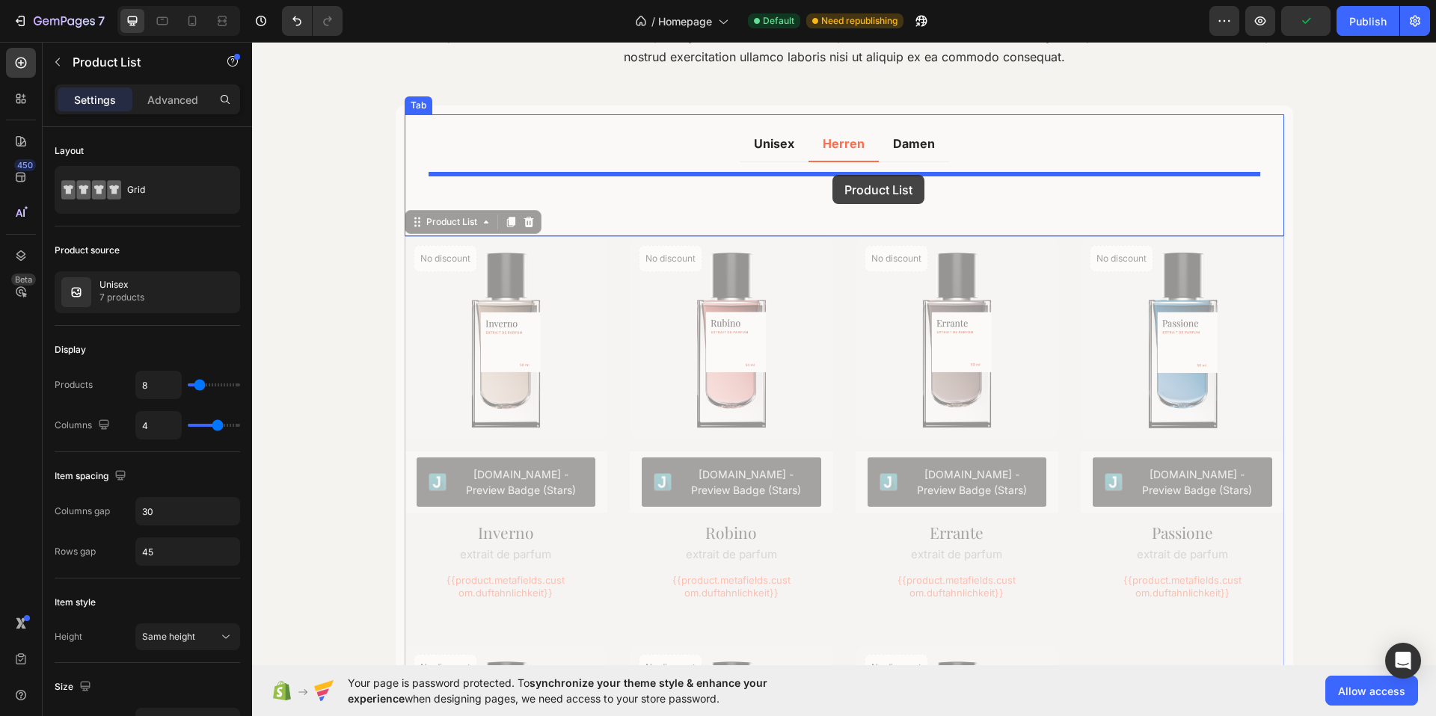
drag, startPoint x: 846, startPoint y: 320, endPoint x: 832, endPoint y: 175, distance: 145.8
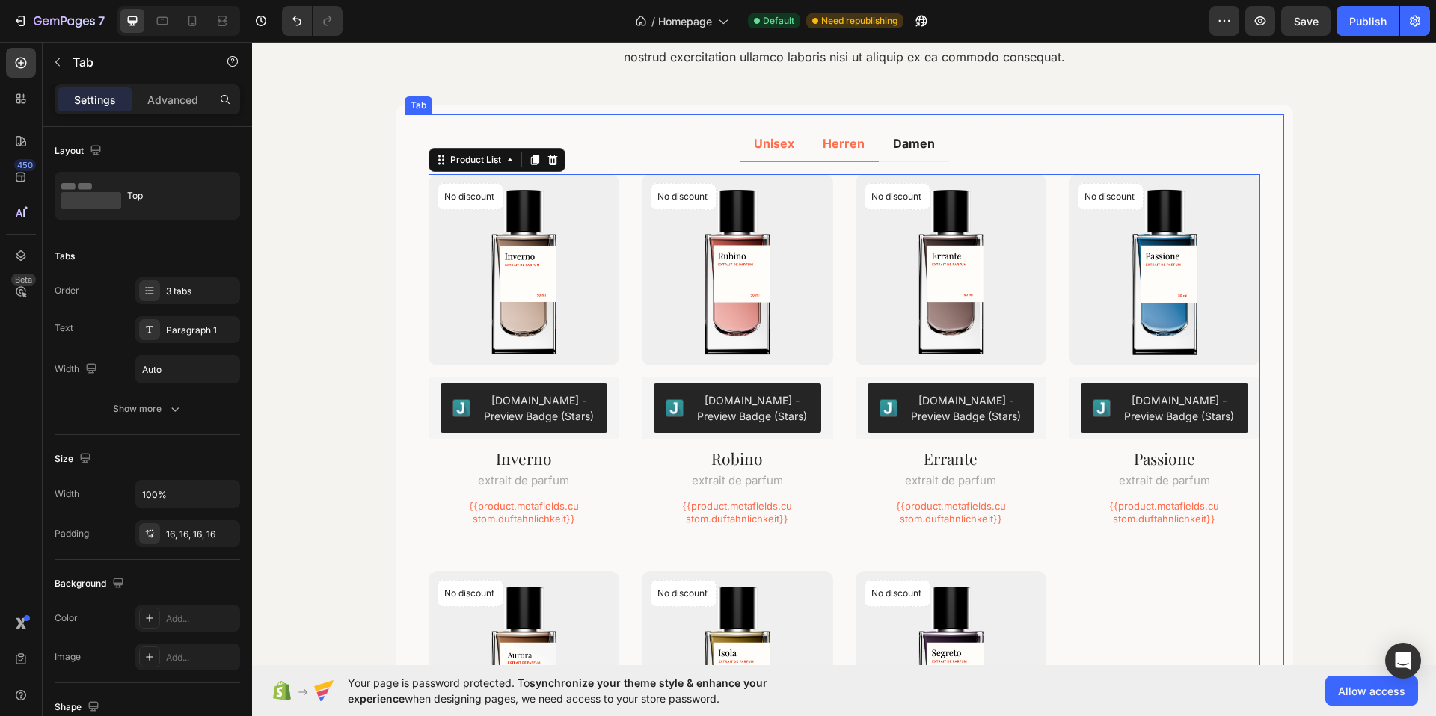
click at [781, 159] on li "Unisex" at bounding box center [774, 144] width 69 height 36
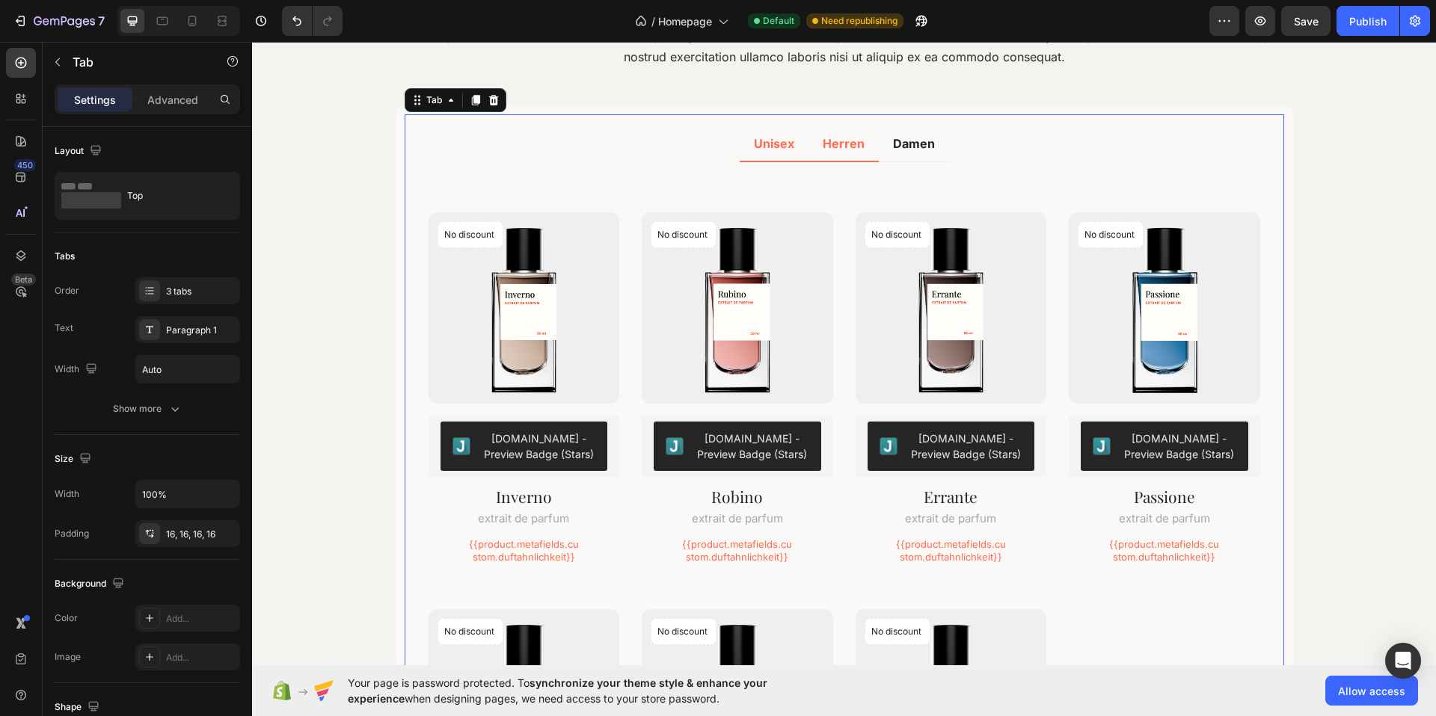
click at [848, 159] on li "Herren" at bounding box center [843, 144] width 70 height 36
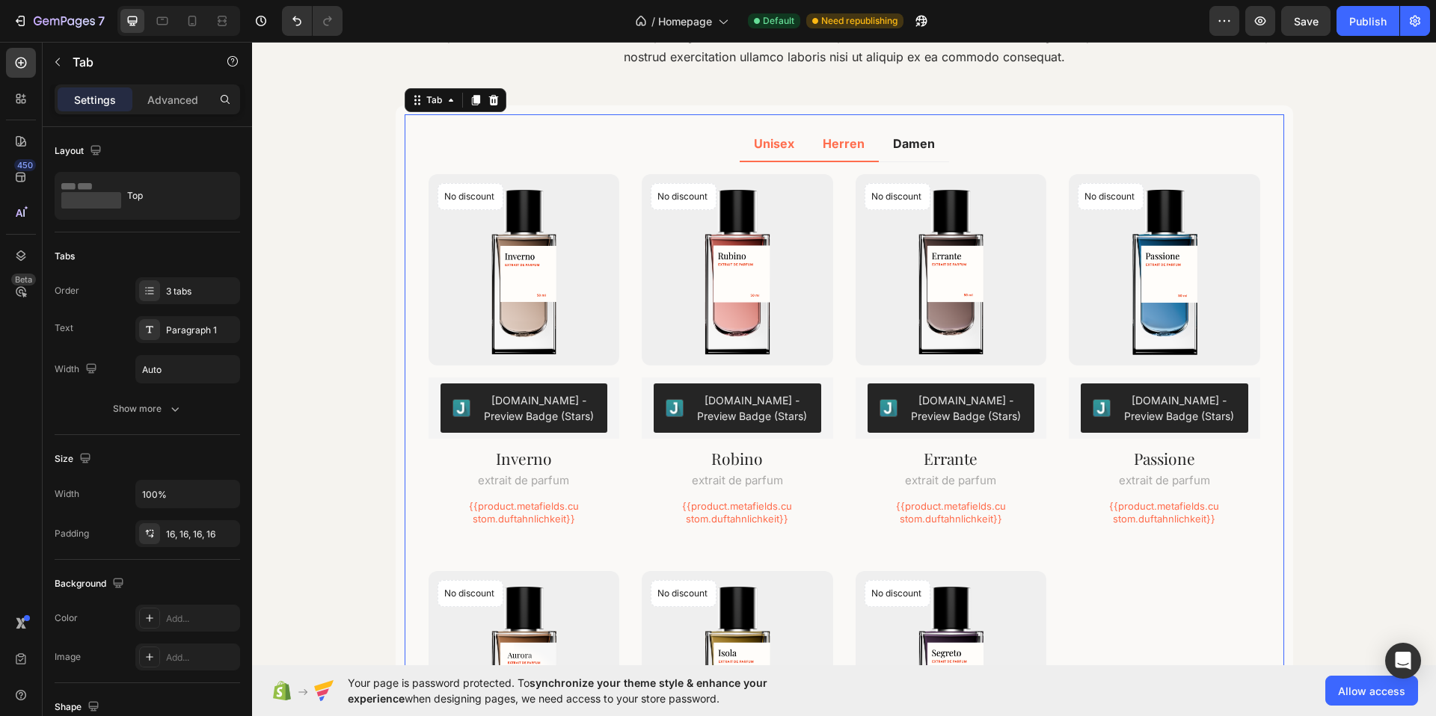
click at [784, 155] on li "Unisex" at bounding box center [774, 144] width 69 height 36
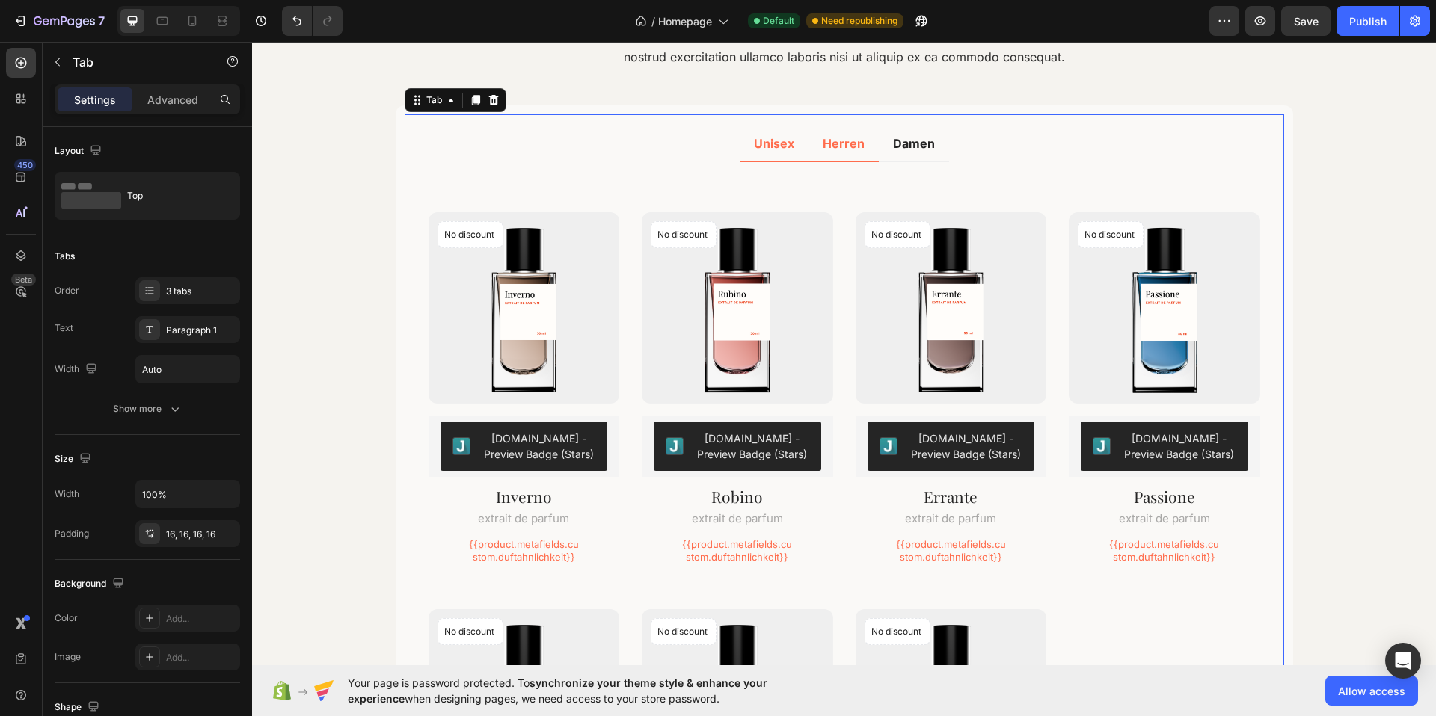
click at [842, 157] on li "Herren" at bounding box center [843, 144] width 70 height 36
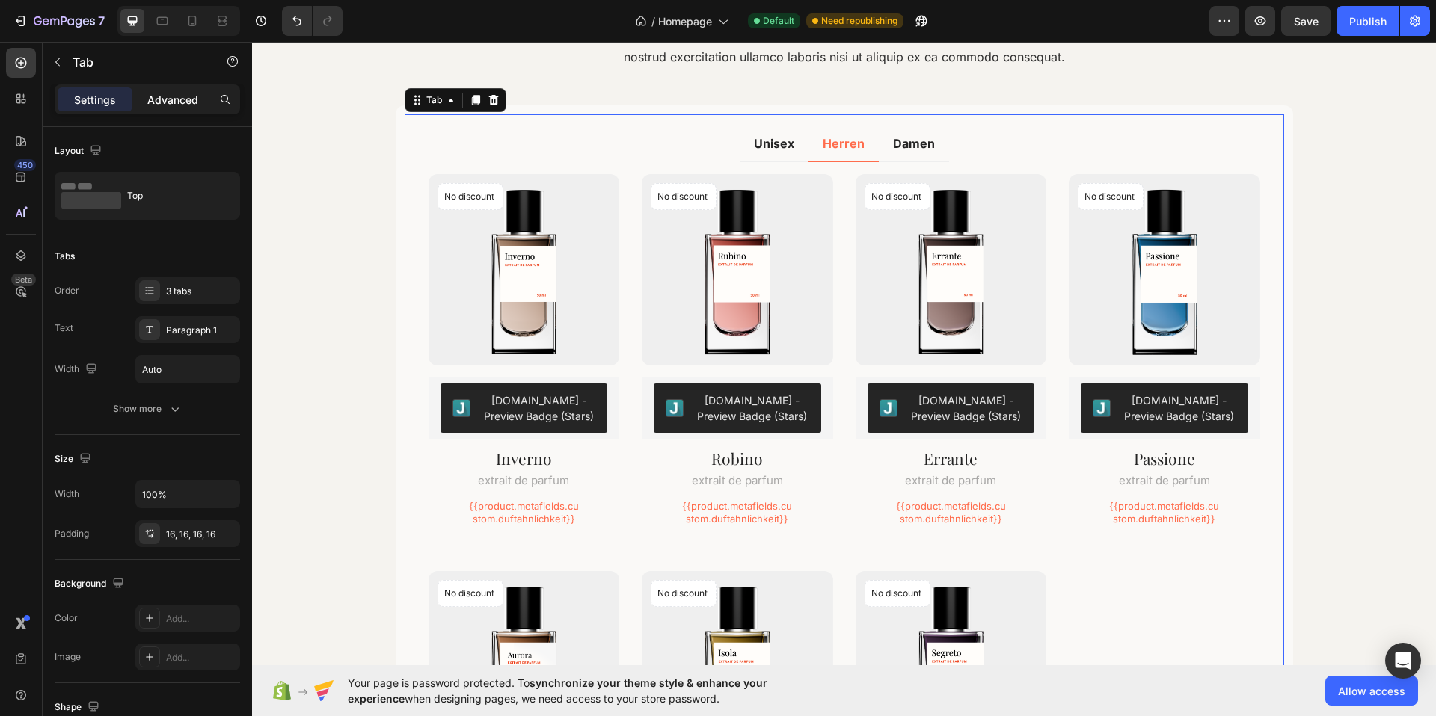
click at [178, 101] on p "Advanced" at bounding box center [172, 100] width 51 height 16
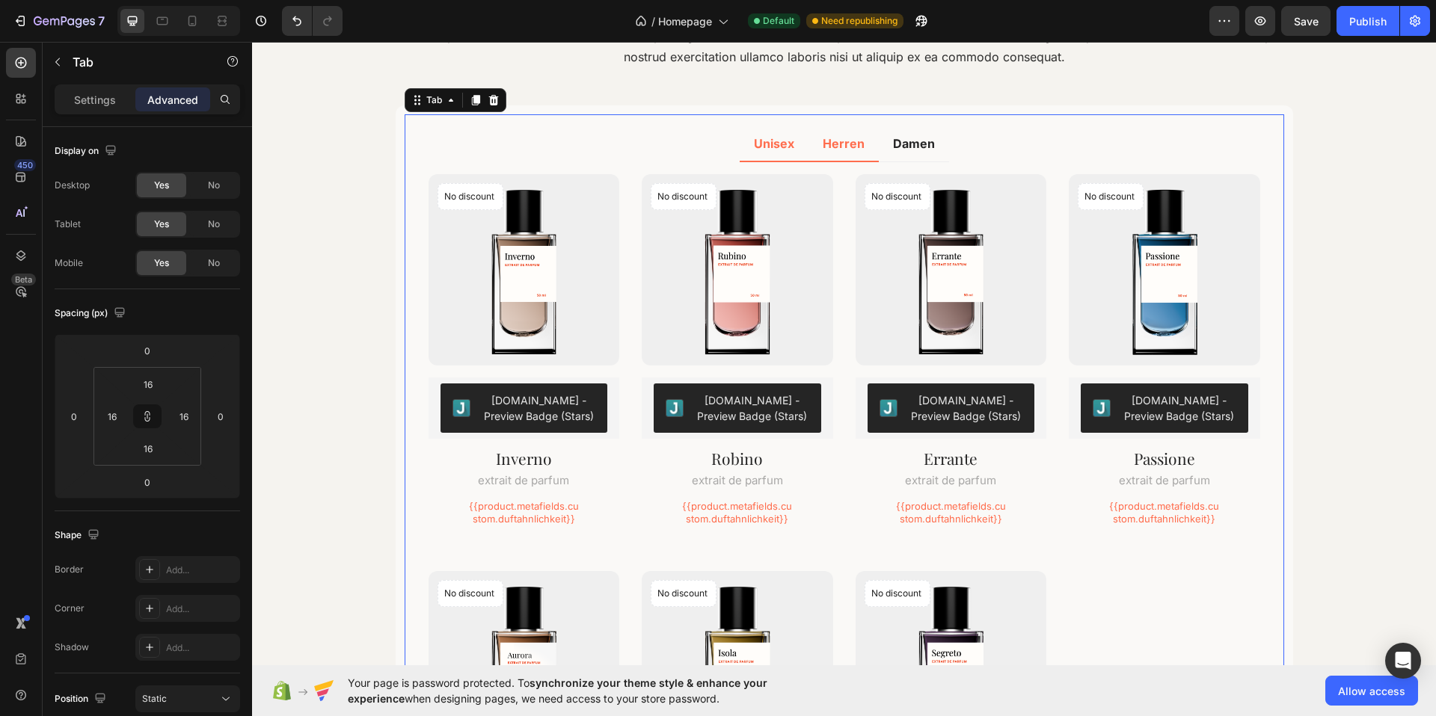
click at [784, 156] on li "Unisex" at bounding box center [774, 144] width 69 height 36
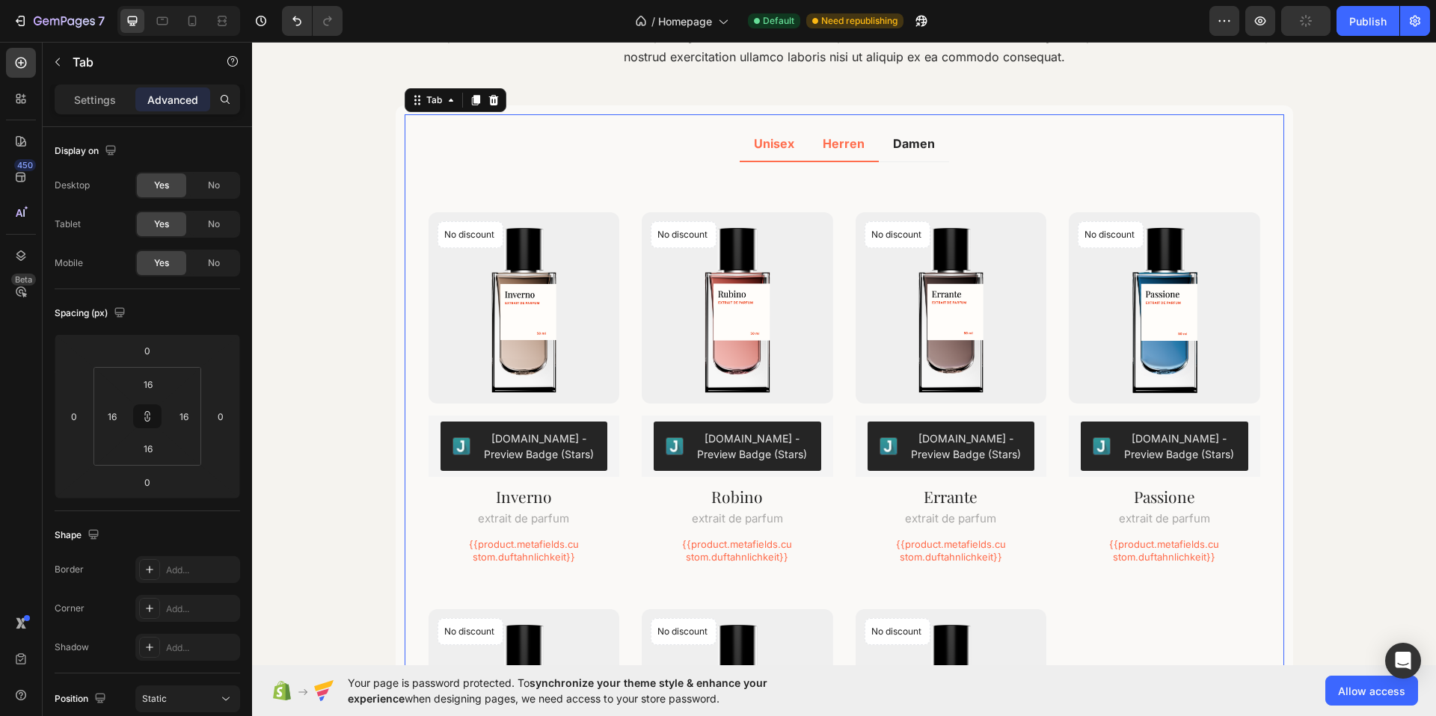
click at [860, 159] on li "Herren" at bounding box center [843, 144] width 70 height 36
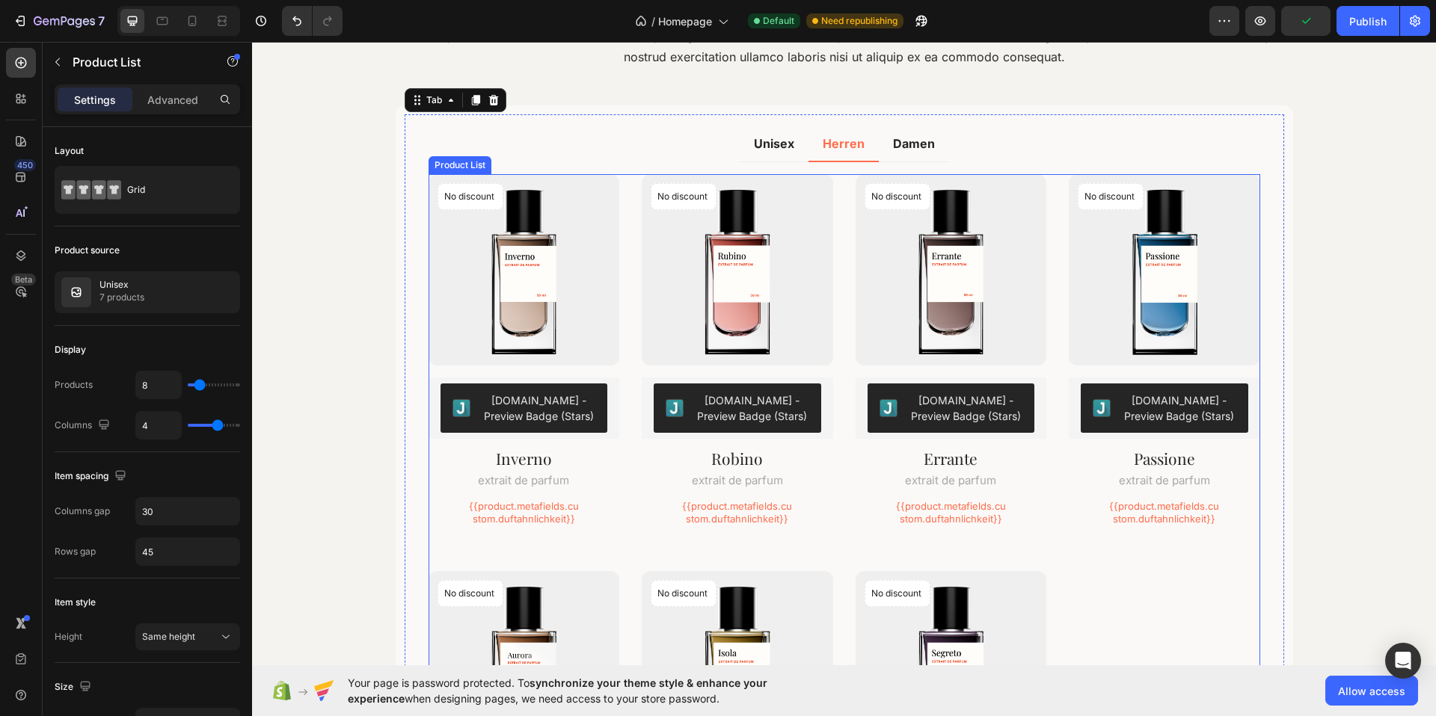
click at [844, 194] on div "No discount Not be displayed when published Product Badge (P) Images [DOMAIN_NA…" at bounding box center [844, 554] width 832 height 761
drag, startPoint x: 186, startPoint y: 108, endPoint x: 206, endPoint y: 111, distance: 20.3
click at [186, 108] on div "Advanced" at bounding box center [172, 99] width 75 height 24
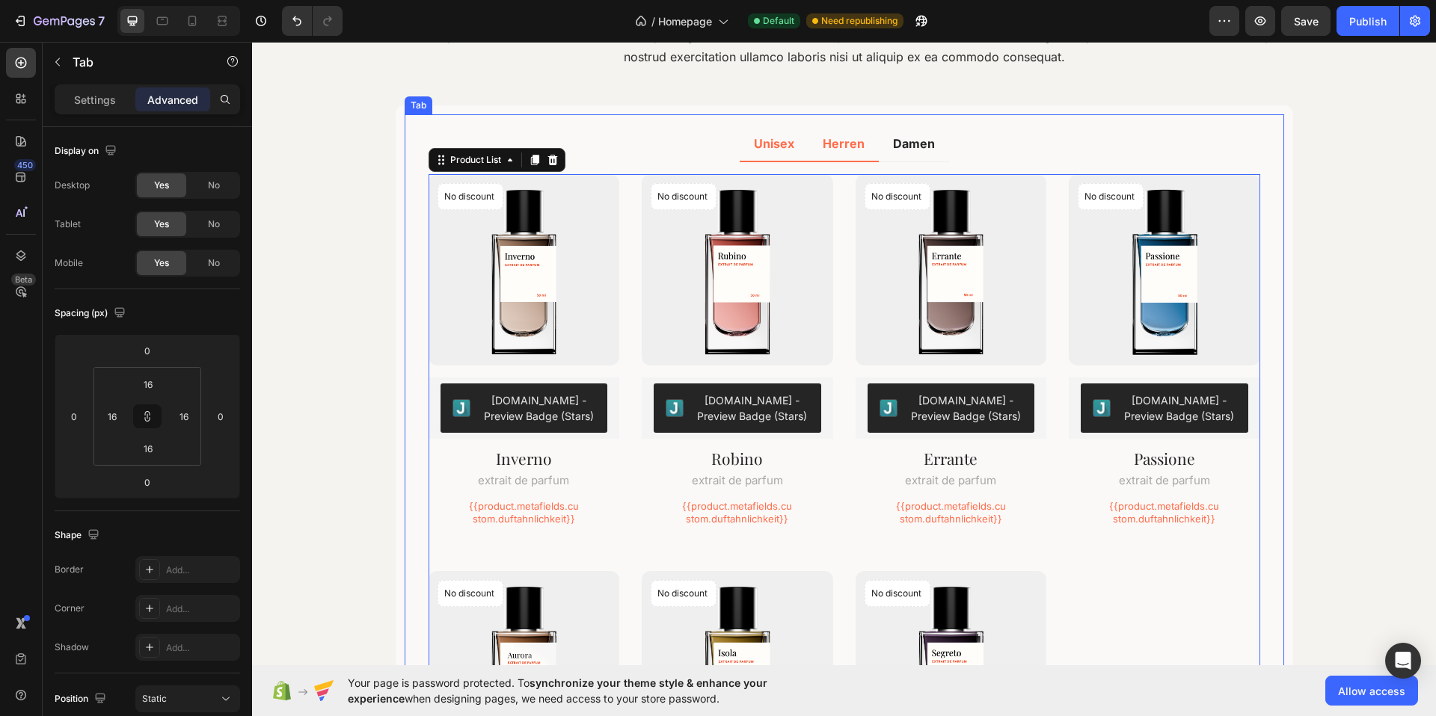
click at [784, 158] on li "Unisex" at bounding box center [774, 144] width 69 height 36
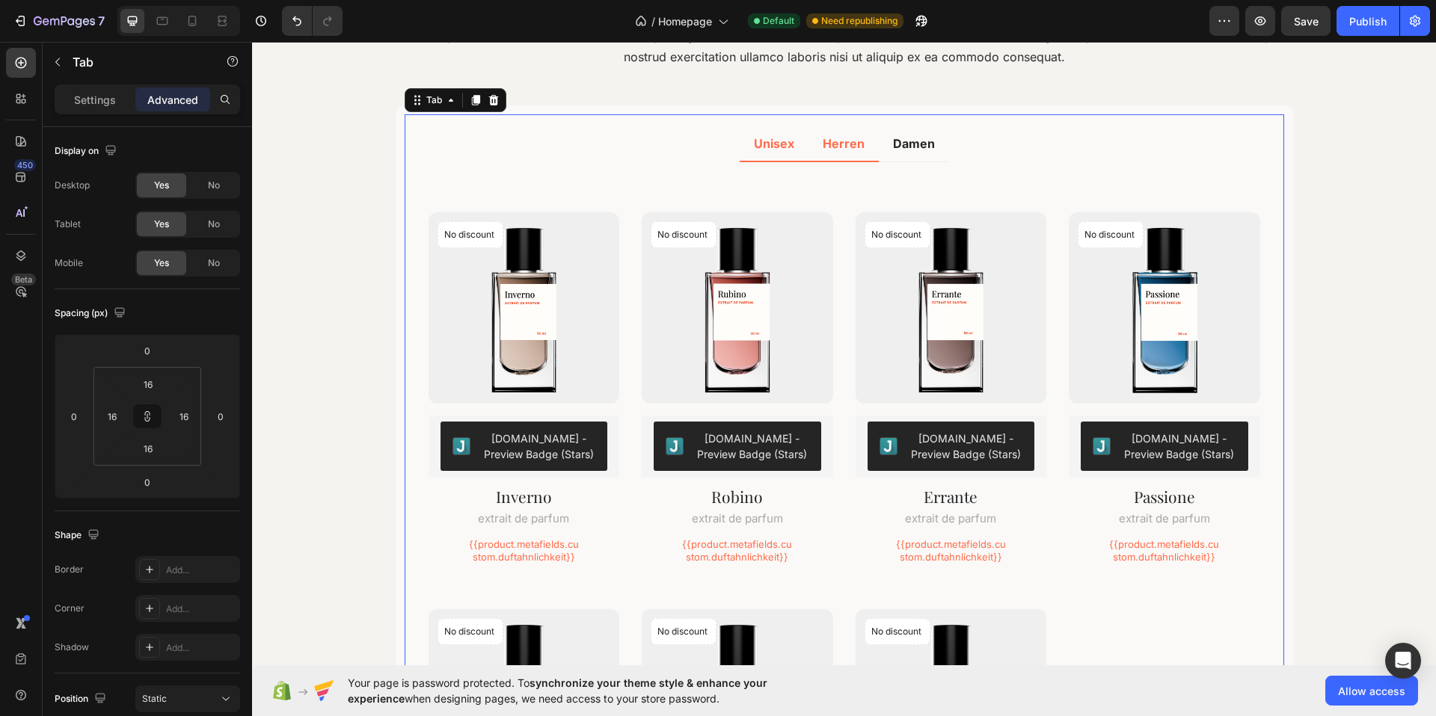
click at [854, 156] on li "Herren" at bounding box center [843, 144] width 70 height 36
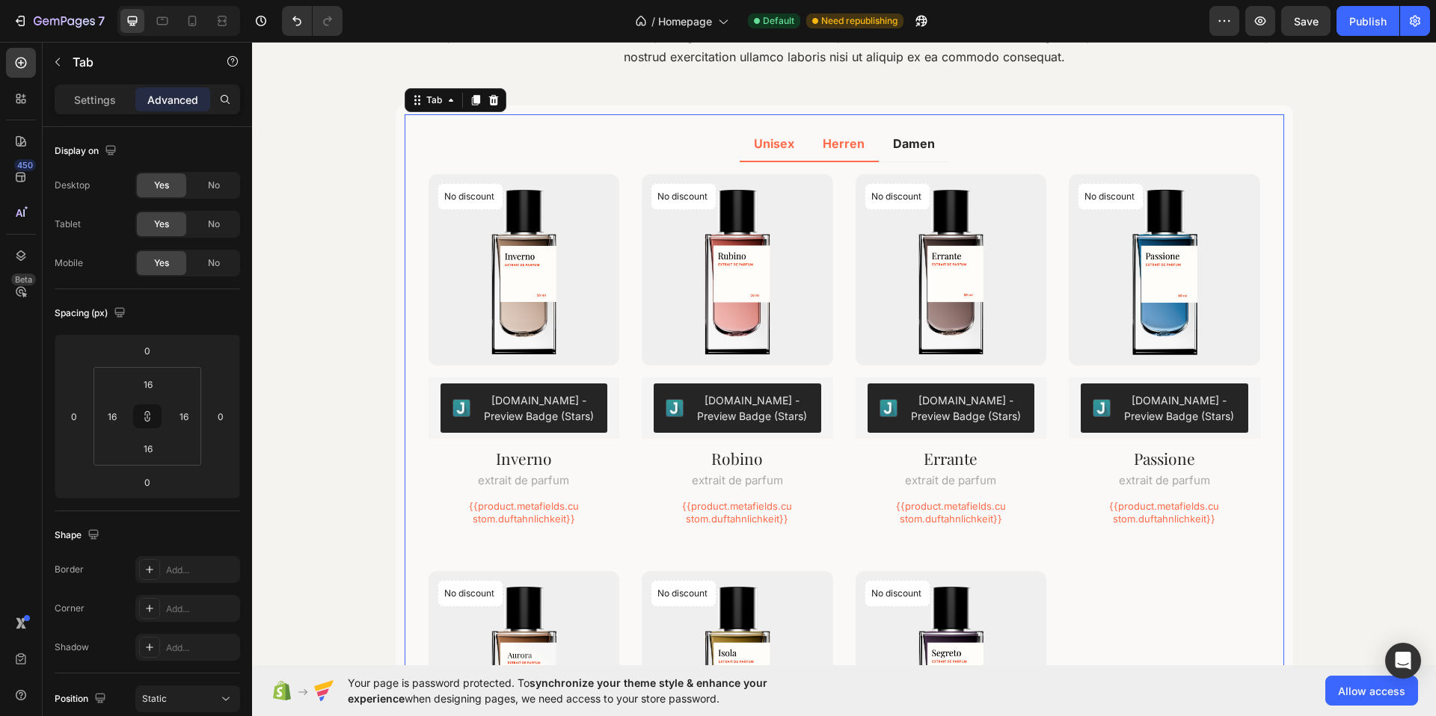
click at [772, 159] on li "Unisex" at bounding box center [774, 144] width 69 height 36
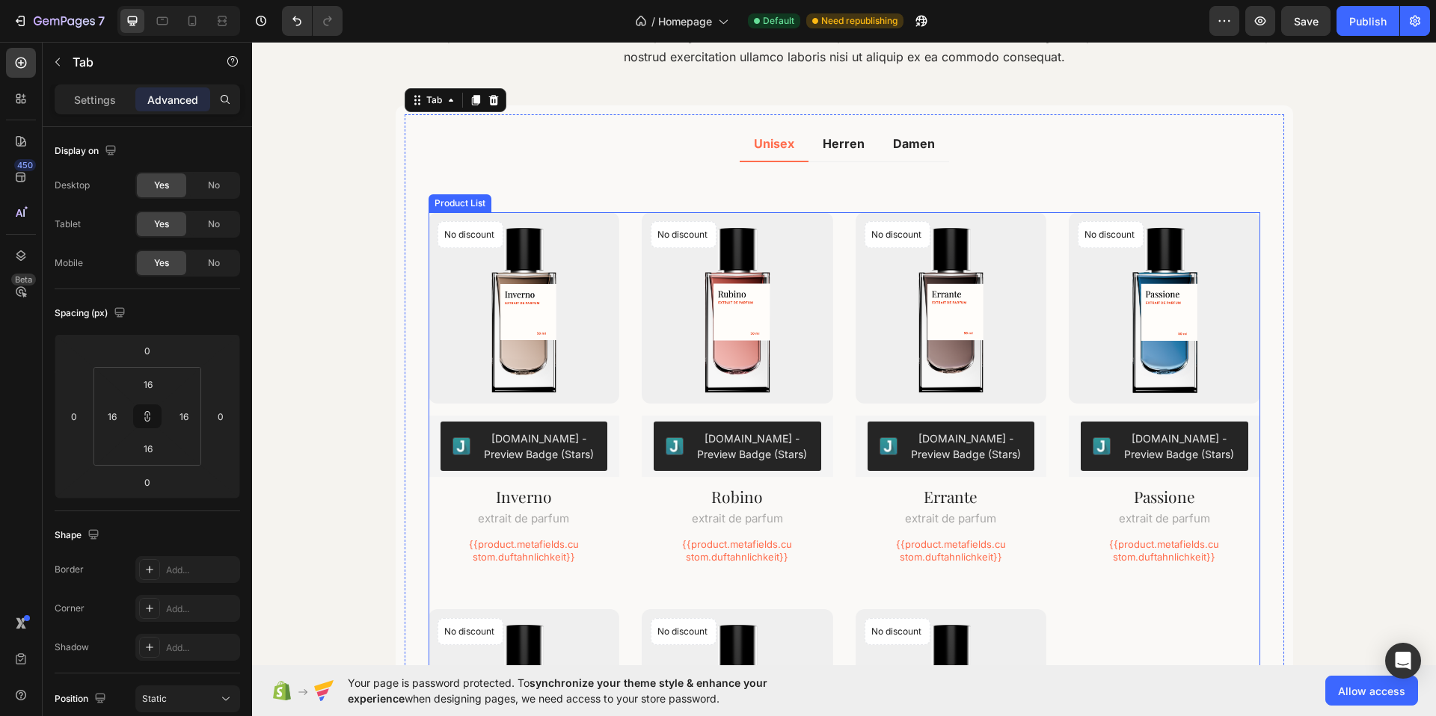
click at [845, 246] on div "No discount Not be displayed when published Product Badge (P) Images [DOMAIN_NA…" at bounding box center [844, 592] width 832 height 761
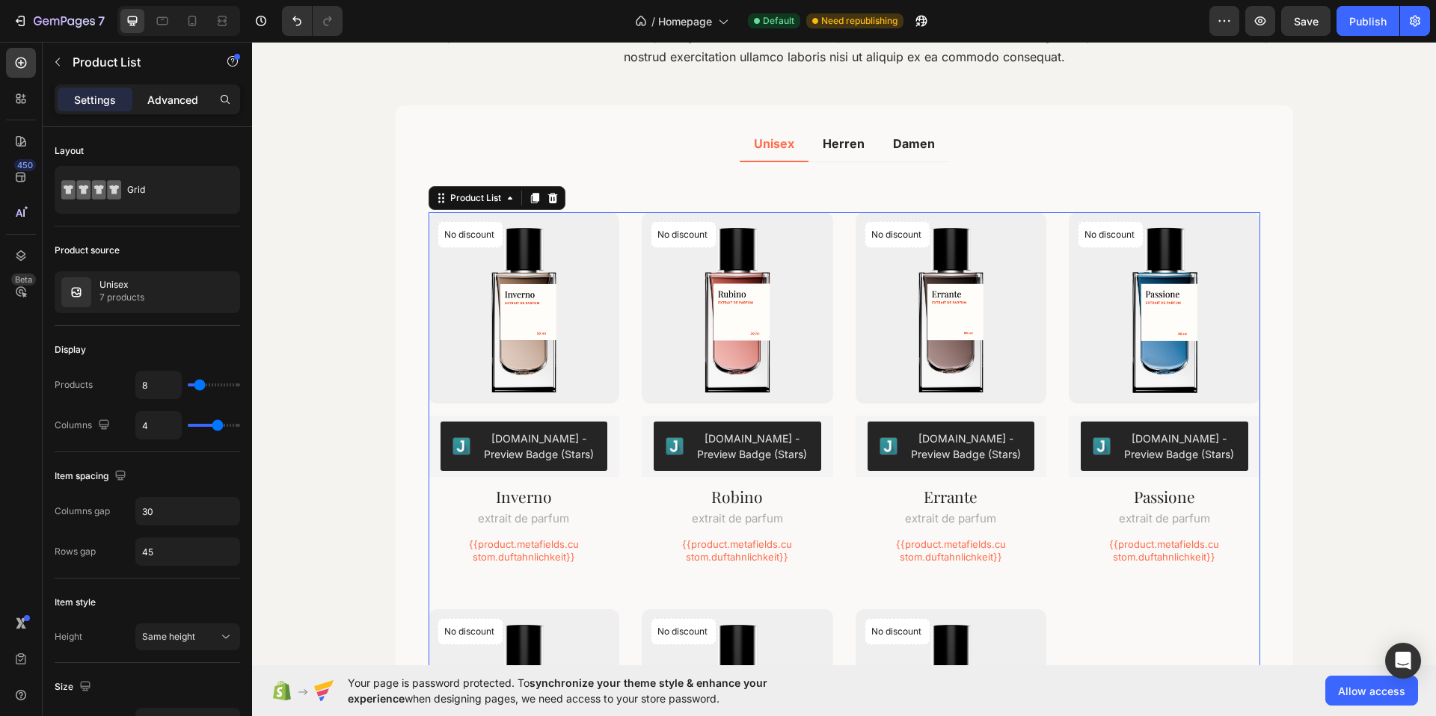
click at [179, 105] on p "Advanced" at bounding box center [172, 100] width 51 height 16
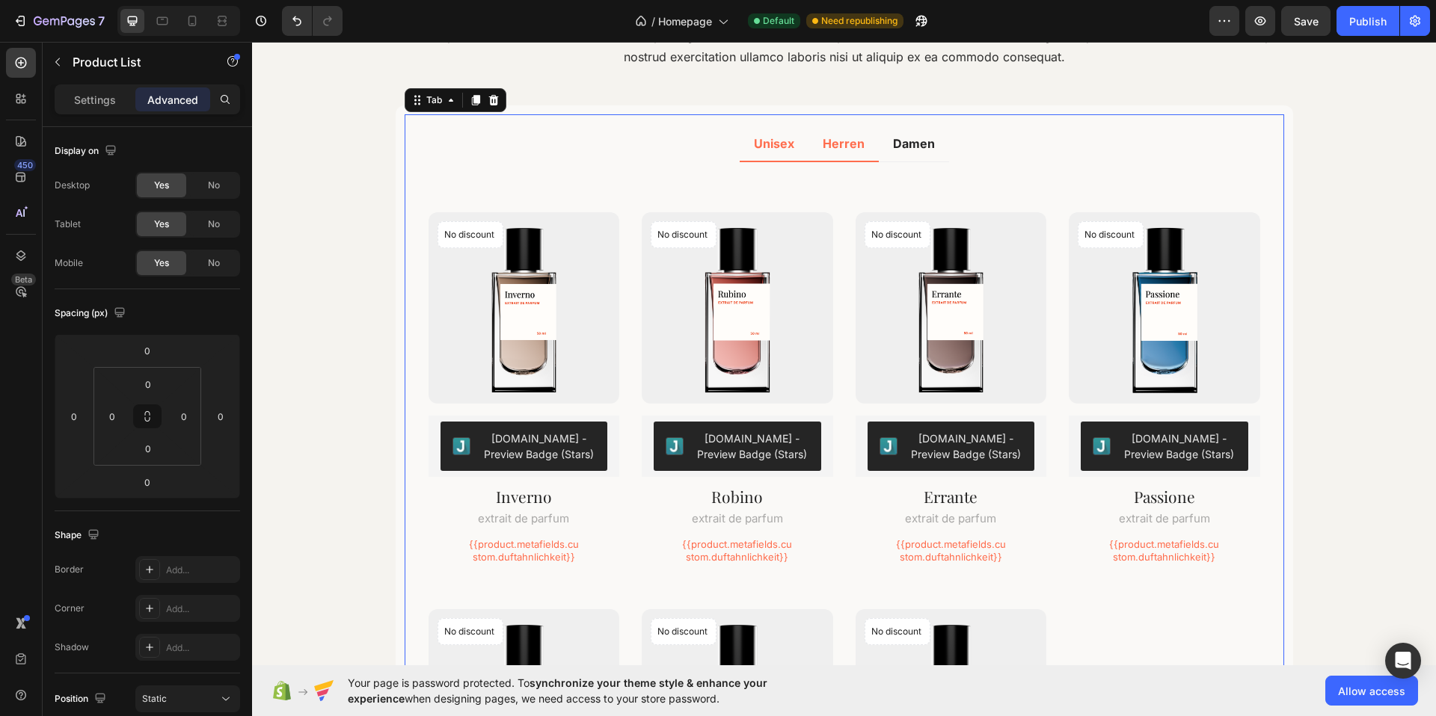
click at [849, 153] on div "Herren" at bounding box center [843, 143] width 46 height 22
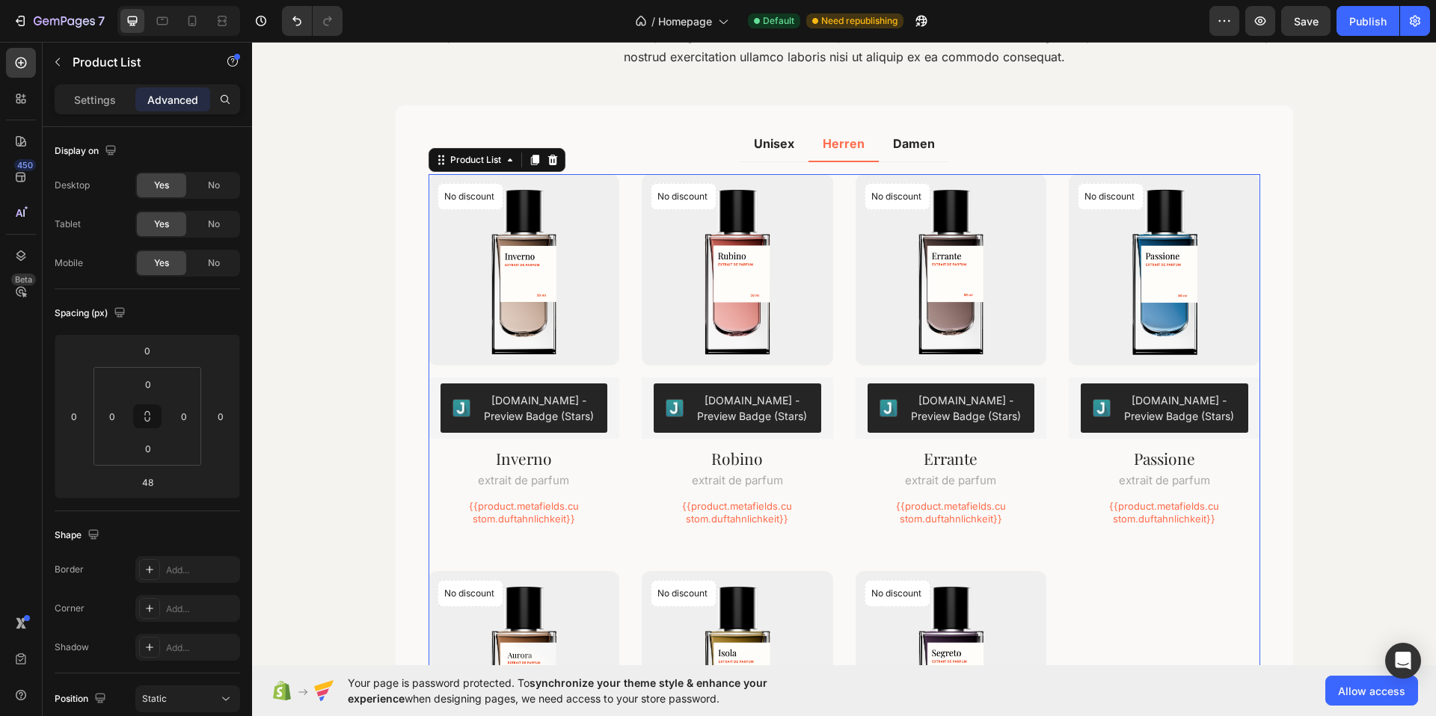
click at [846, 209] on div "No discount Not be displayed when published Product Badge (P) Images [DOMAIN_NA…" at bounding box center [844, 554] width 832 height 761
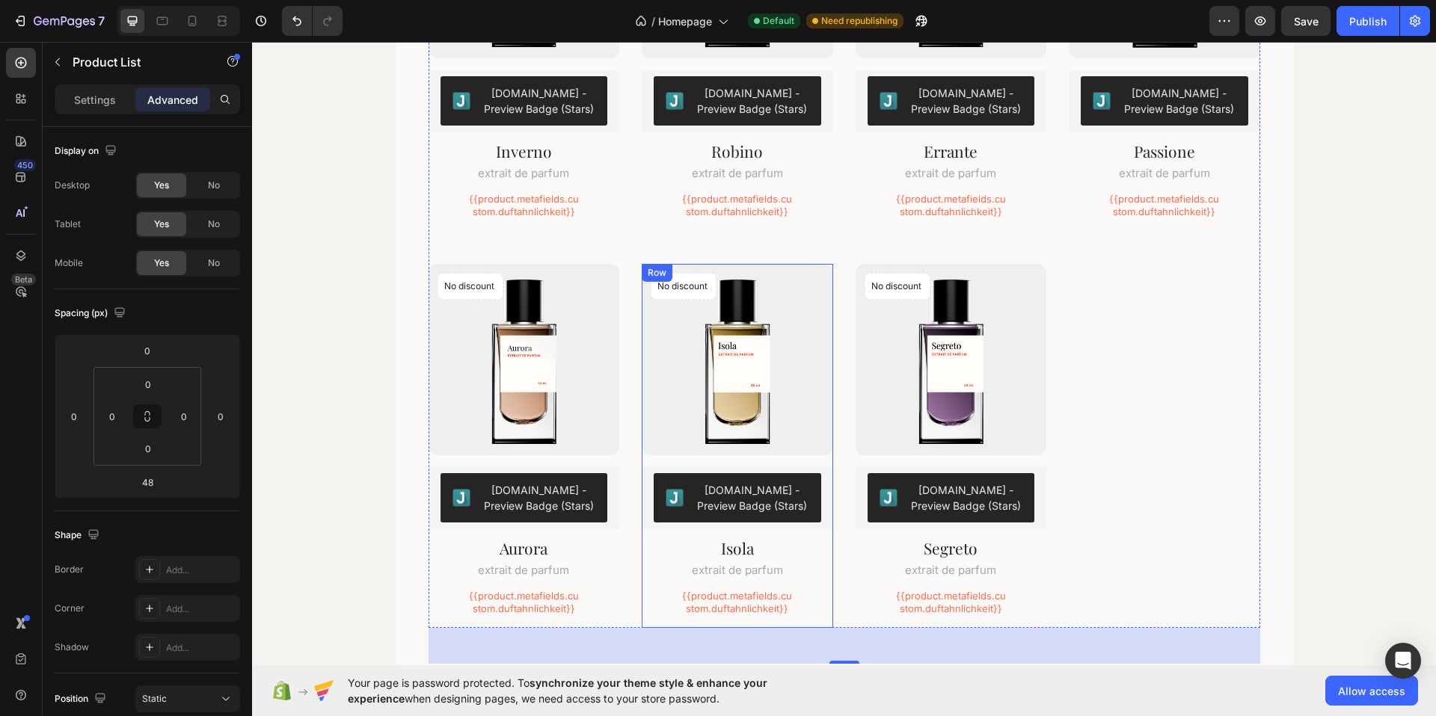
scroll to position [2227, 0]
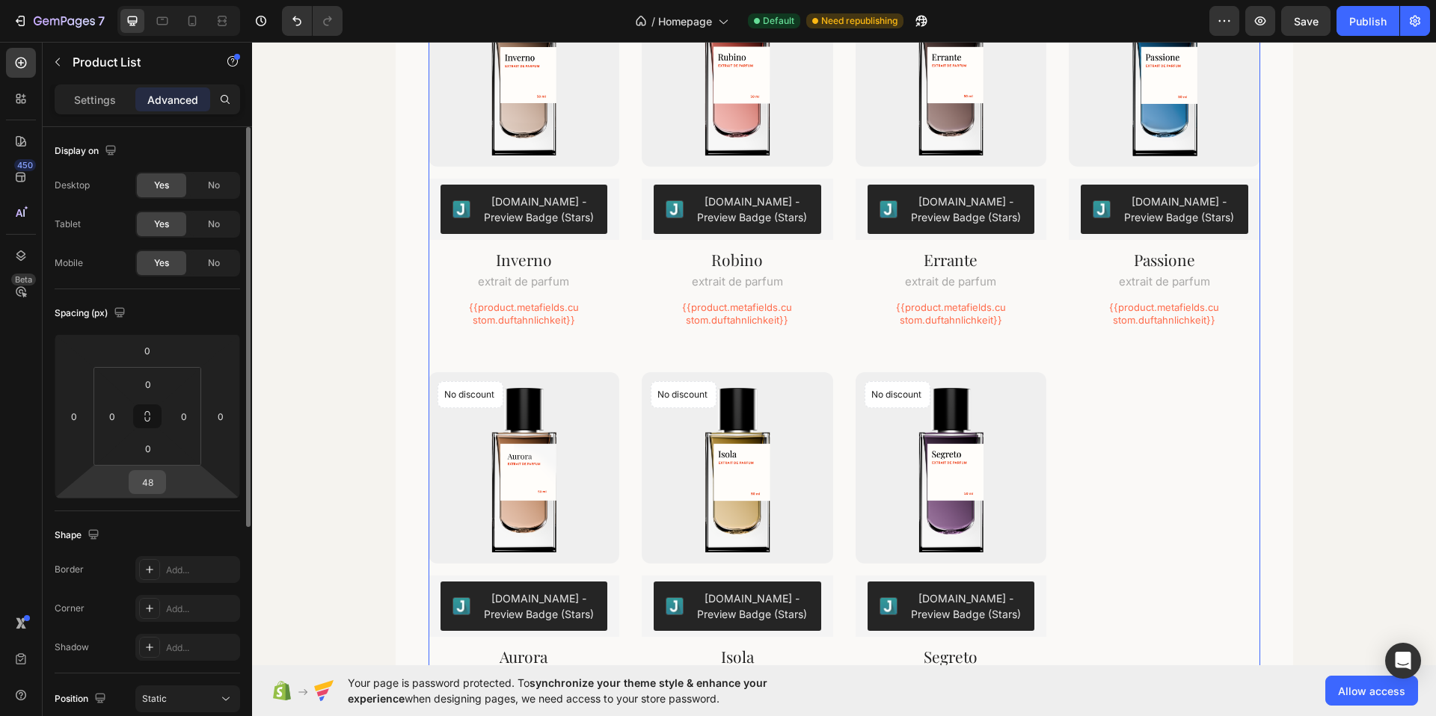
click at [160, 478] on input "48" at bounding box center [147, 482] width 30 height 22
type input "0"
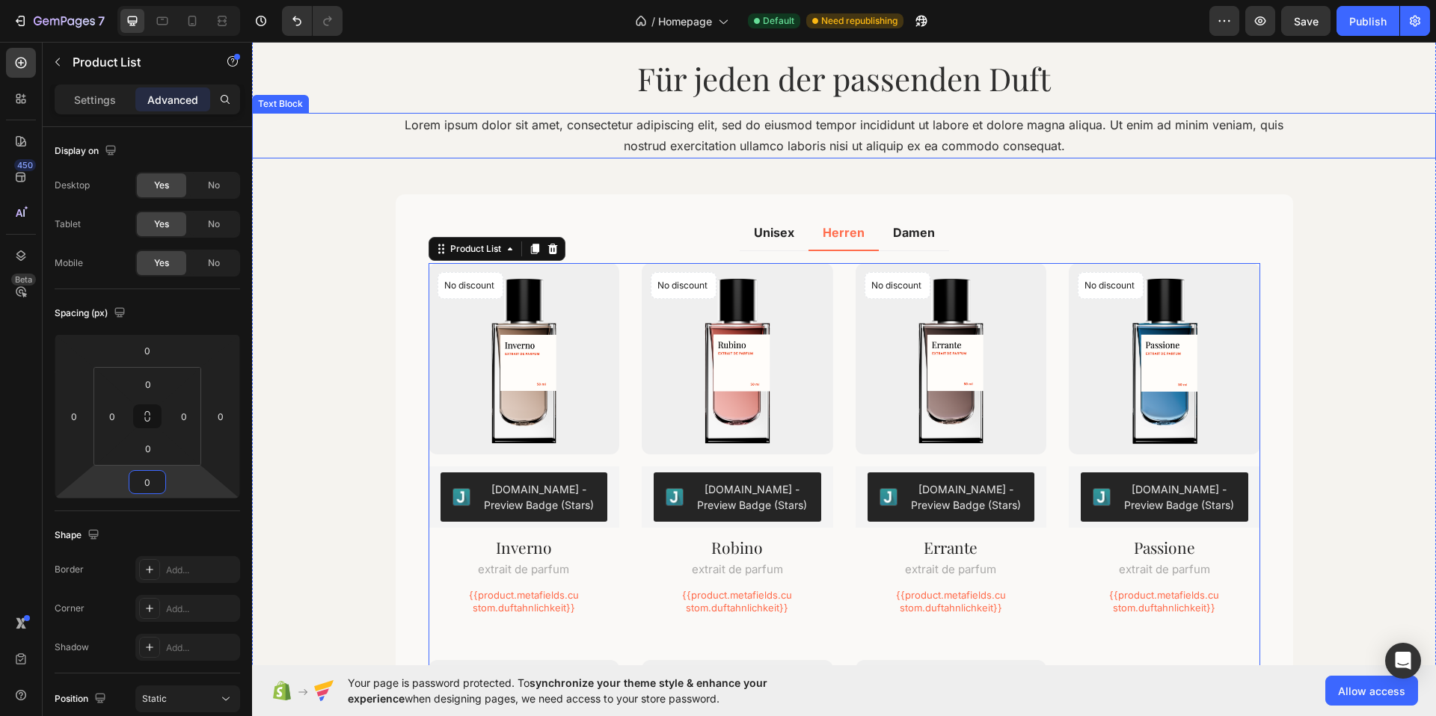
scroll to position [1876, 0]
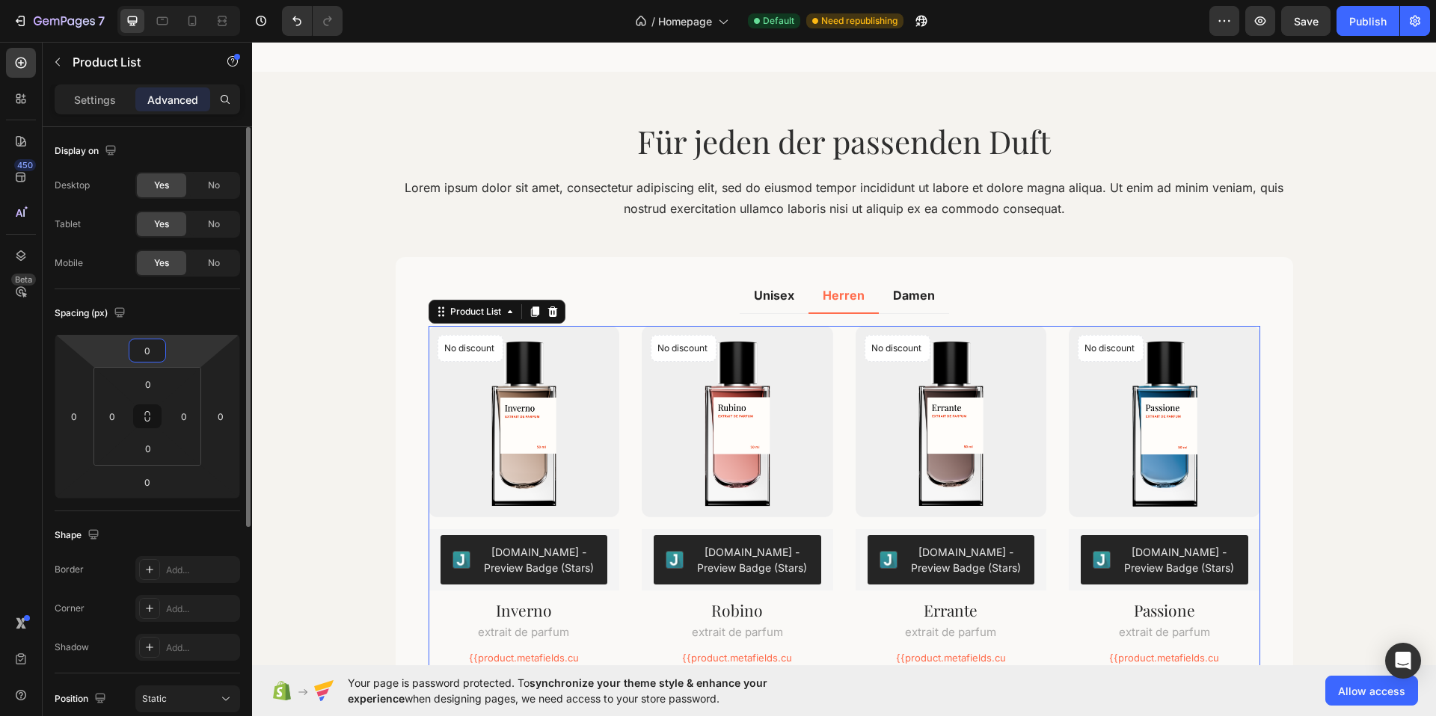
click at [149, 360] on input "0" at bounding box center [147, 350] width 30 height 22
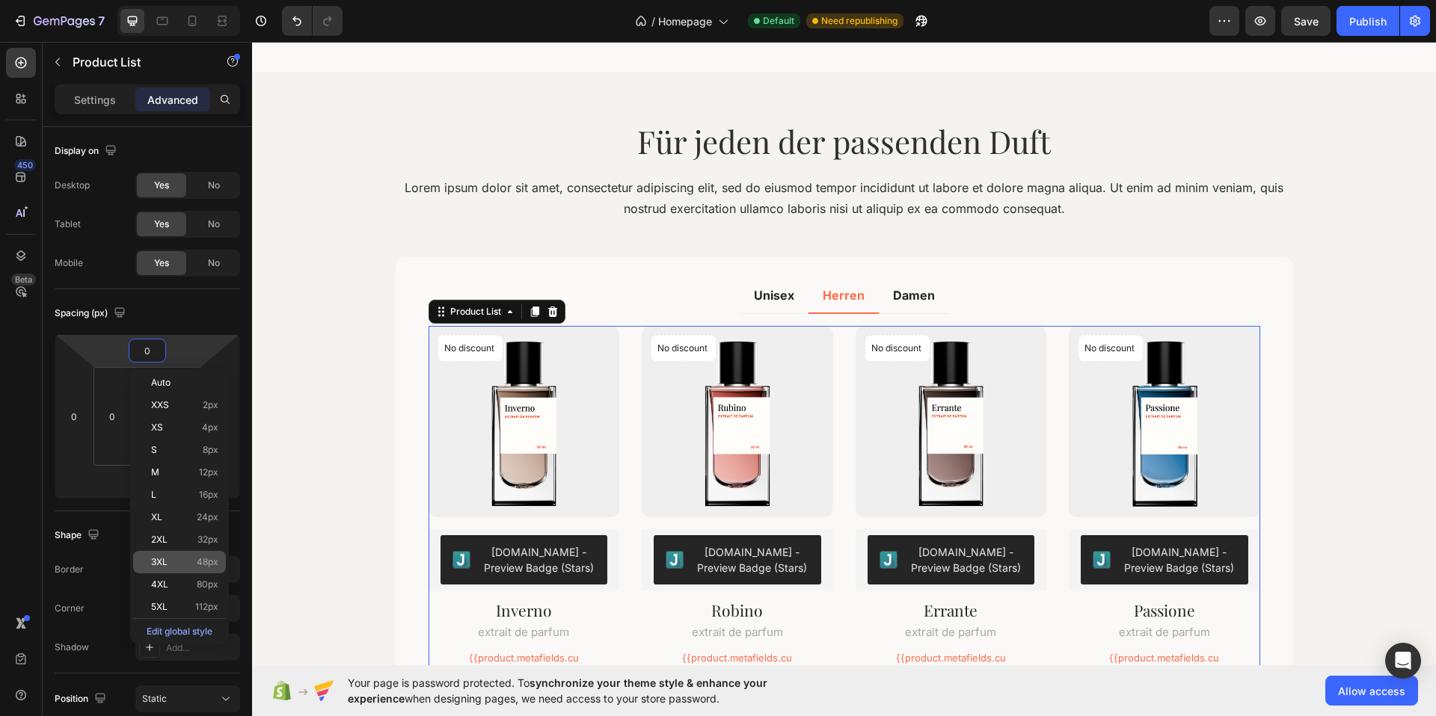
click at [203, 557] on span "48px" at bounding box center [208, 562] width 22 height 10
type input "48"
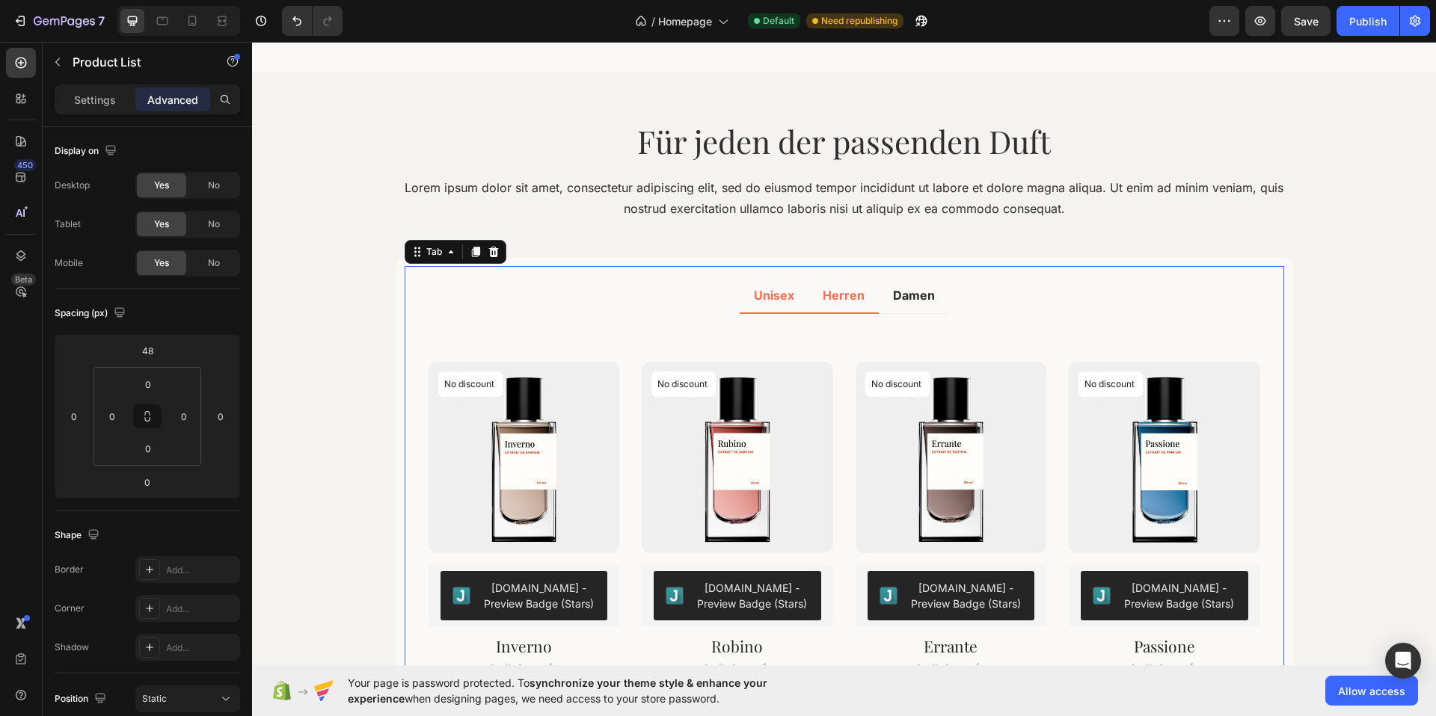
click at [784, 306] on div "Unisex" at bounding box center [774, 295] width 45 height 22
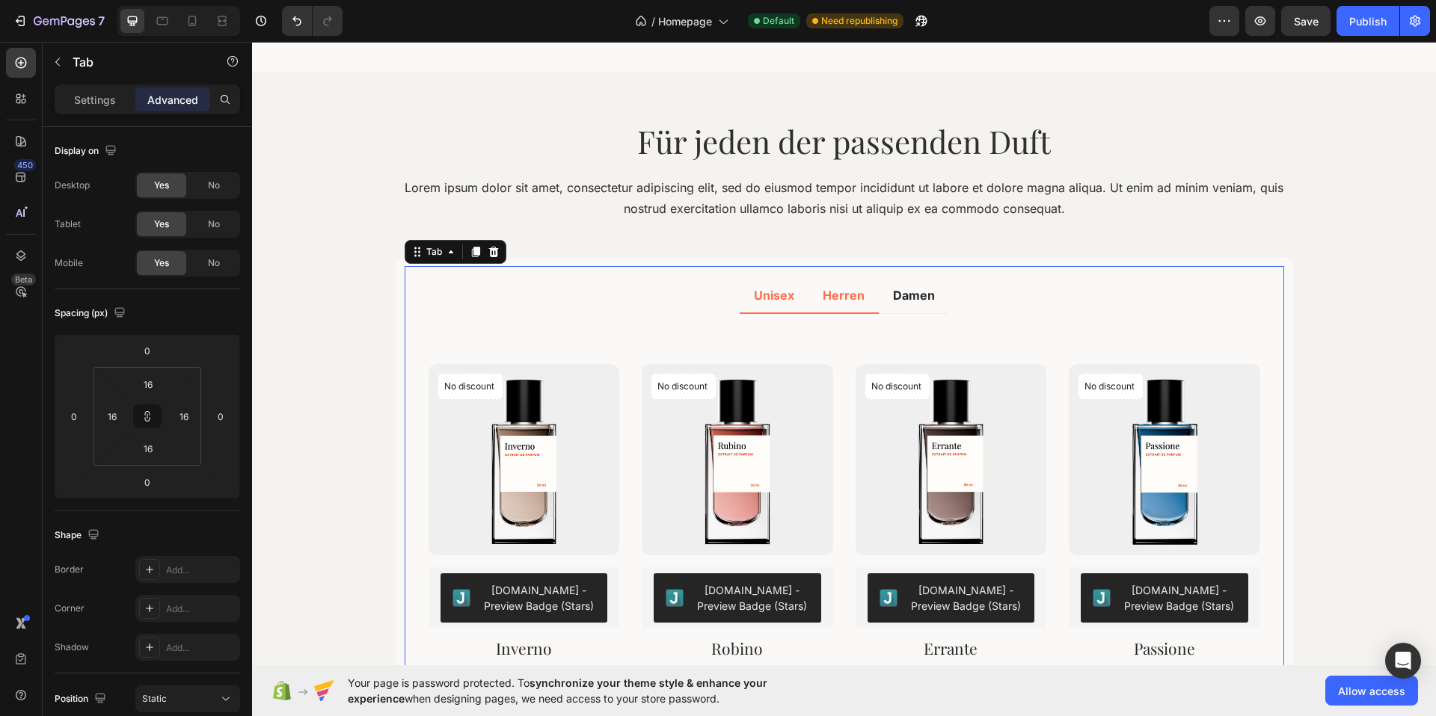
click at [845, 306] on div "Herren" at bounding box center [843, 295] width 46 height 22
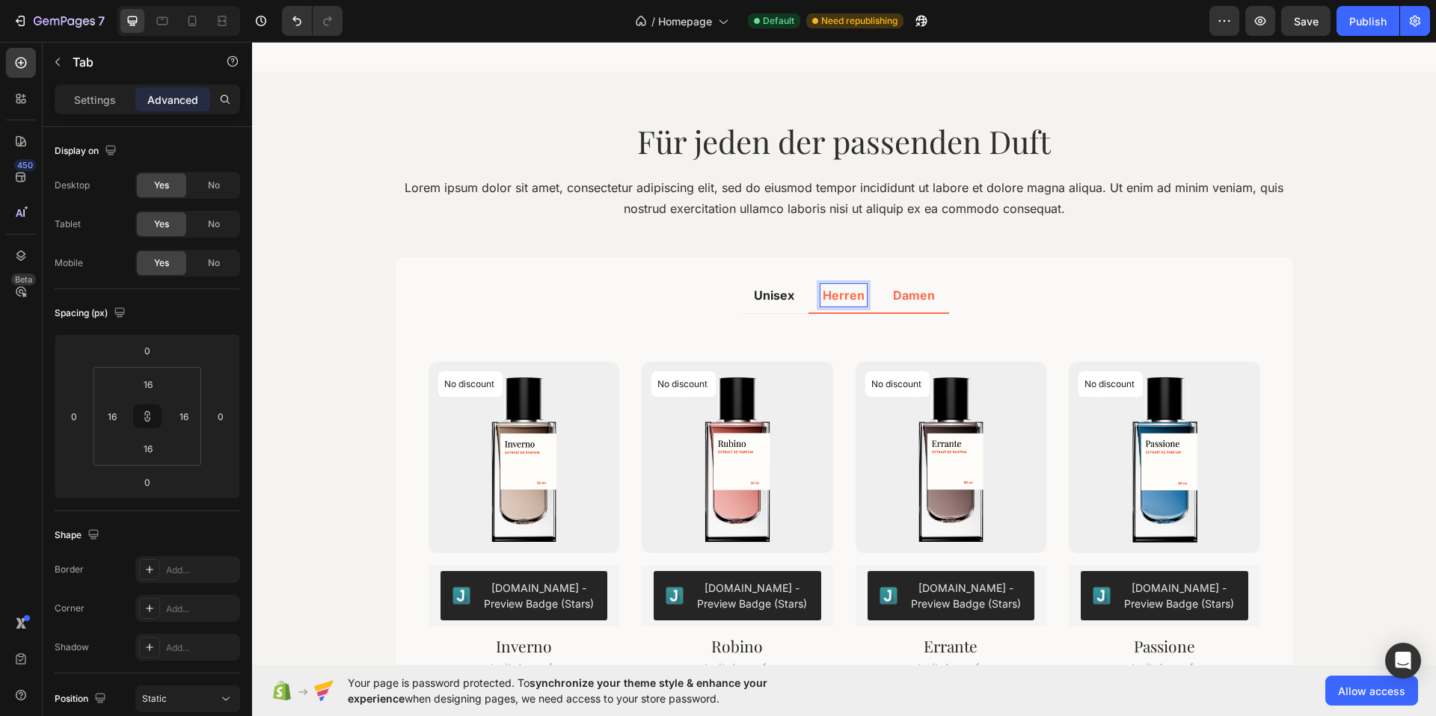
click at [929, 310] on li "Damen" at bounding box center [914, 296] width 70 height 36
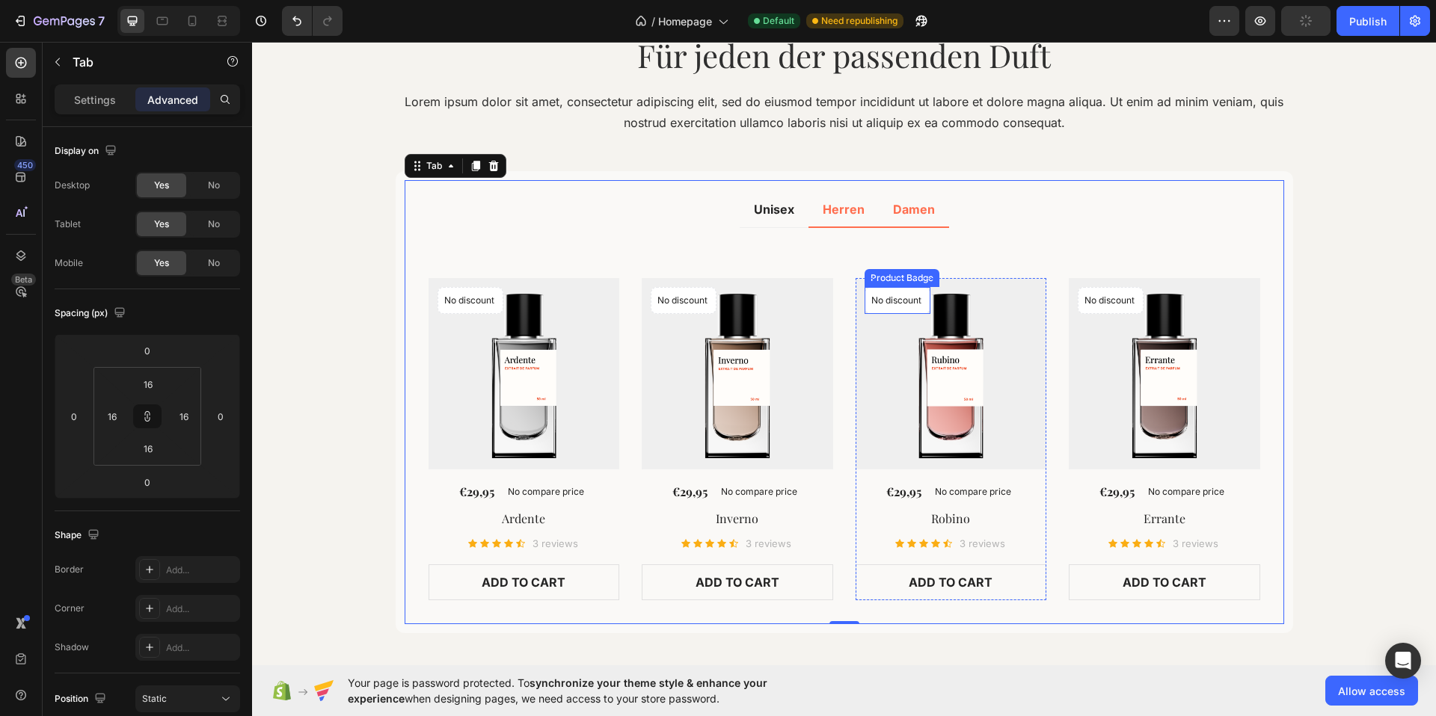
scroll to position [1948, 0]
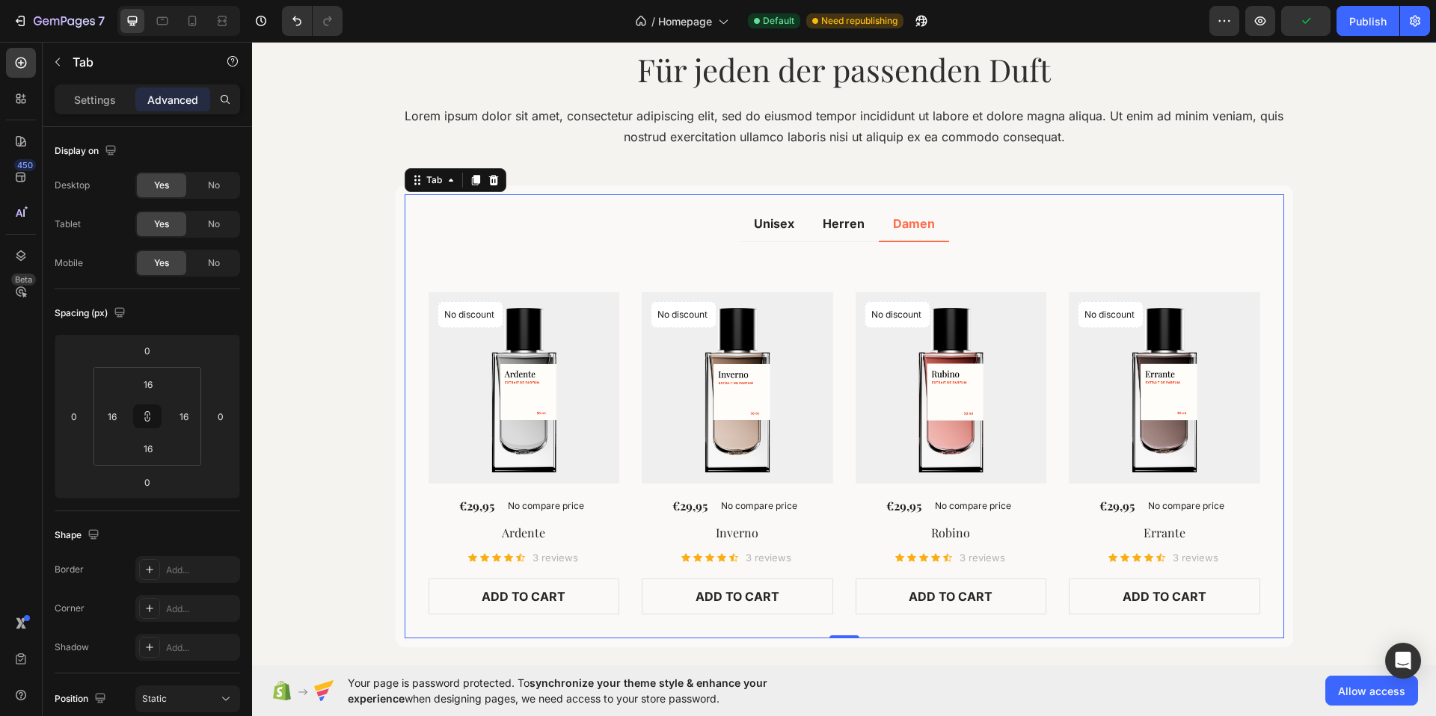
drag, startPoint x: 851, startPoint y: 239, endPoint x: 852, endPoint y: 347, distance: 108.4
click at [851, 239] on li "Herren" at bounding box center [843, 224] width 70 height 36
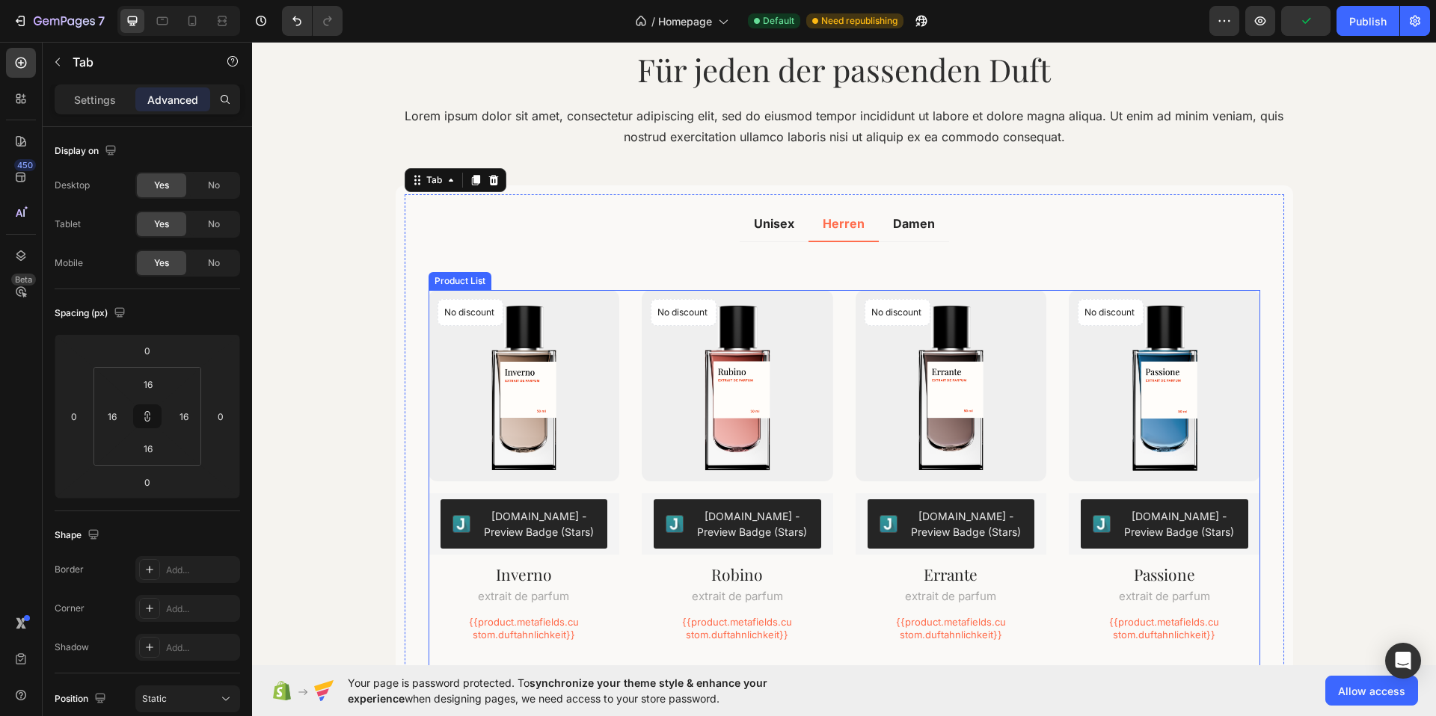
click at [841, 396] on div "No discount Not be displayed when published Product Badge (P) Images [DOMAIN_NA…" at bounding box center [844, 670] width 832 height 761
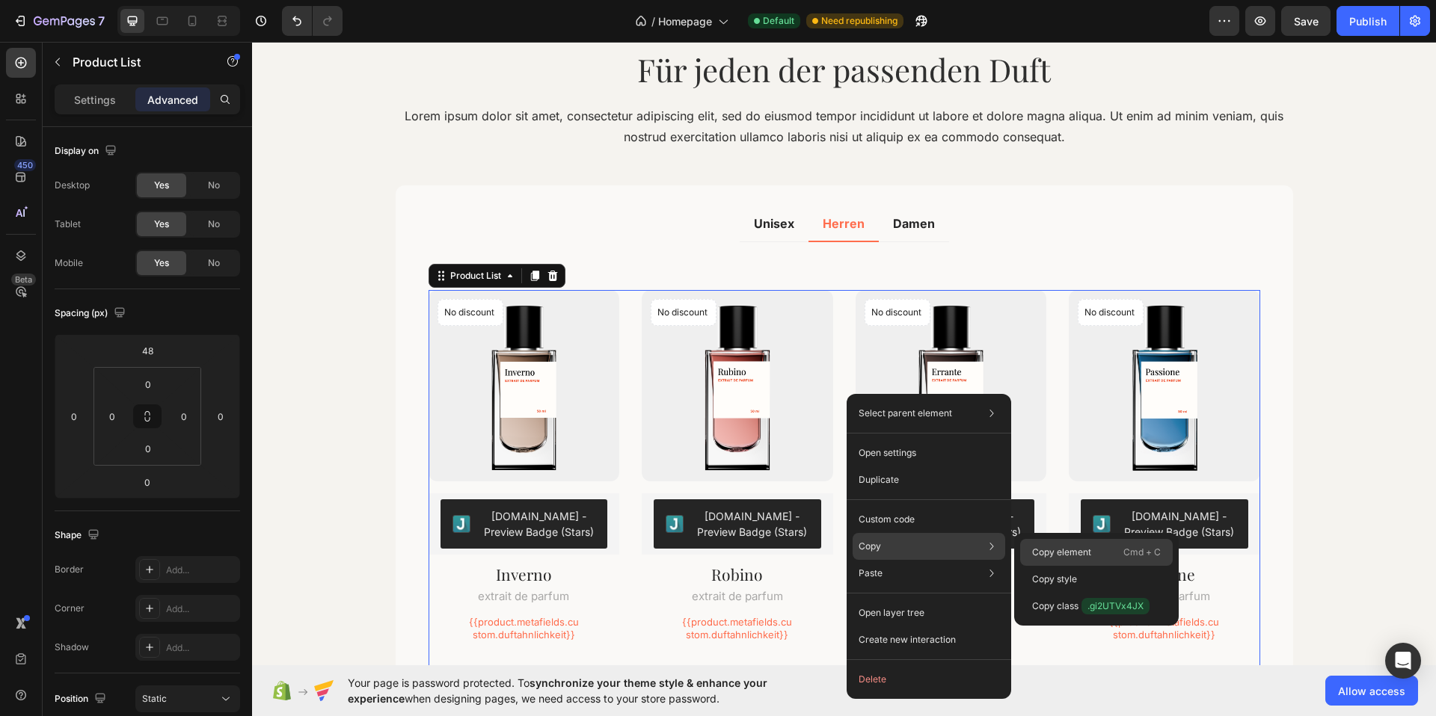
drag, startPoint x: 1078, startPoint y: 550, endPoint x: 776, endPoint y: 439, distance: 321.3
click at [1078, 550] on p "Copy element" at bounding box center [1061, 552] width 59 height 13
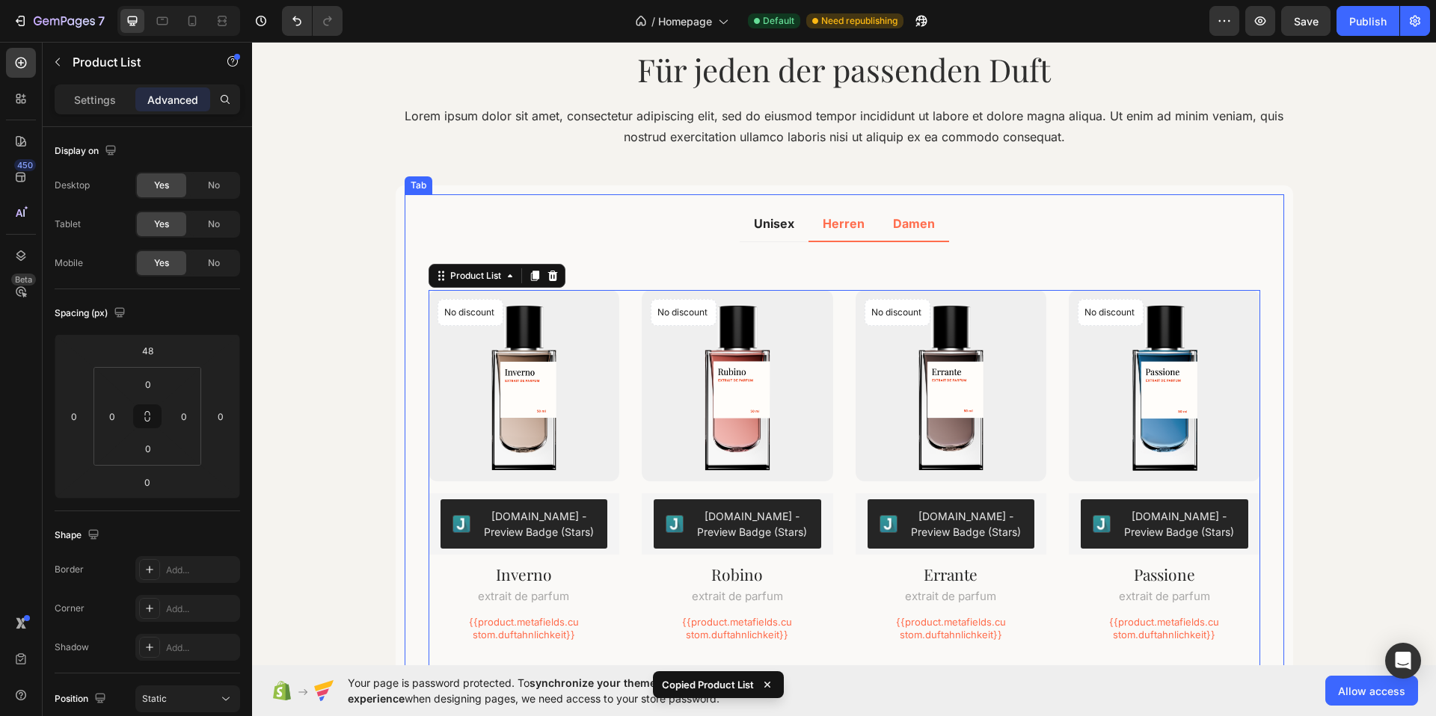
click at [911, 230] on p "Damen" at bounding box center [914, 224] width 42 height 18
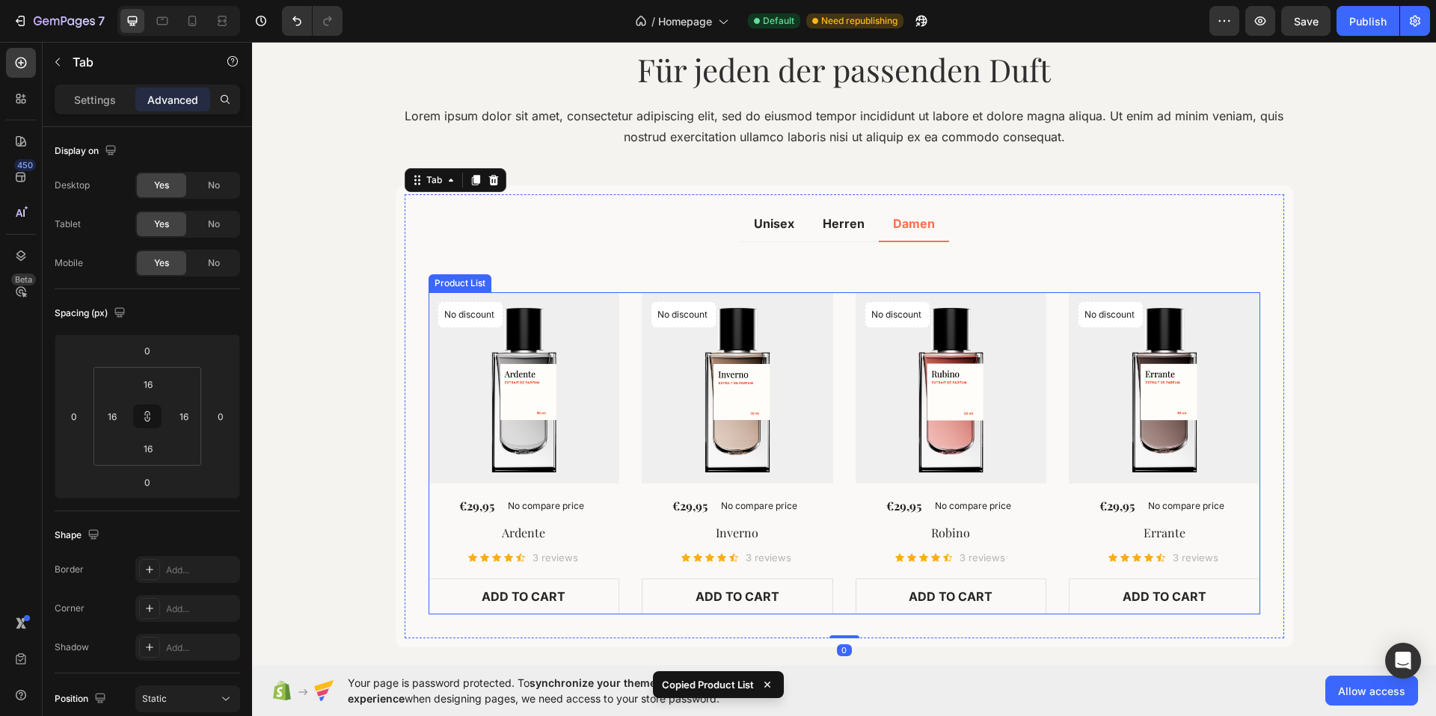
click at [850, 395] on div "No discount Not be displayed when published Product Badge (P) Images €29,95 (P)…" at bounding box center [844, 453] width 832 height 322
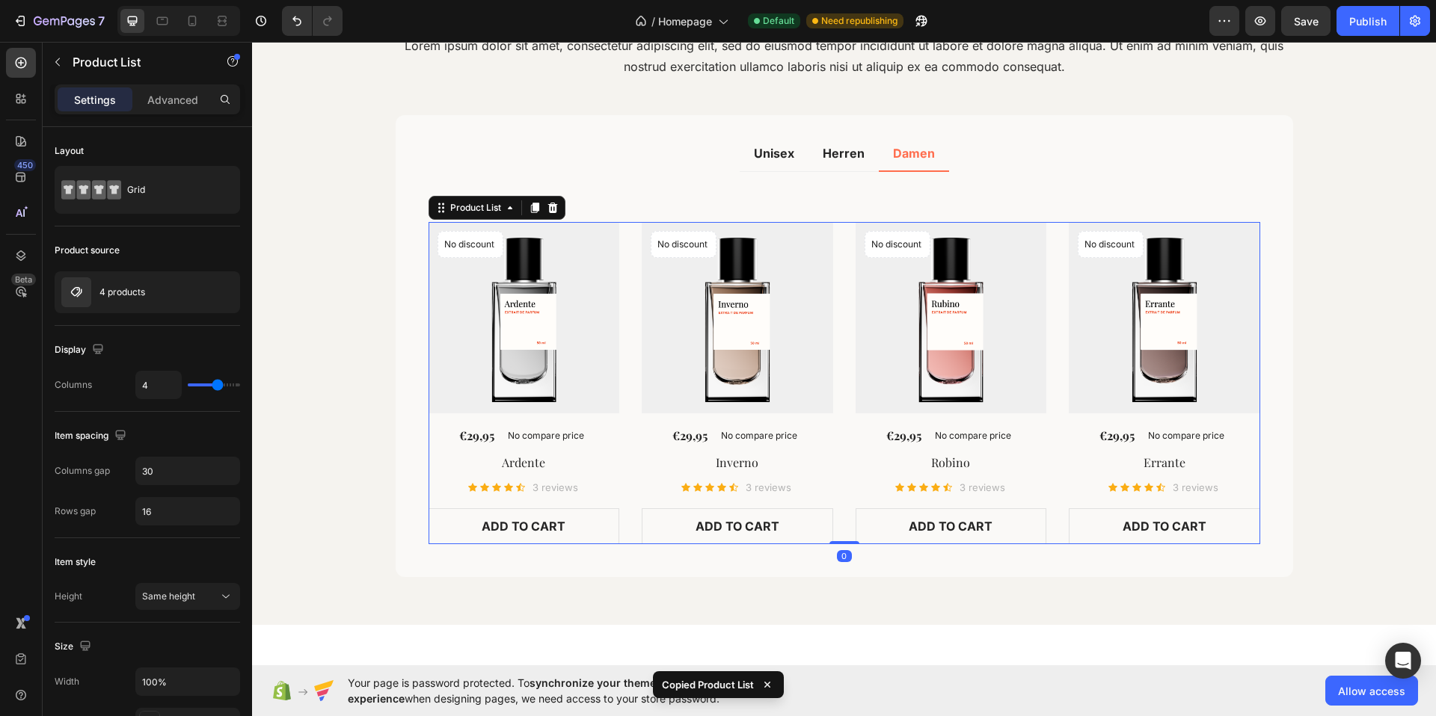
scroll to position [2019, 0]
drag, startPoint x: 547, startPoint y: 204, endPoint x: 692, endPoint y: 233, distance: 147.2
click at [548, 204] on icon at bounding box center [553, 207] width 12 height 12
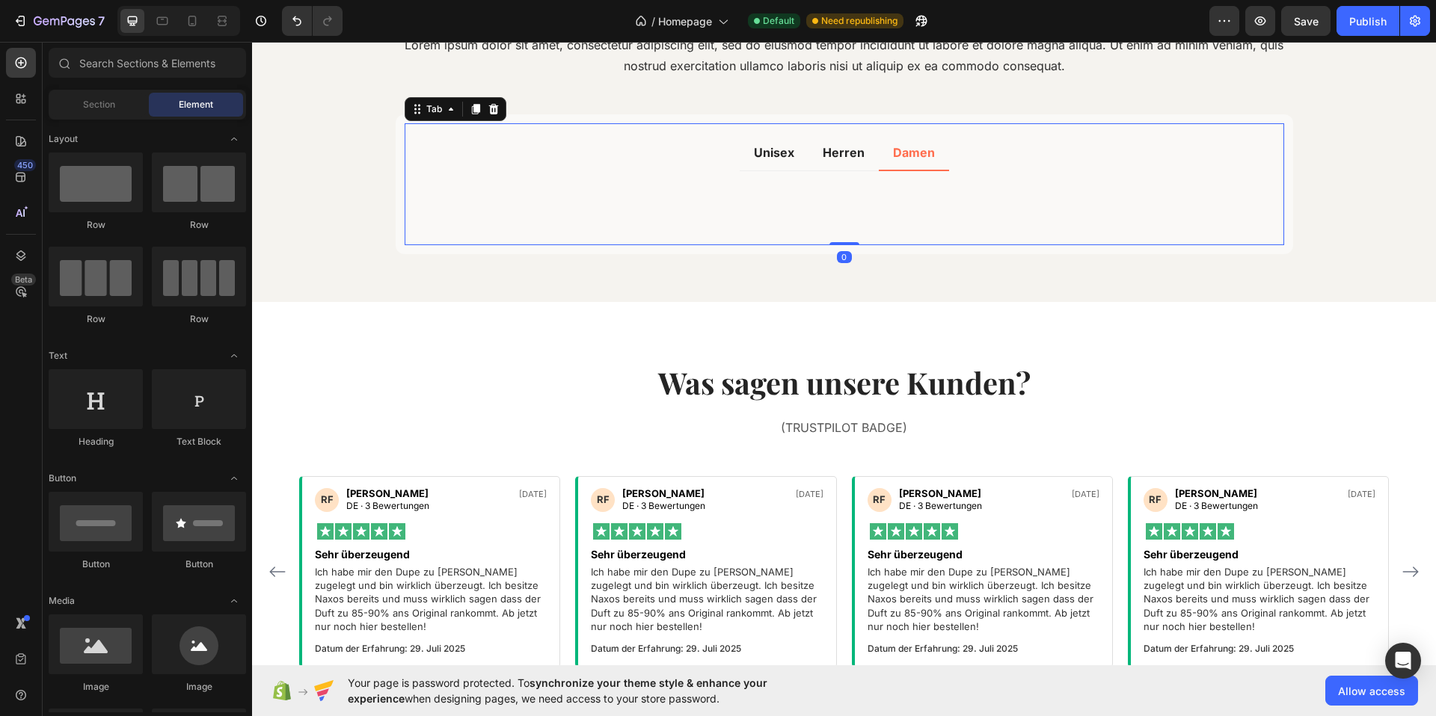
click at [826, 201] on div "Title Line View All Button" at bounding box center [844, 202] width 832 height 38
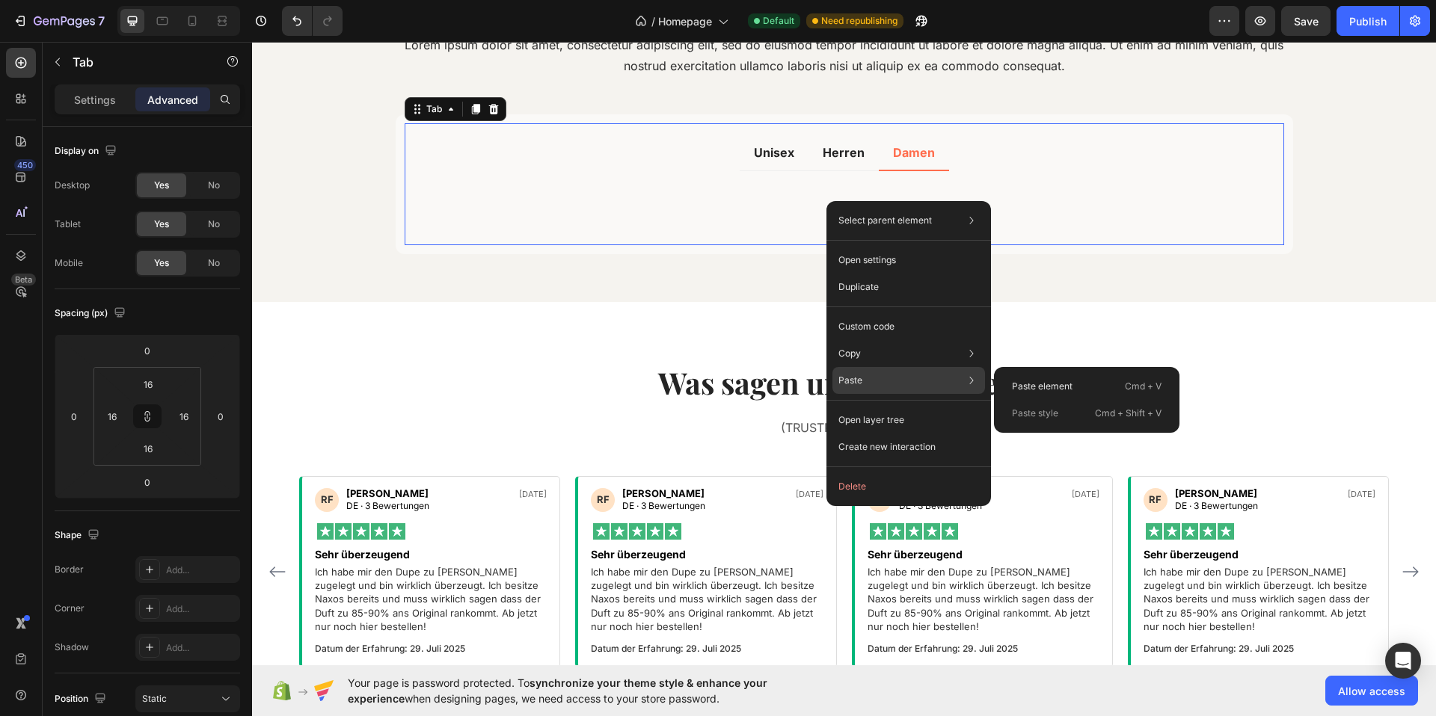
drag, startPoint x: 880, startPoint y: 378, endPoint x: 891, endPoint y: 378, distance: 10.5
click at [881, 378] on div "Paste Paste element Cmd + V Paste style Cmd + Shift + V" at bounding box center [908, 380] width 153 height 27
click at [1057, 380] on p "Paste element" at bounding box center [1042, 386] width 61 height 13
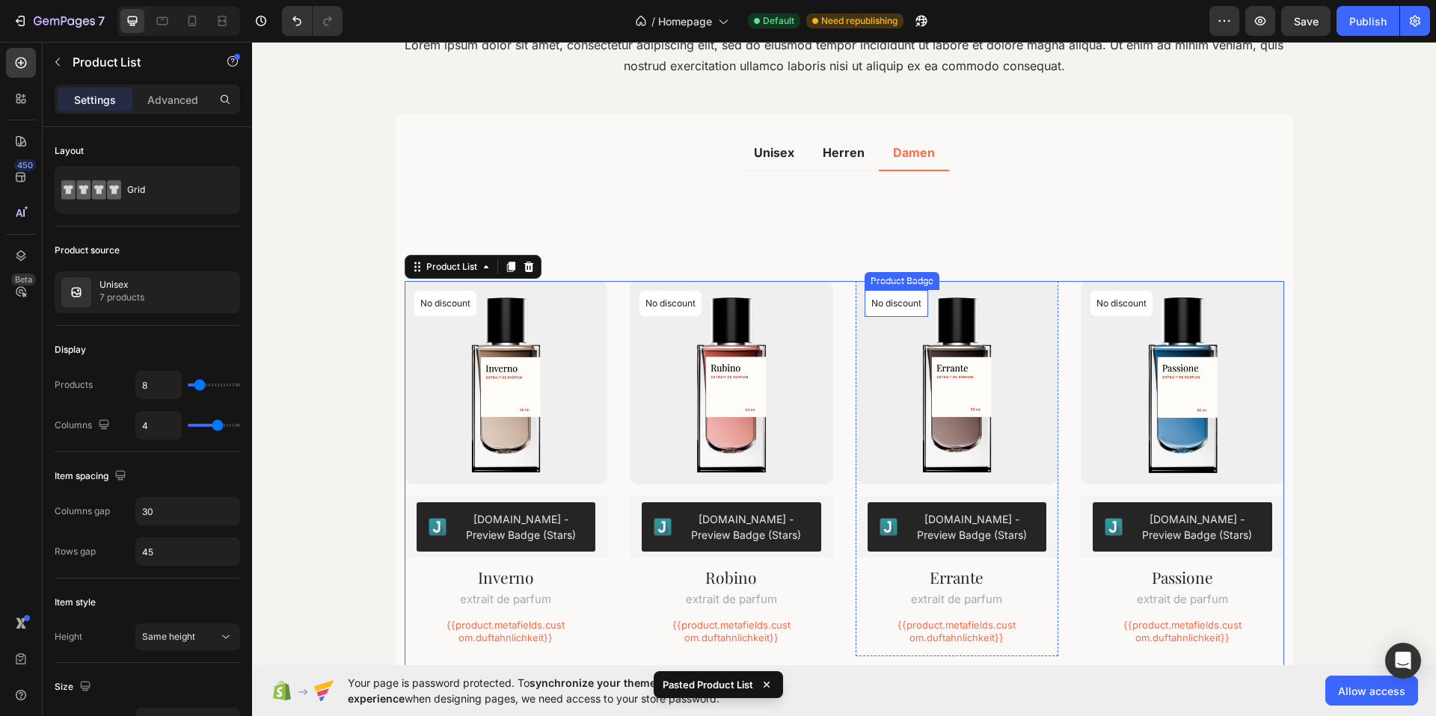
scroll to position [1965, 0]
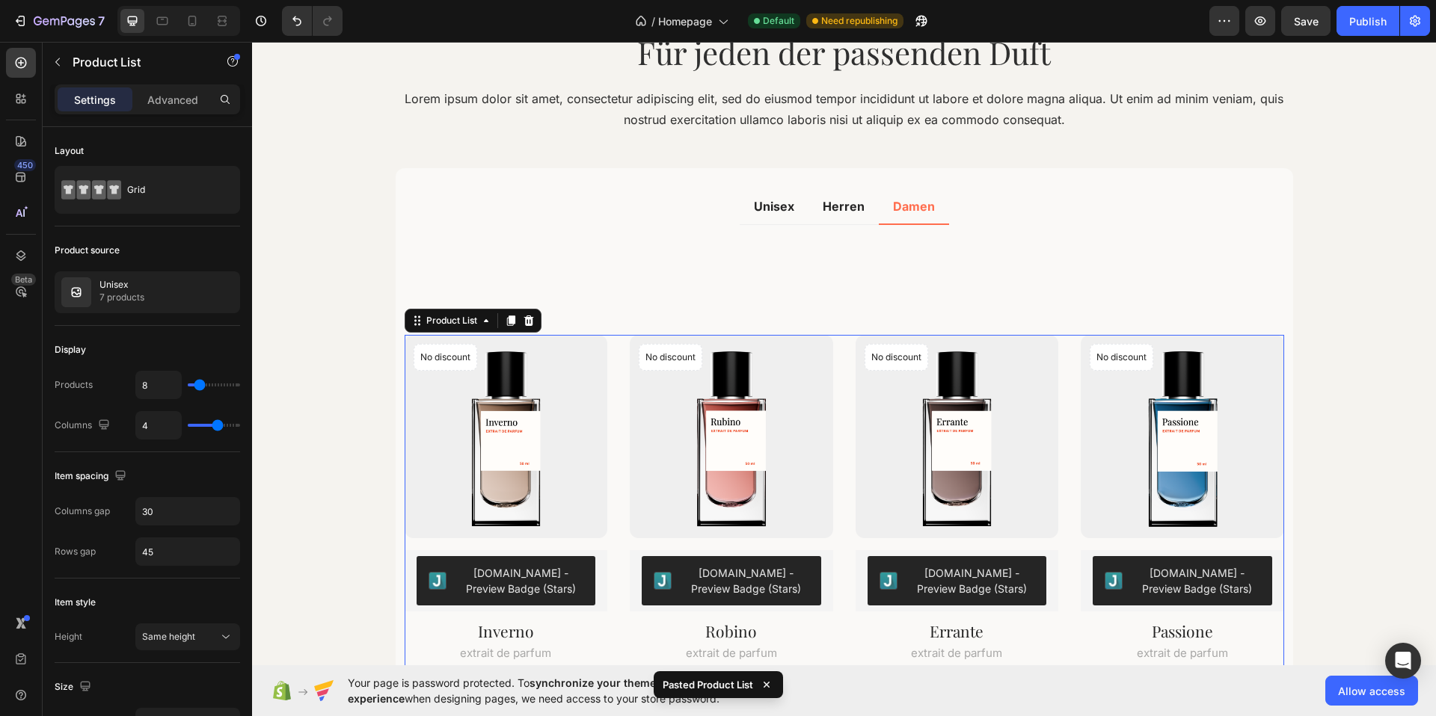
click at [842, 380] on div "No discount Not be displayed when published Product Badge (P) Images [DOMAIN_NA…" at bounding box center [844, 727] width 879 height 785
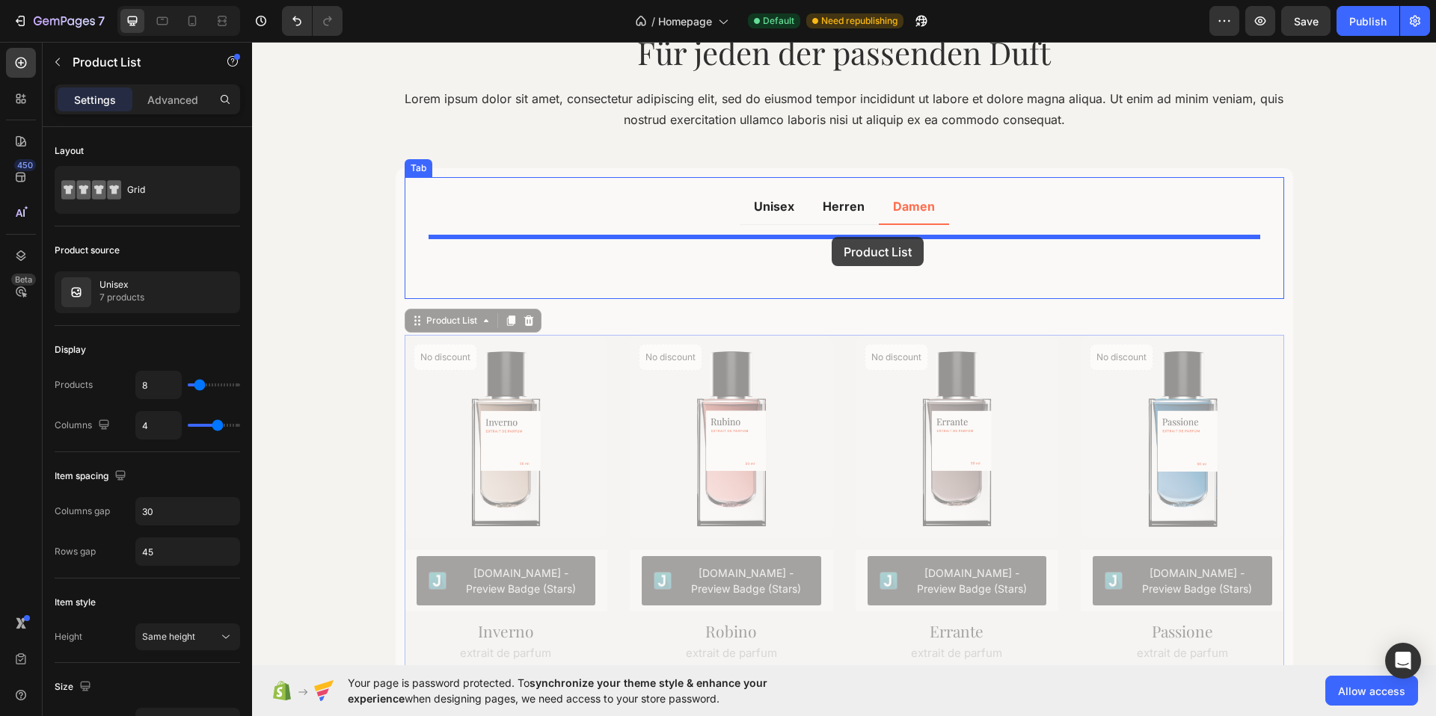
drag, startPoint x: 849, startPoint y: 380, endPoint x: 832, endPoint y: 237, distance: 144.0
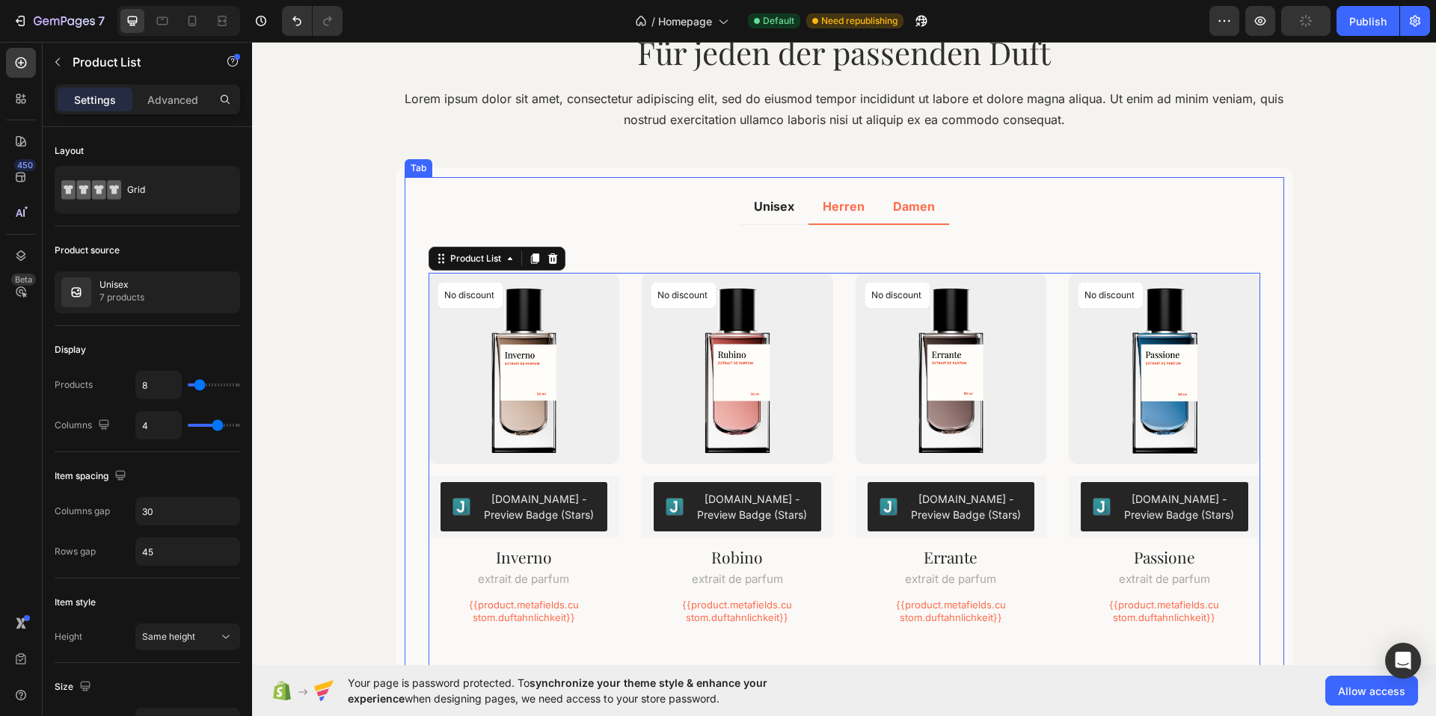
click at [844, 209] on p "Herren" at bounding box center [844, 206] width 42 height 18
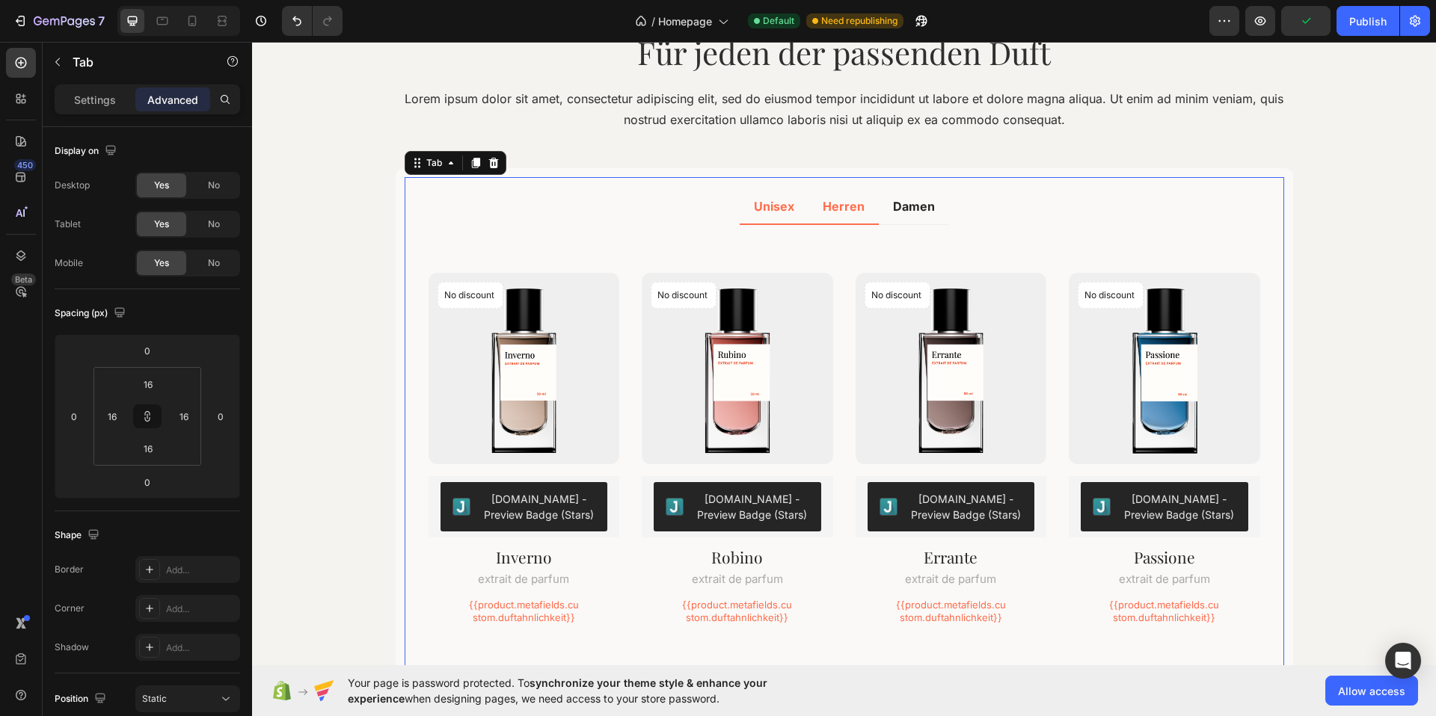
click at [794, 217] on div "Unisex" at bounding box center [774, 206] width 45 height 22
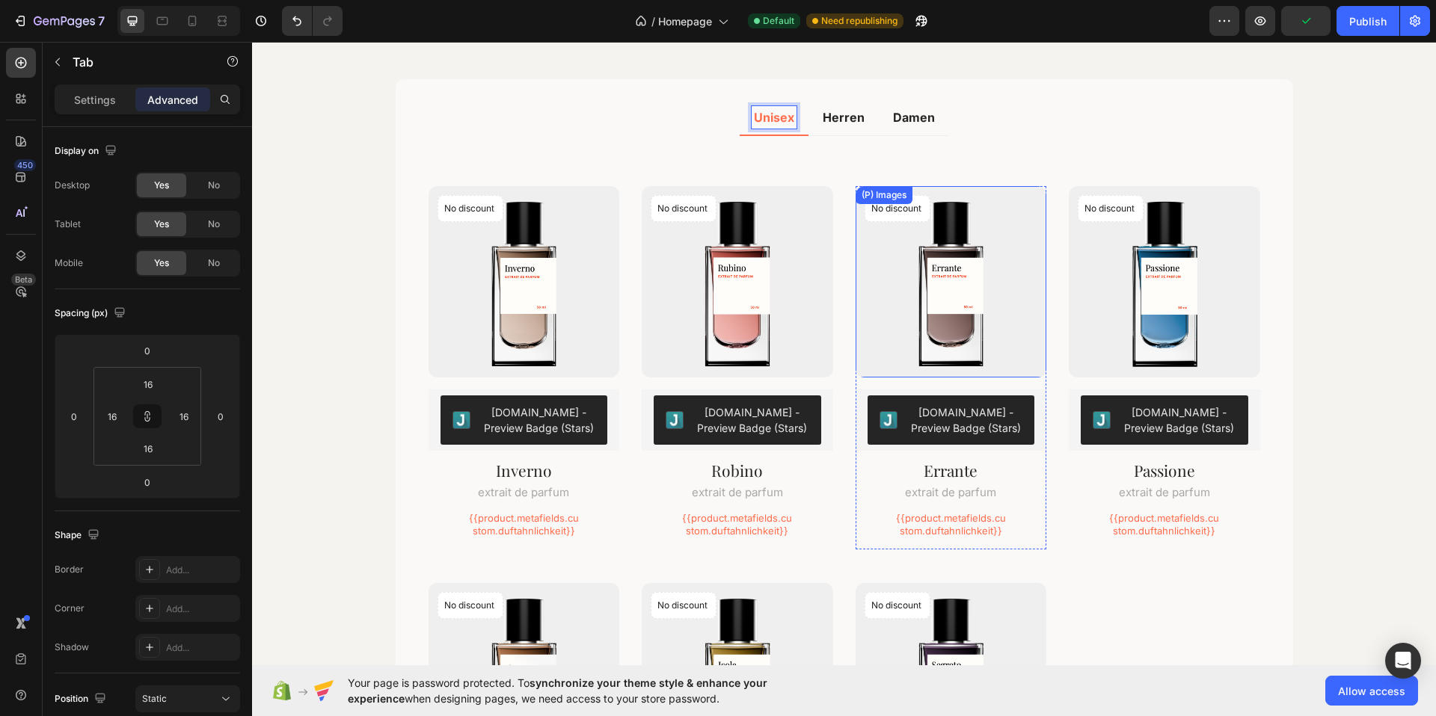
scroll to position [2024, 0]
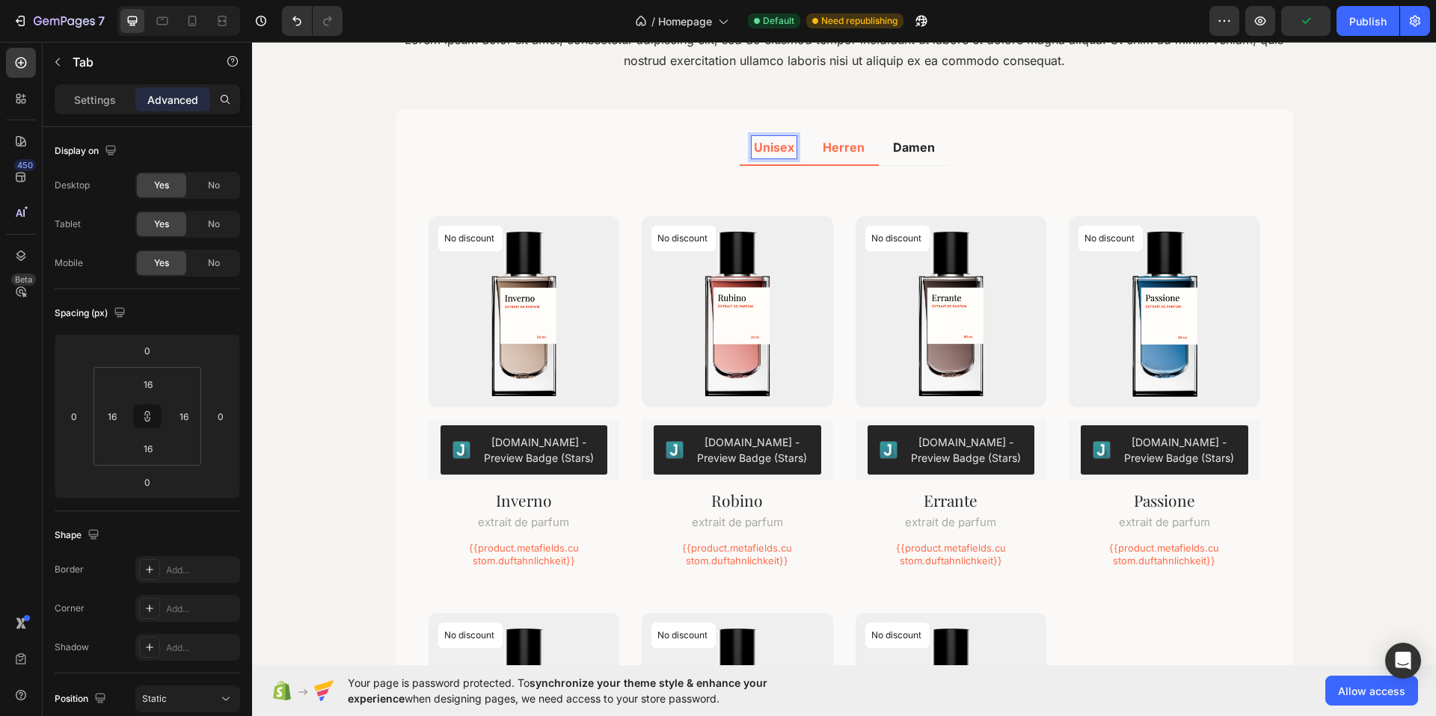
click at [834, 164] on li "Herren" at bounding box center [843, 148] width 70 height 36
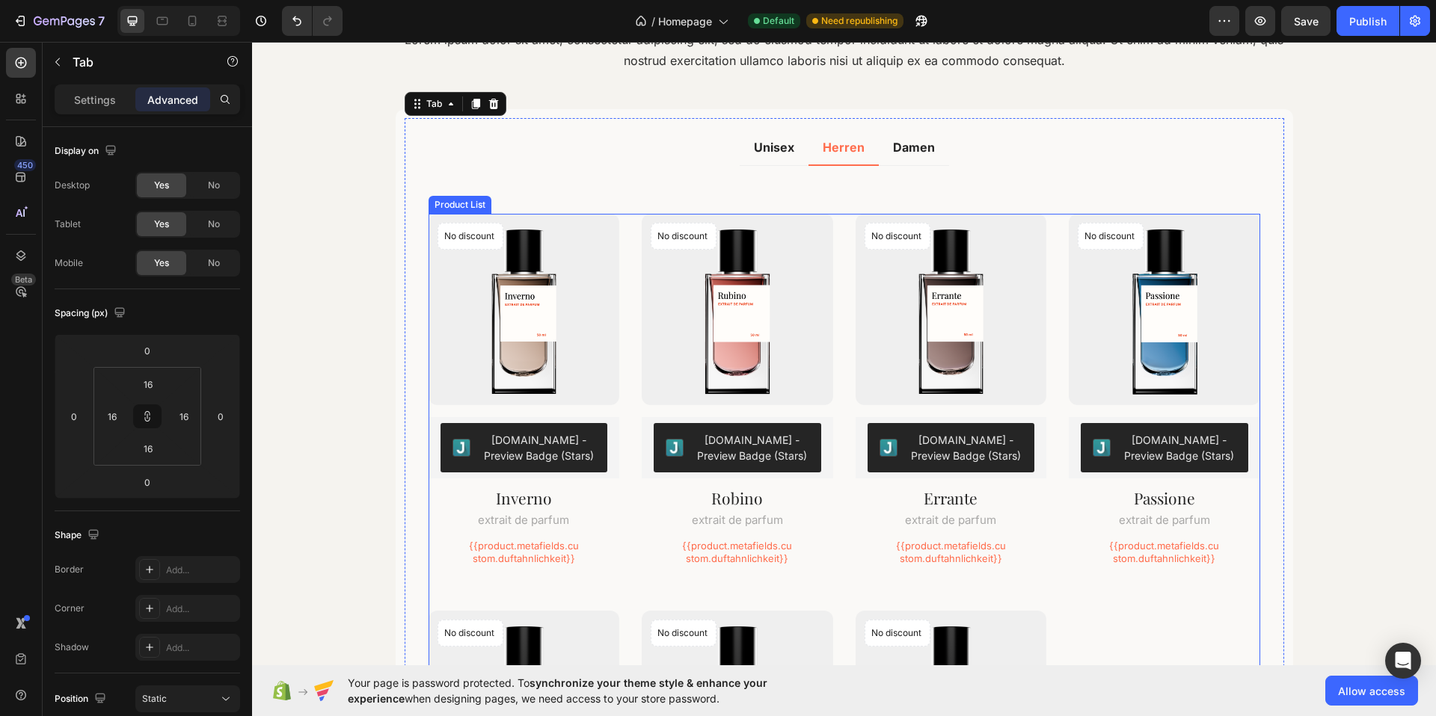
click at [845, 268] on div "No discount Not be displayed when published Product Badge (P) Images [DOMAIN_NA…" at bounding box center [844, 594] width 832 height 761
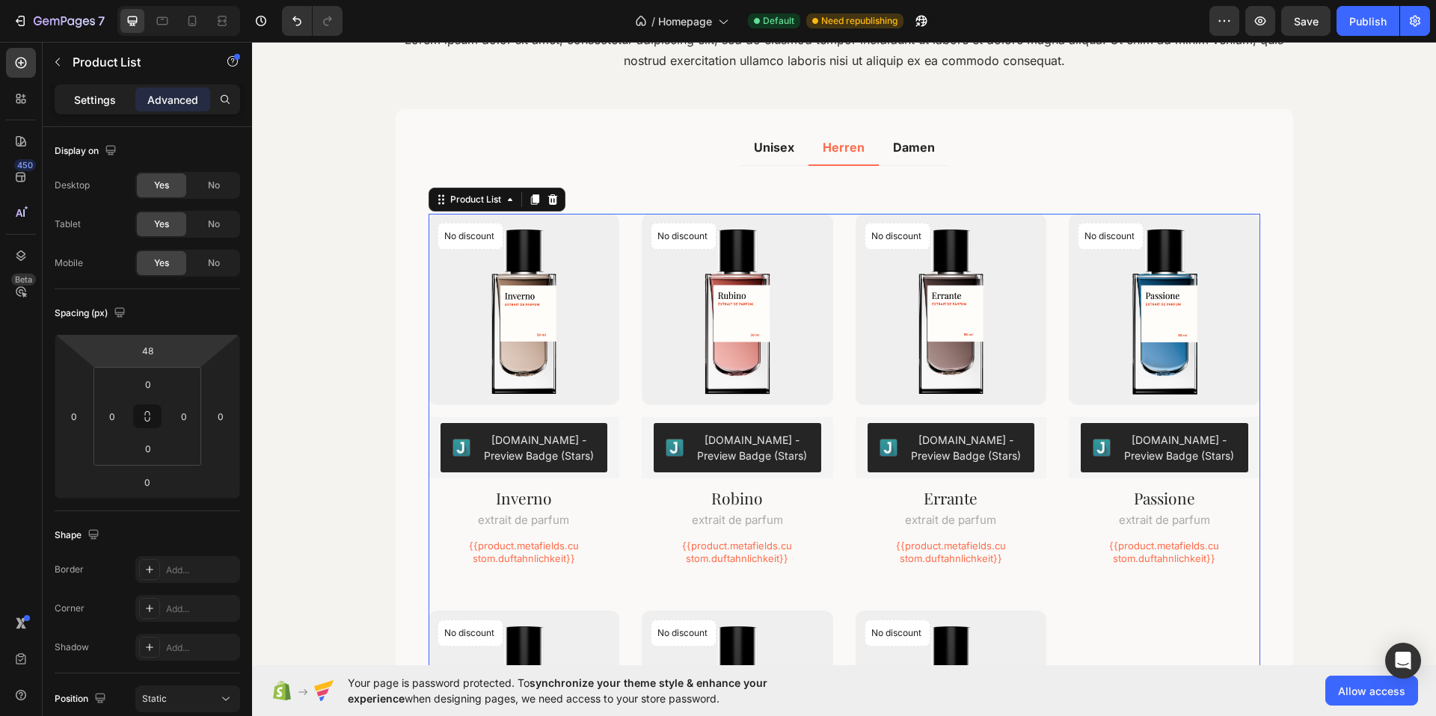
click at [84, 109] on div "Settings" at bounding box center [95, 99] width 75 height 24
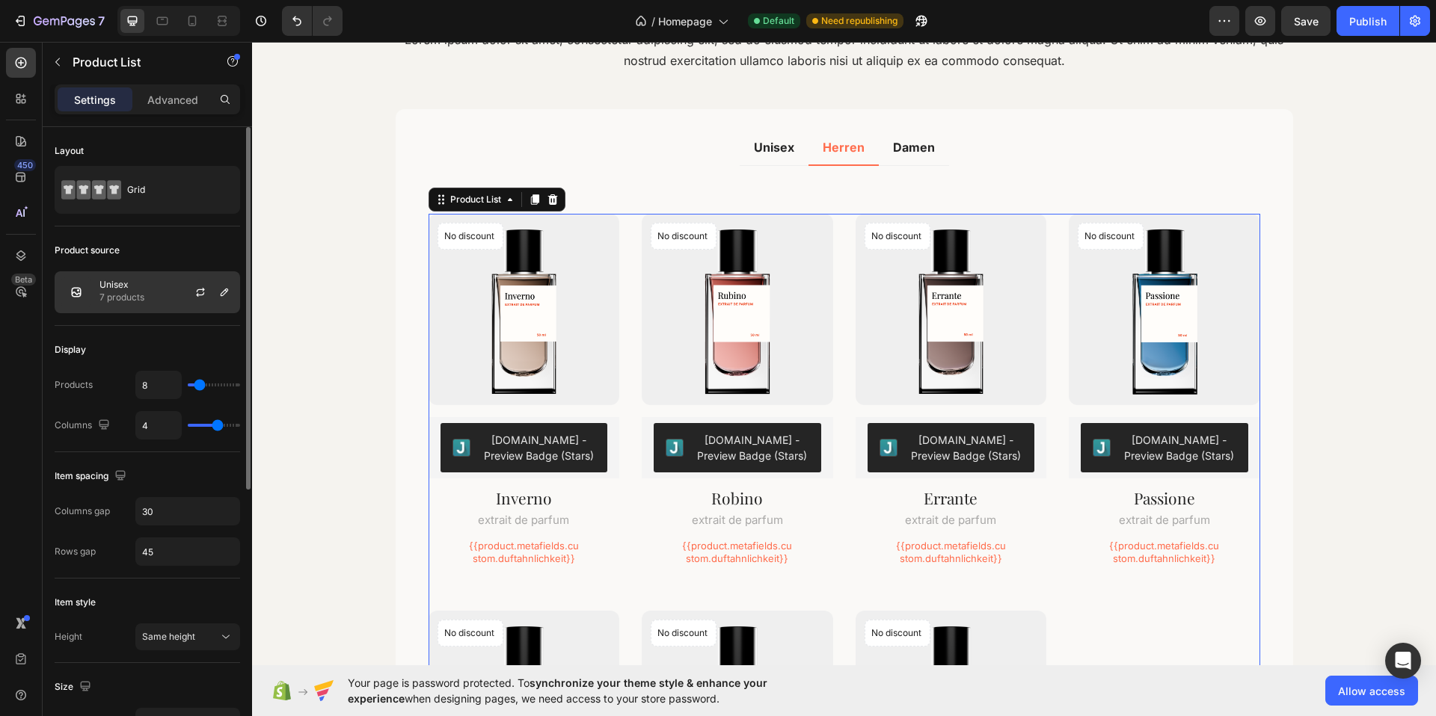
click at [135, 291] on p "7 products" at bounding box center [121, 297] width 45 height 15
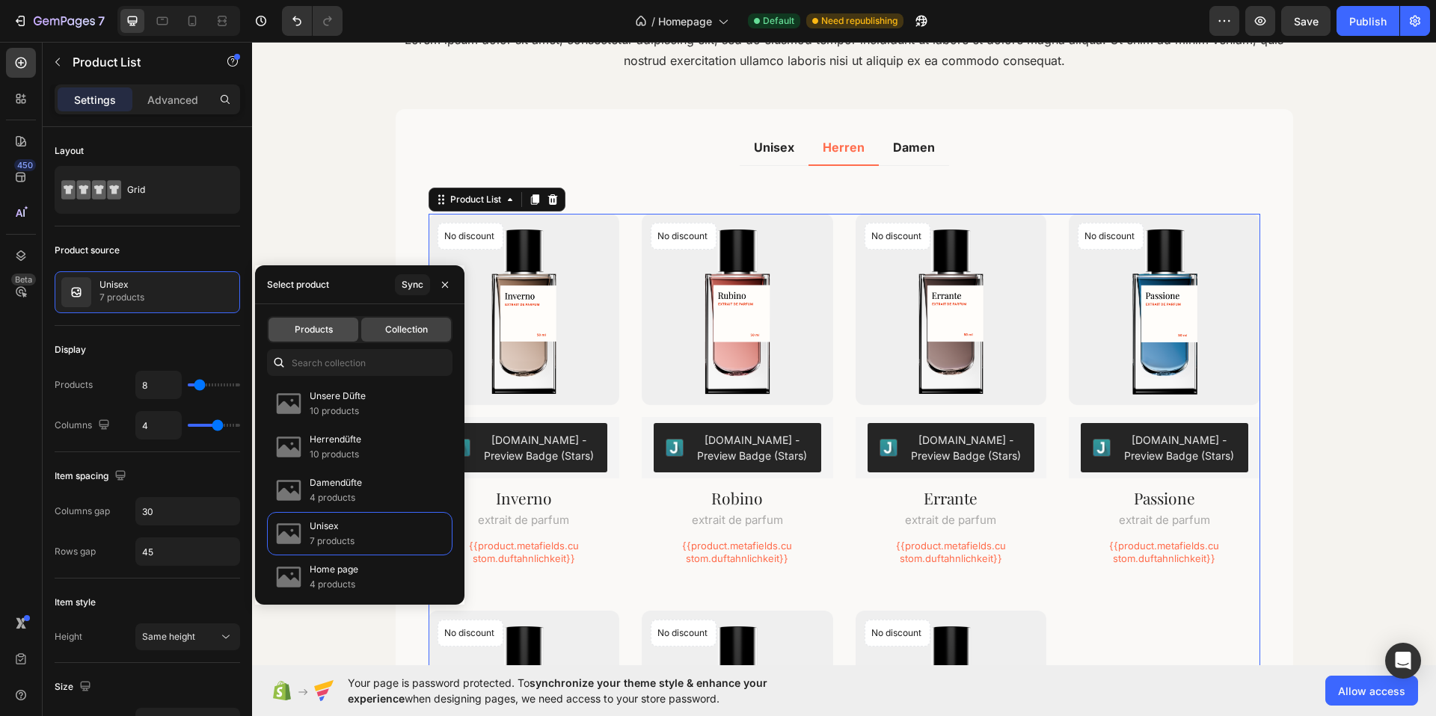
click at [341, 336] on div "Products" at bounding box center [313, 330] width 90 height 24
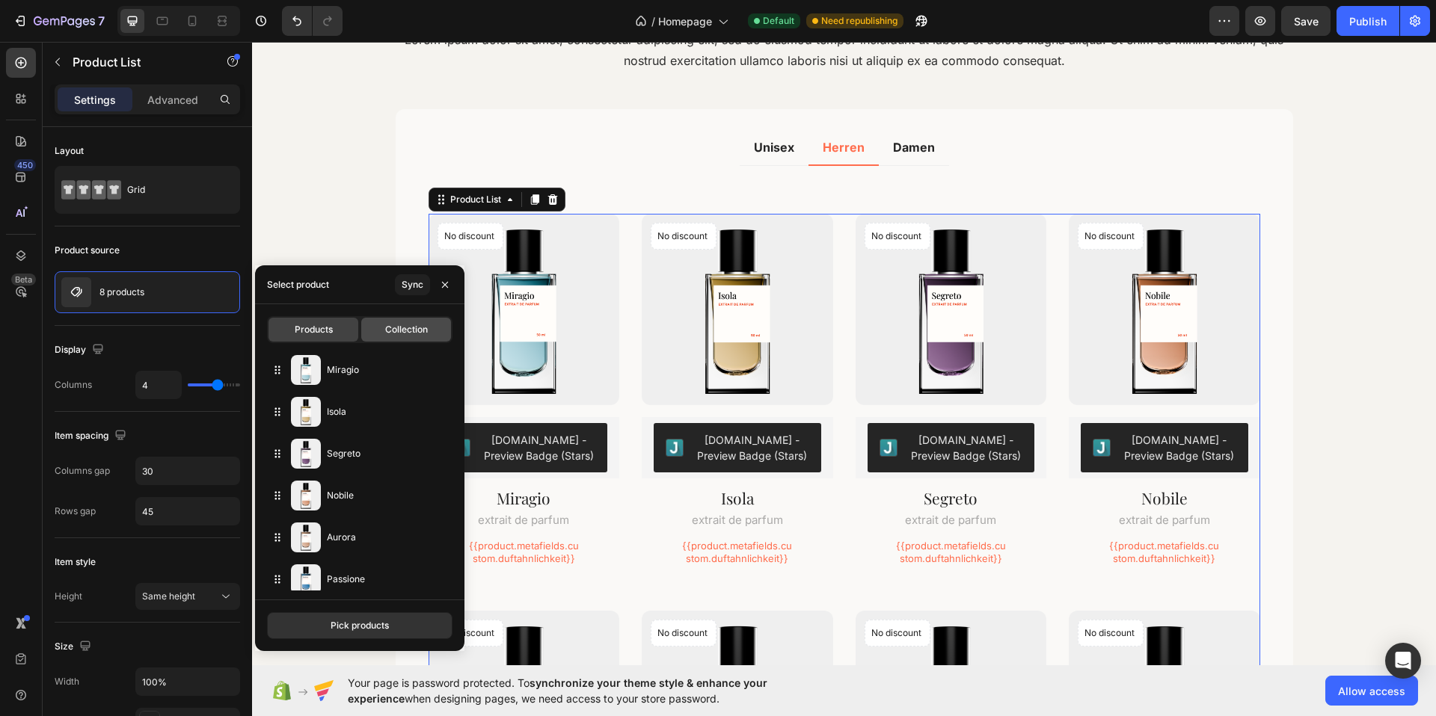
click at [399, 329] on span "Collection" at bounding box center [406, 329] width 43 height 13
type input "8"
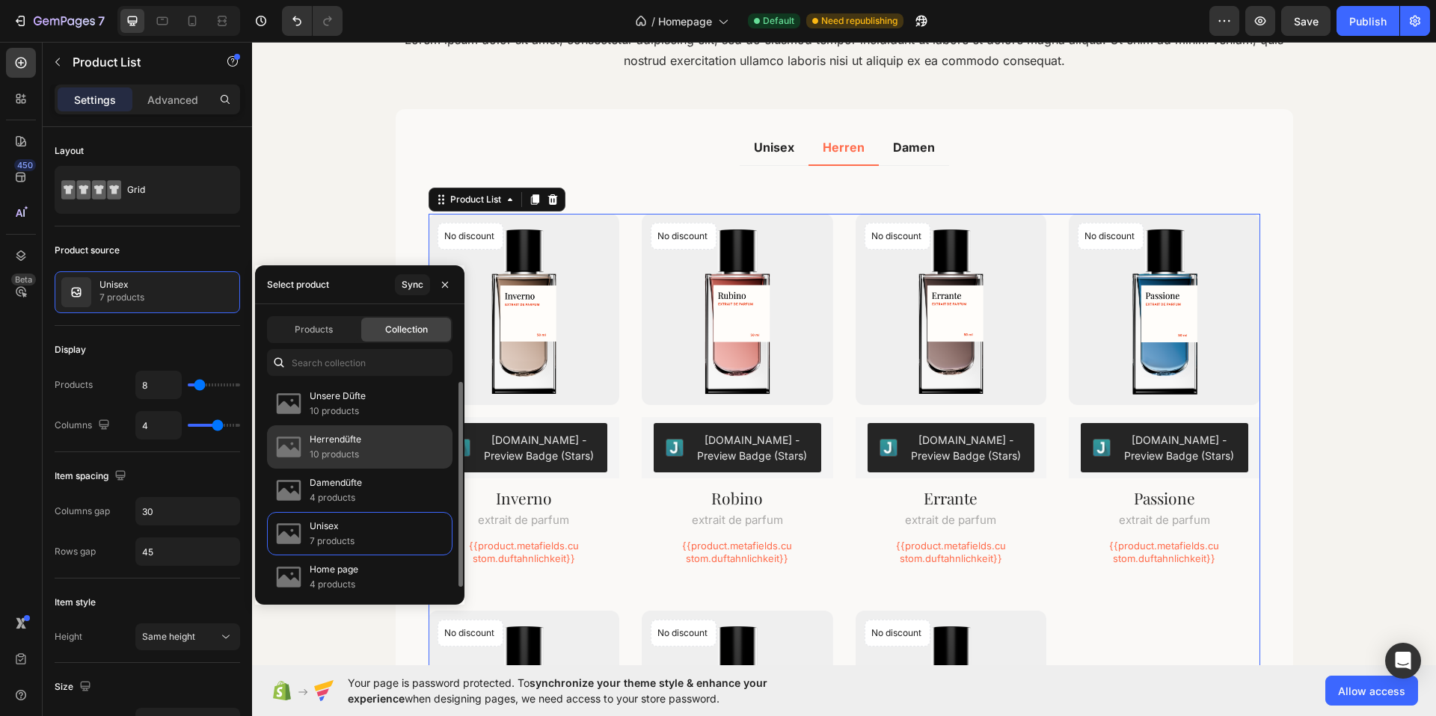
click at [363, 448] on div "Herrendüfte 10 products" at bounding box center [359, 446] width 185 height 43
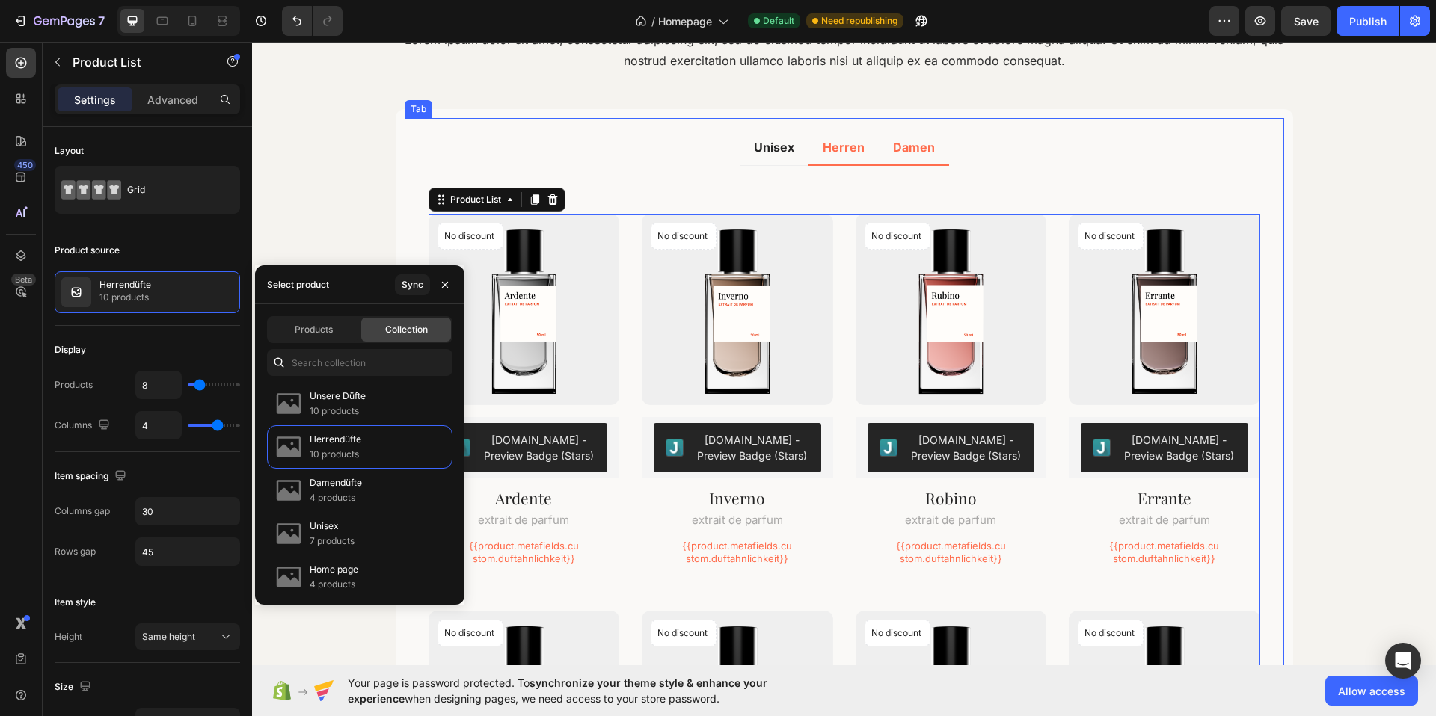
click at [914, 163] on li "Damen" at bounding box center [914, 148] width 70 height 36
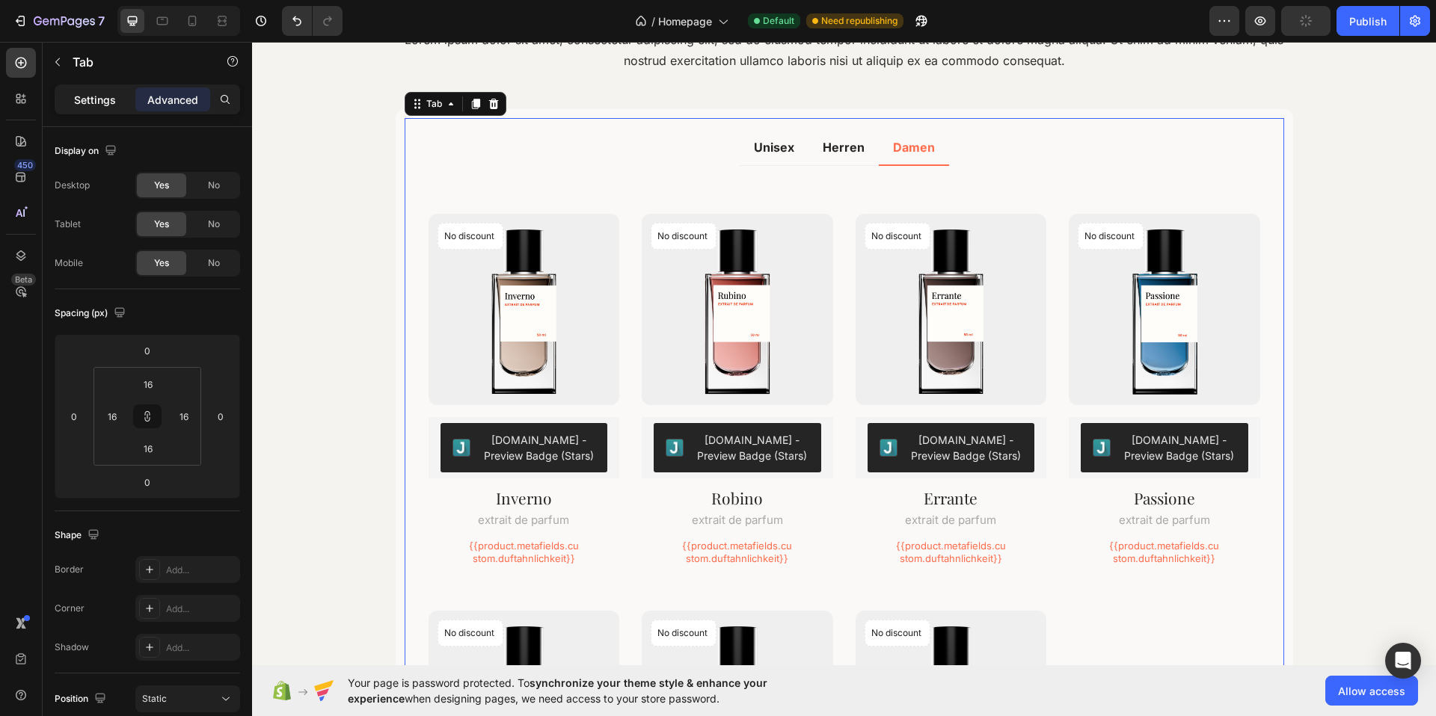
click at [103, 102] on p "Settings" at bounding box center [95, 100] width 42 height 16
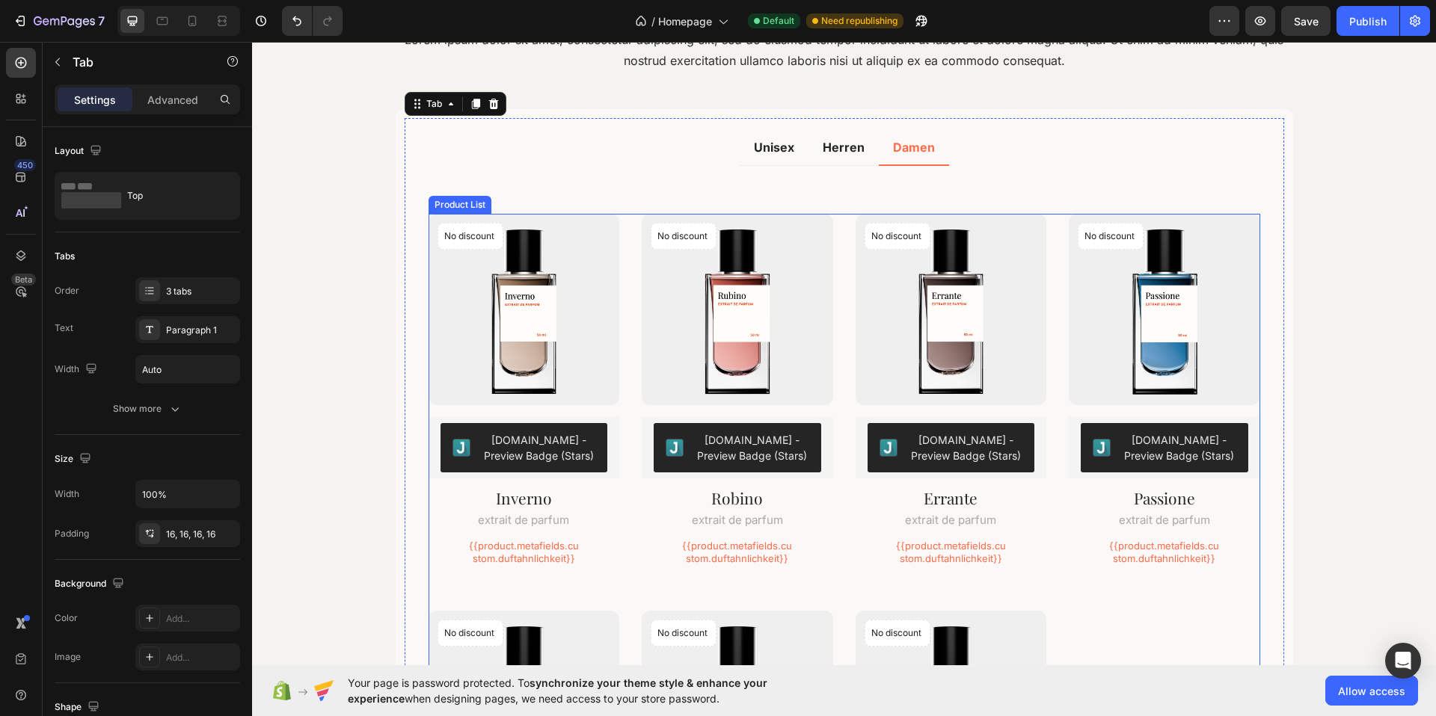
click at [1060, 410] on div "No discount Not be displayed when published Product Badge (P) Images [DOMAIN_NA…" at bounding box center [844, 594] width 832 height 761
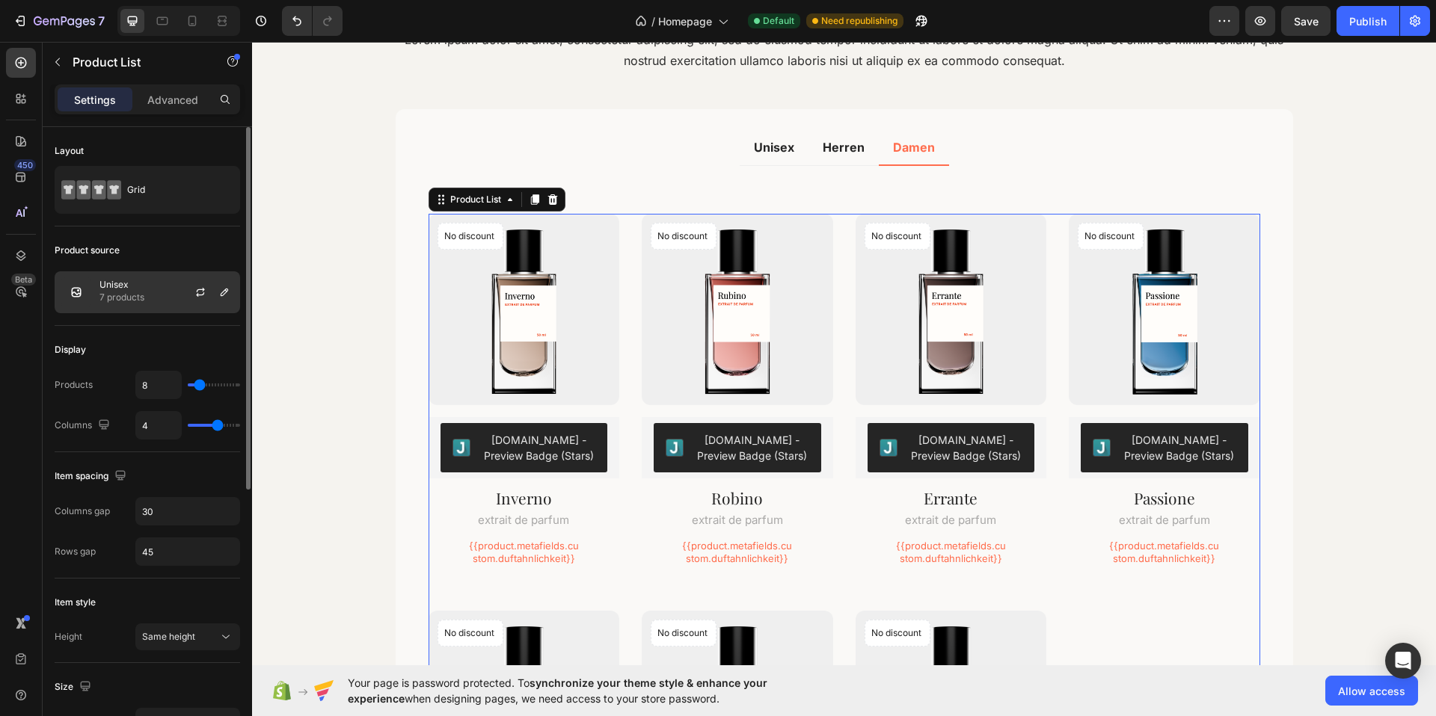
click at [153, 292] on div "Unisex 7 products" at bounding box center [147, 292] width 185 height 42
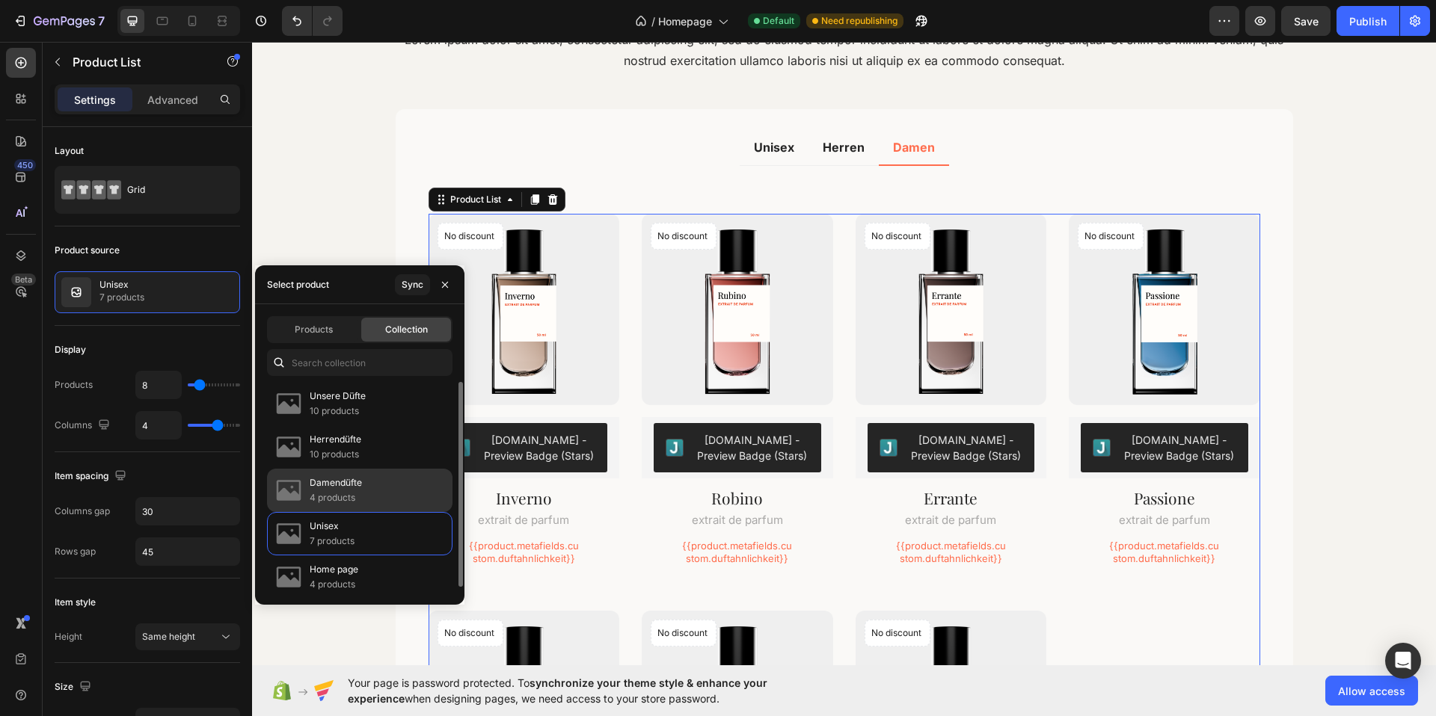
click at [361, 488] on div "Damendüfte 4 products" at bounding box center [359, 490] width 185 height 43
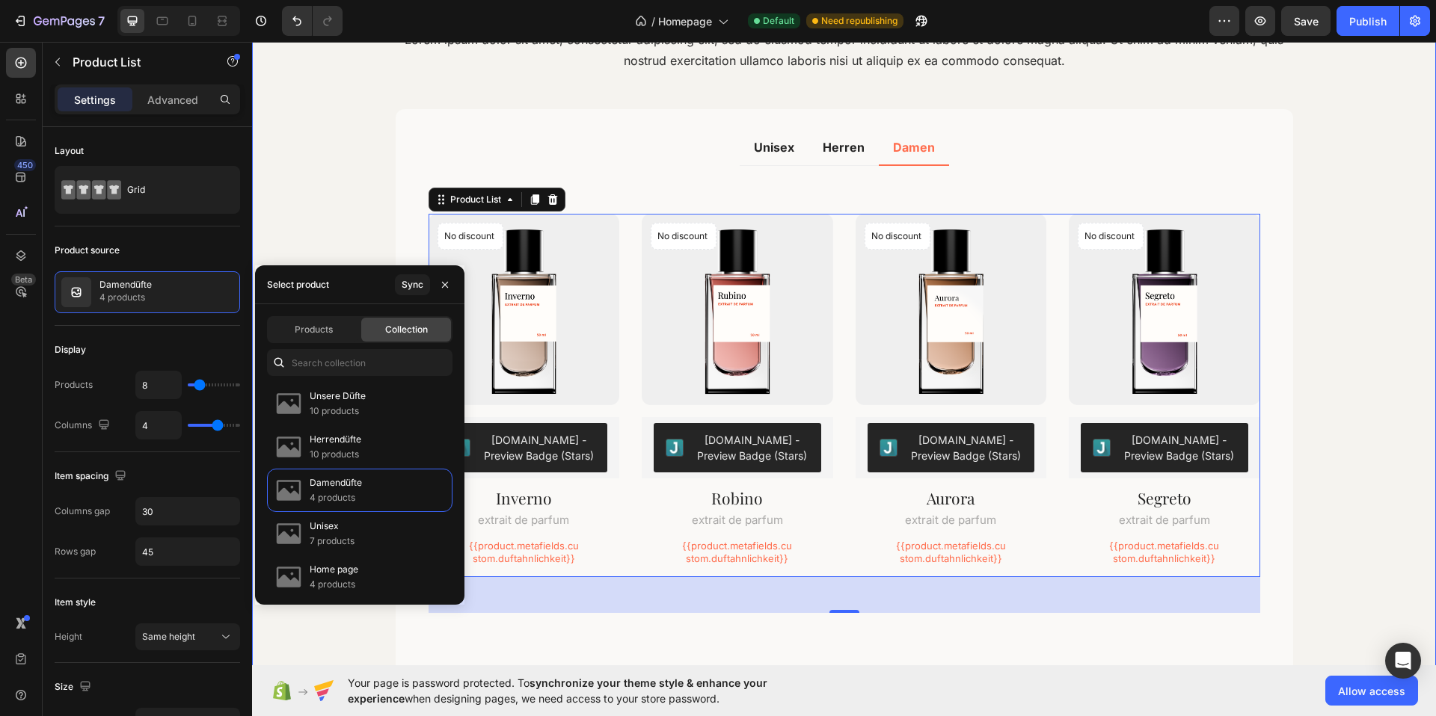
click at [1335, 293] on div "Für jeden der passenden Duft Heading Lorem ipsum dolor sit amet, consectetur ad…" at bounding box center [844, 328] width 1184 height 761
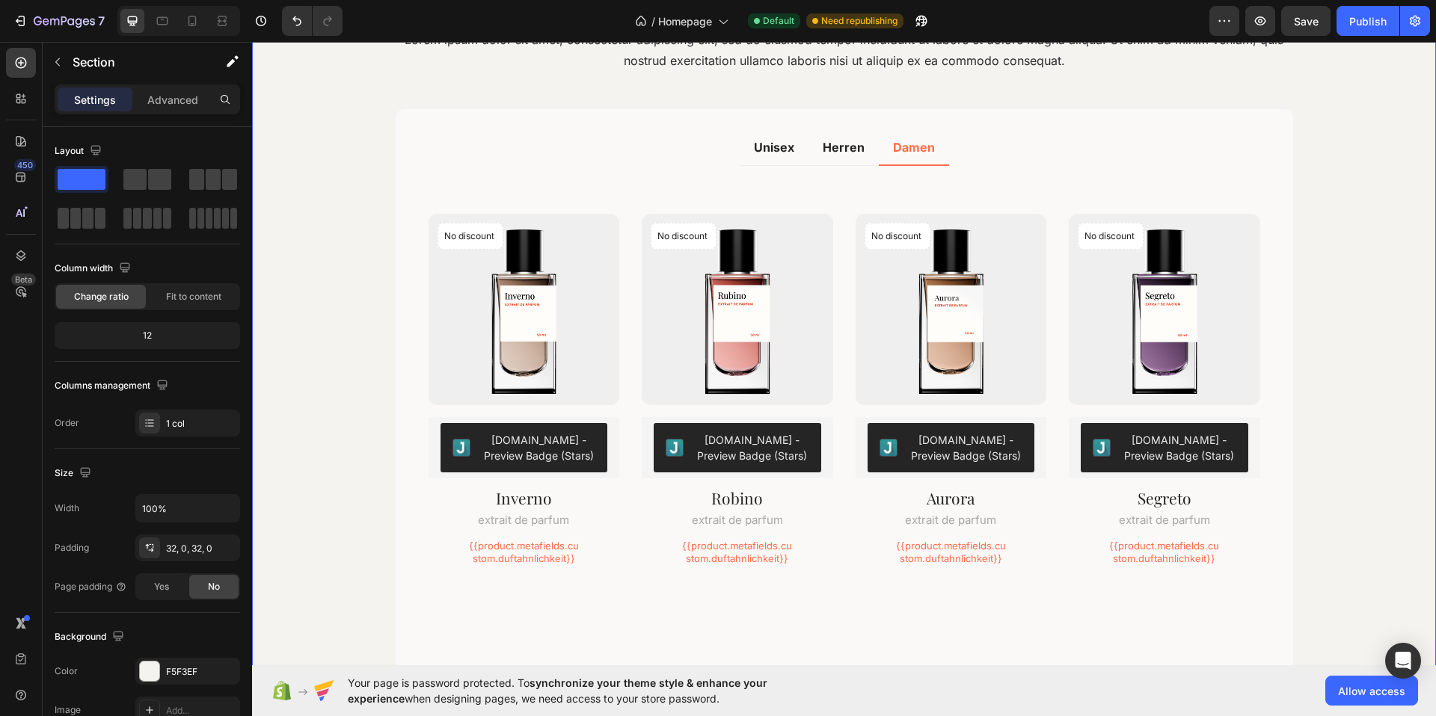
scroll to position [1960, 0]
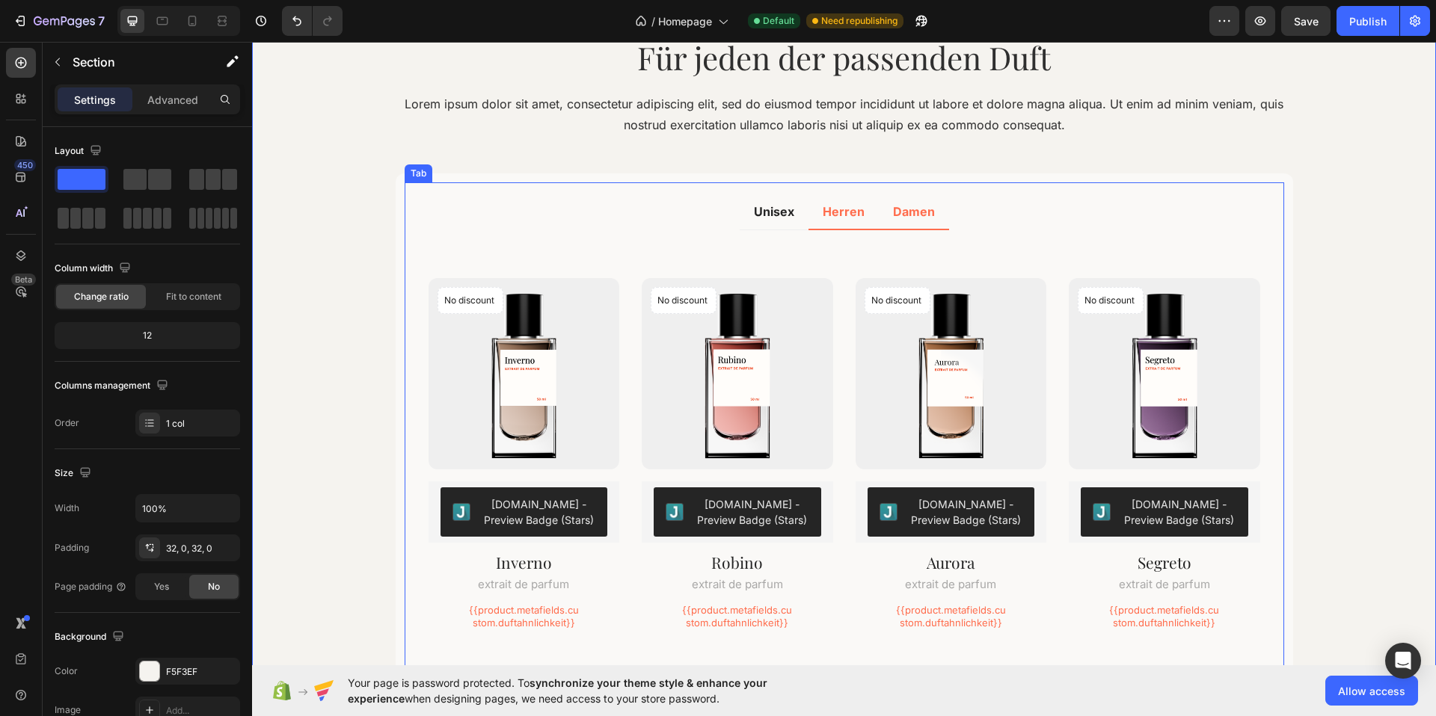
click at [842, 224] on li "Herren" at bounding box center [843, 212] width 70 height 36
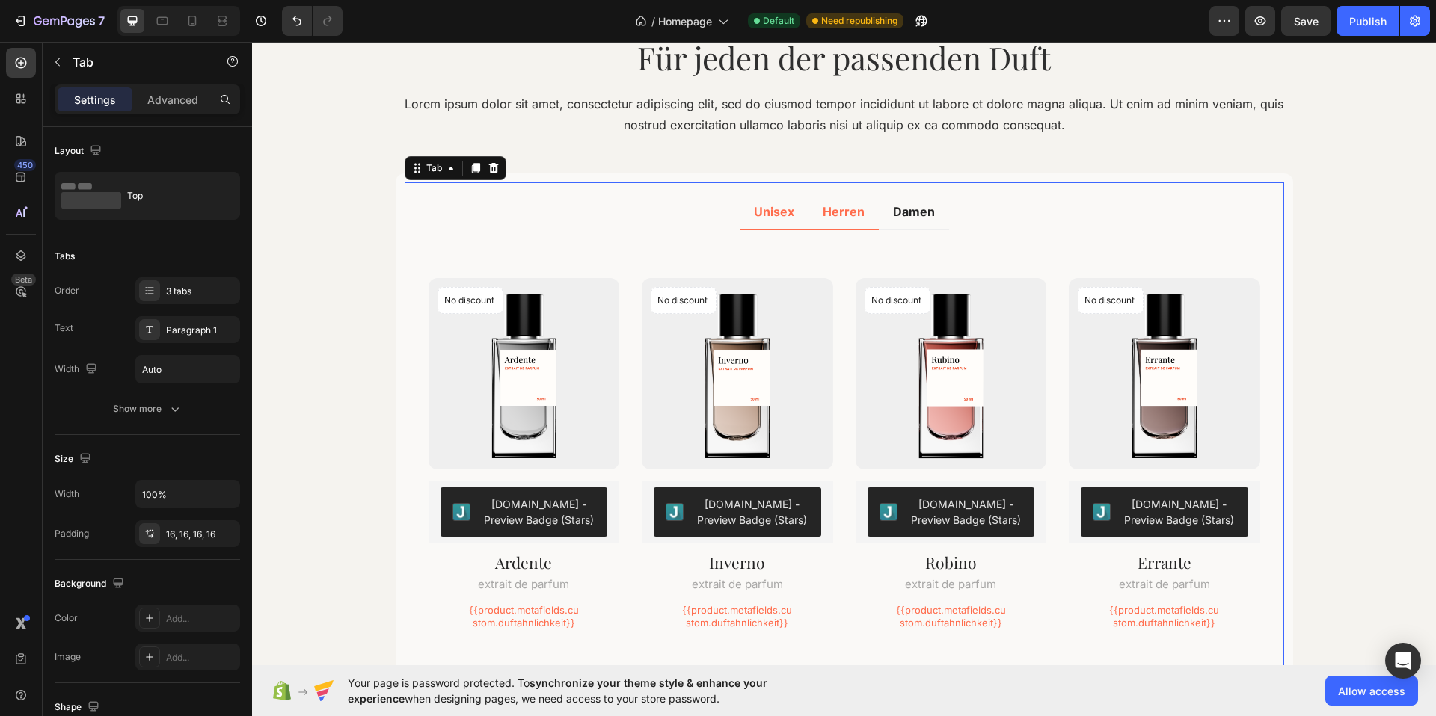
click at [786, 224] on li "Unisex" at bounding box center [774, 212] width 69 height 36
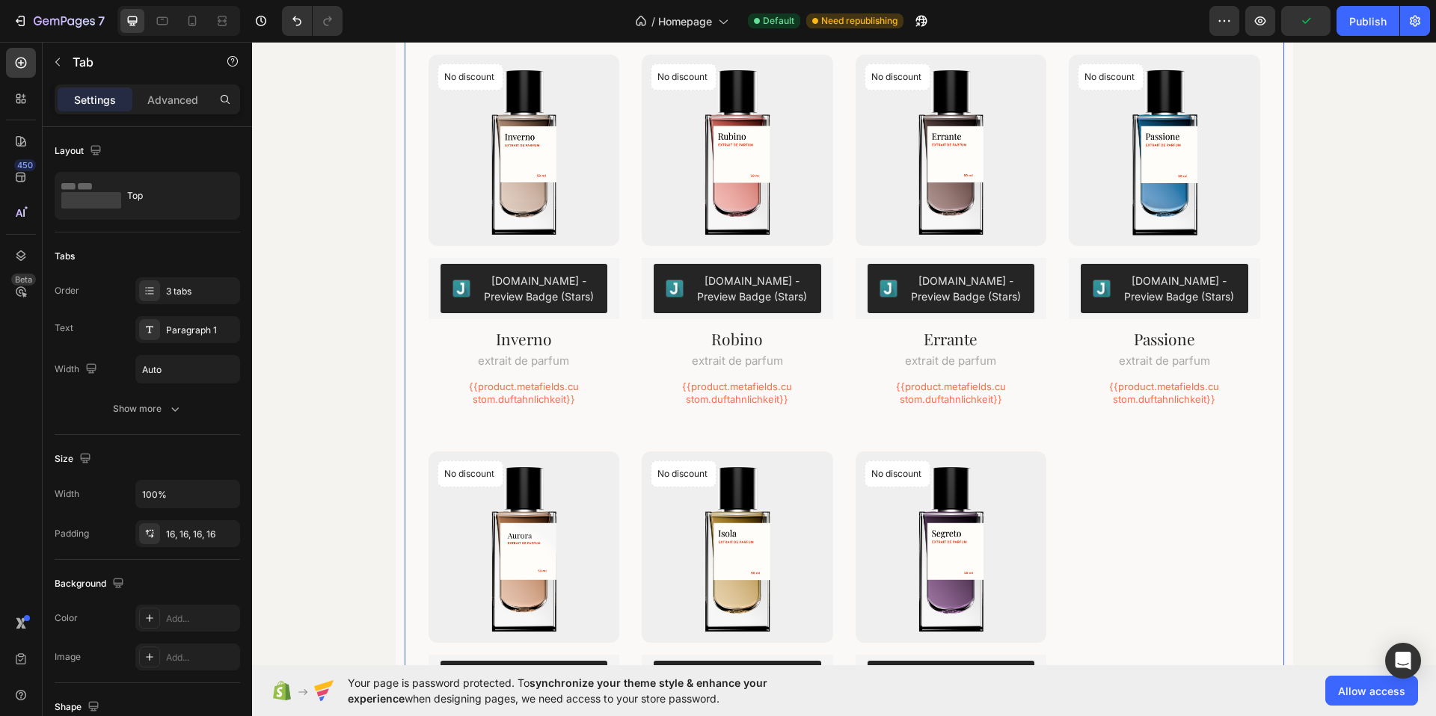
scroll to position [1987, 0]
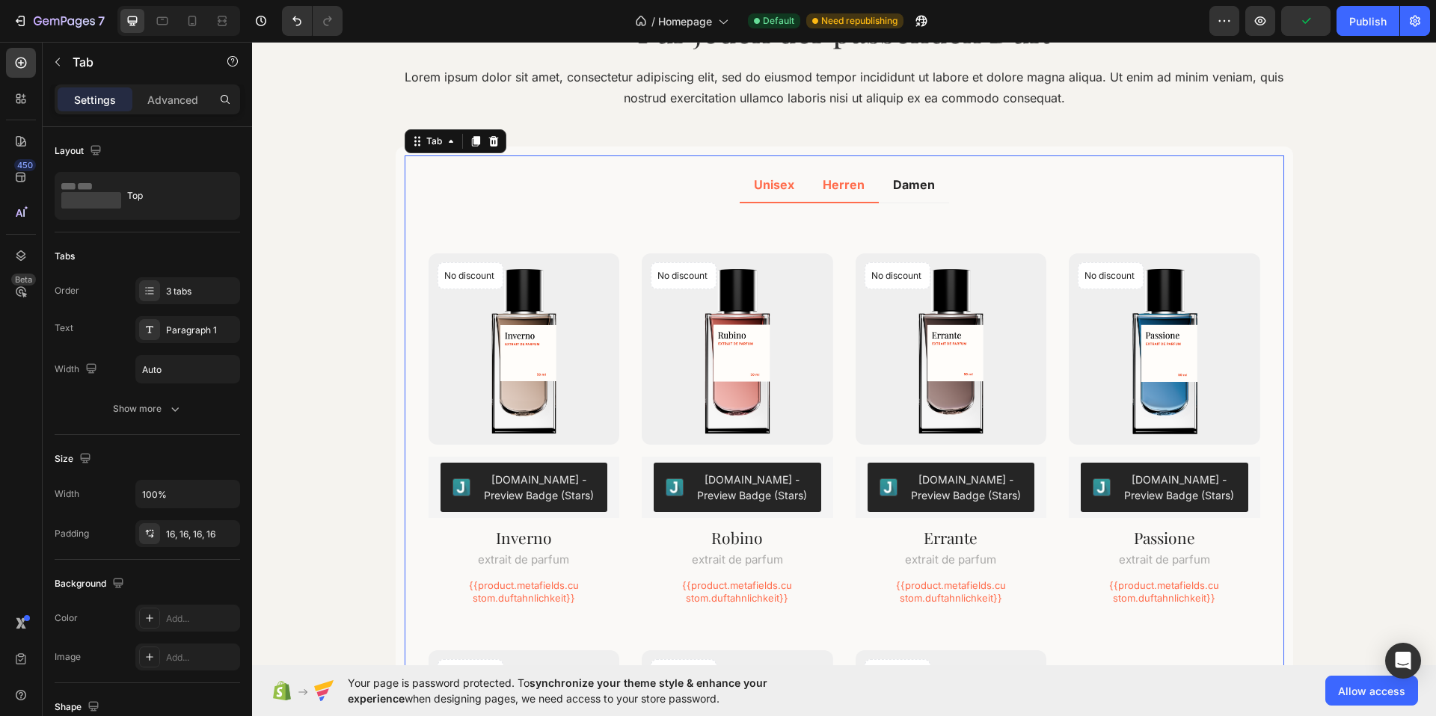
click at [846, 199] on li "Herren" at bounding box center [843, 186] width 70 height 36
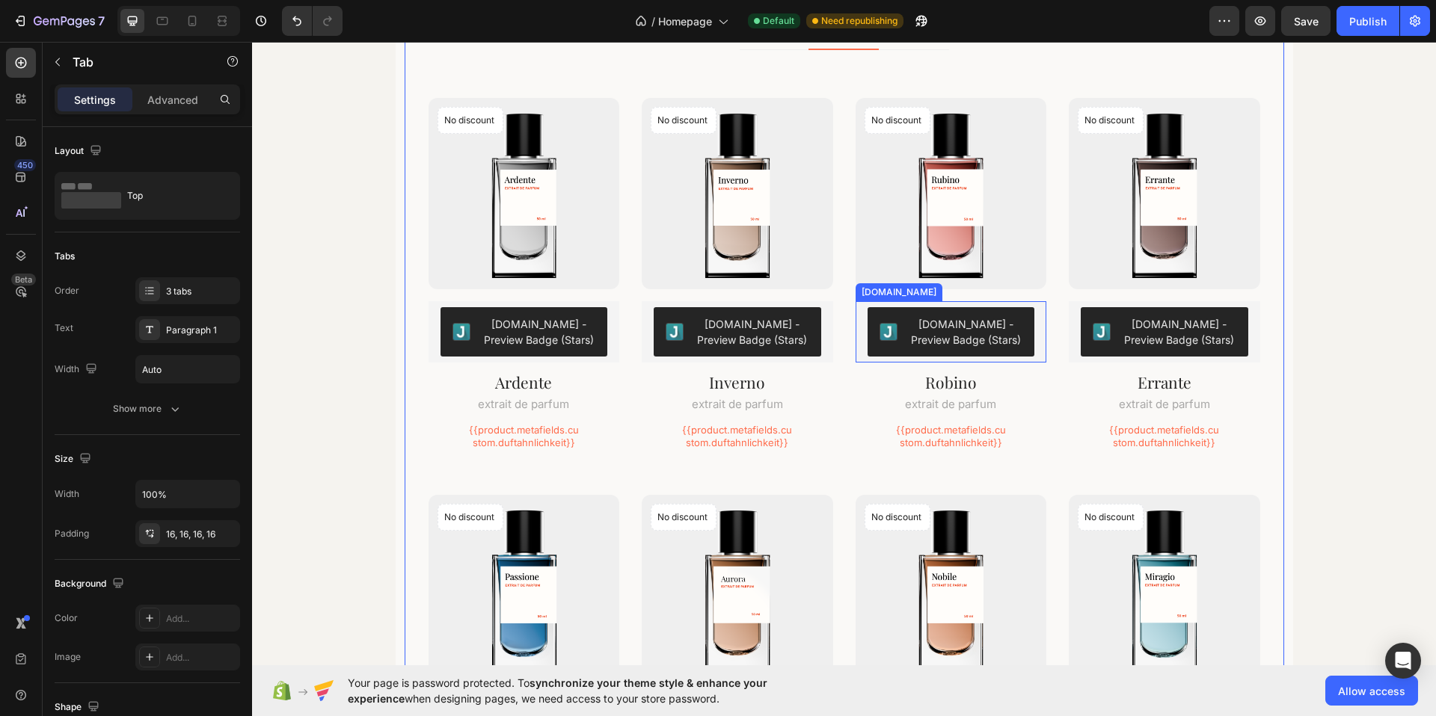
scroll to position [2035, 0]
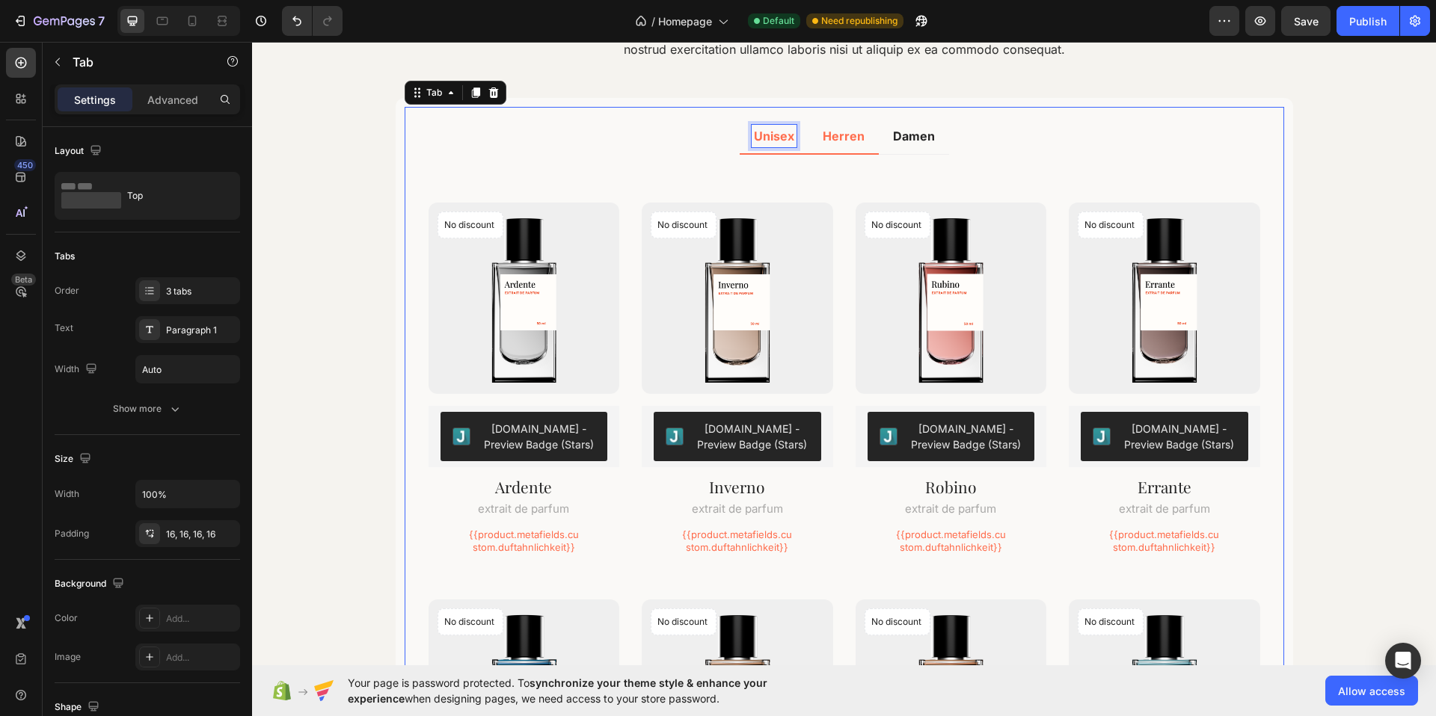
click at [770, 146] on div "Unisex" at bounding box center [774, 136] width 45 height 22
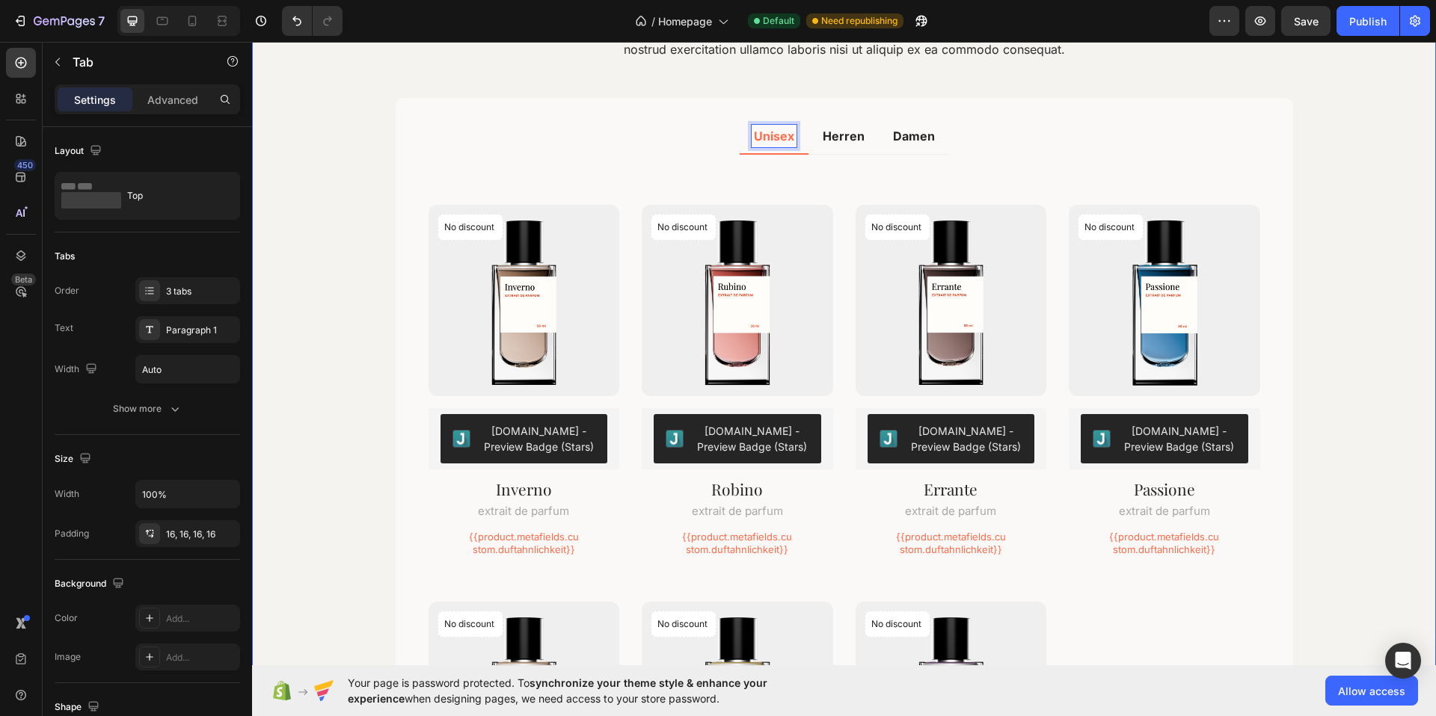
click at [1339, 206] on div "Für jeden der passenden Duft Heading Lorem ipsum dolor sit amet, consectetur ad…" at bounding box center [844, 479] width 1184 height 1087
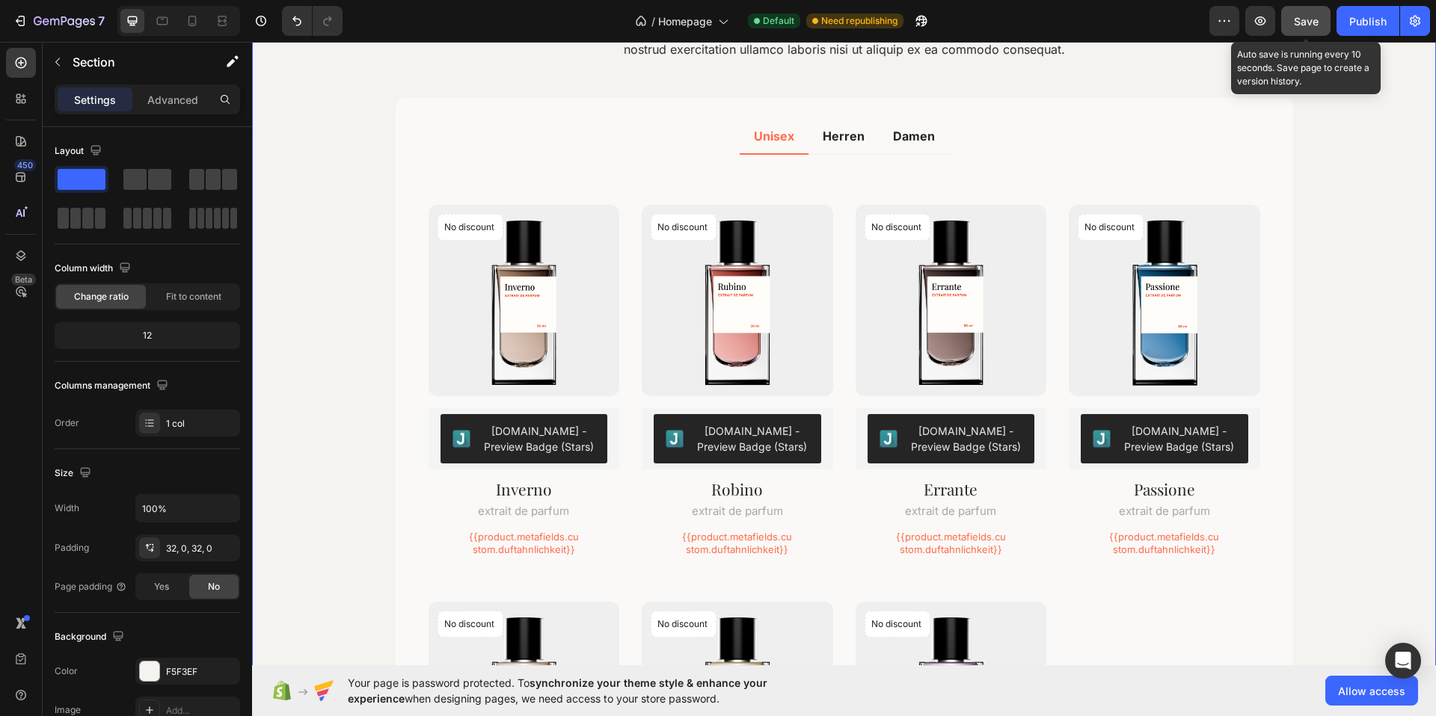
click at [1315, 22] on span "Save" at bounding box center [1306, 21] width 25 height 13
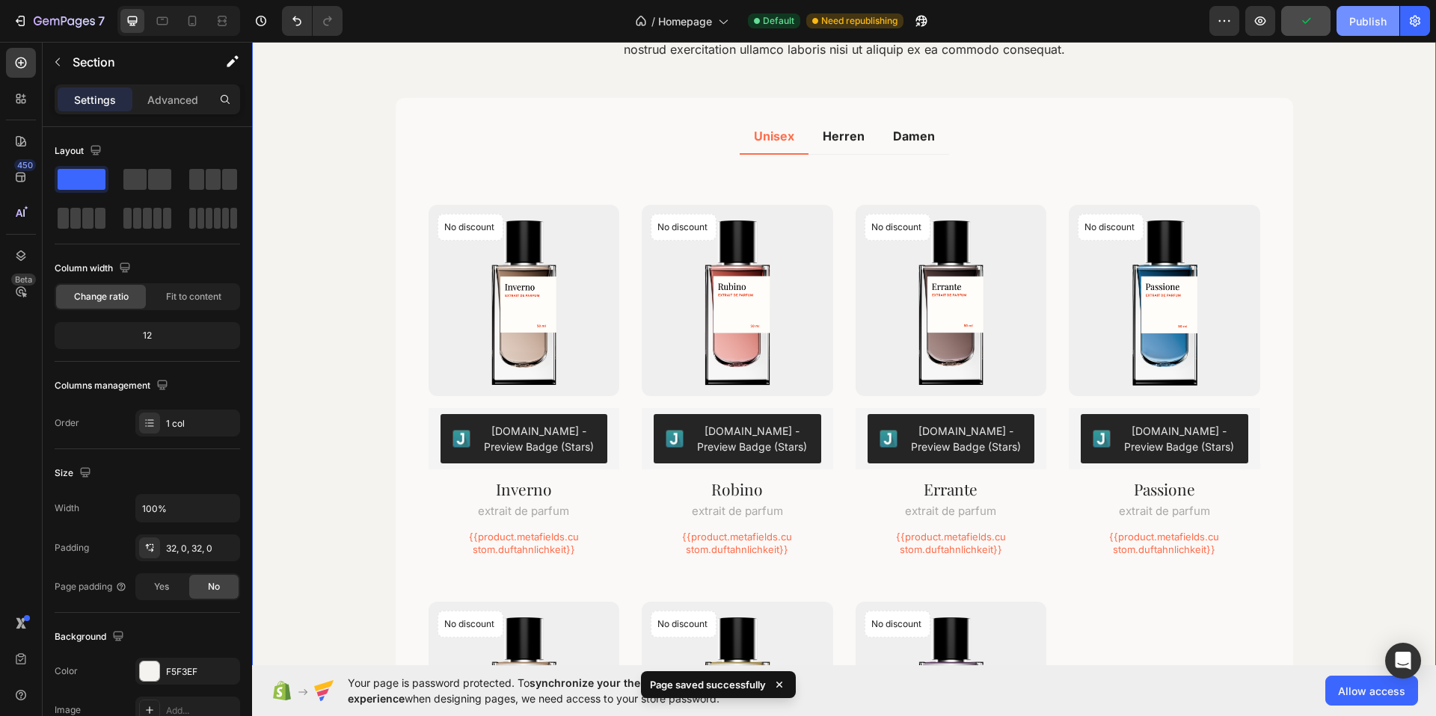
click at [1368, 19] on div "Publish" at bounding box center [1367, 21] width 37 height 16
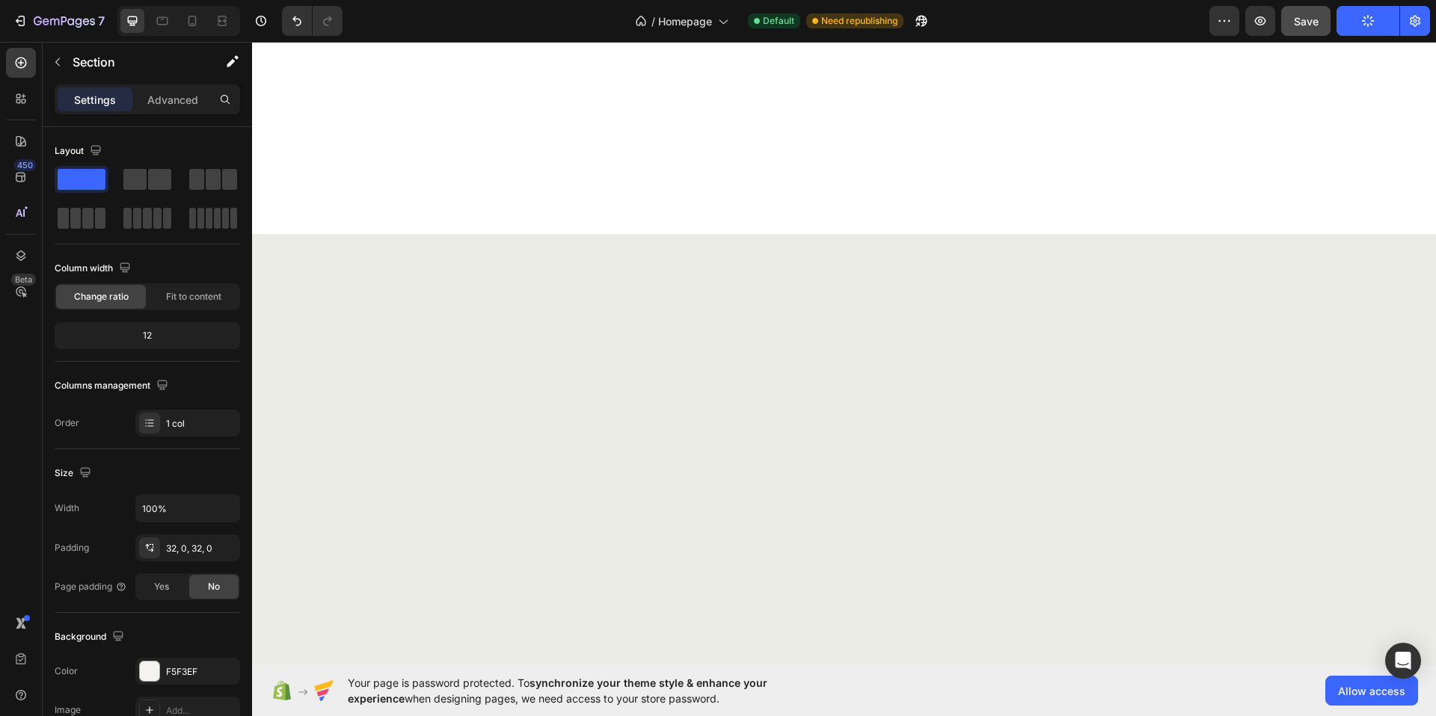
scroll to position [0, 0]
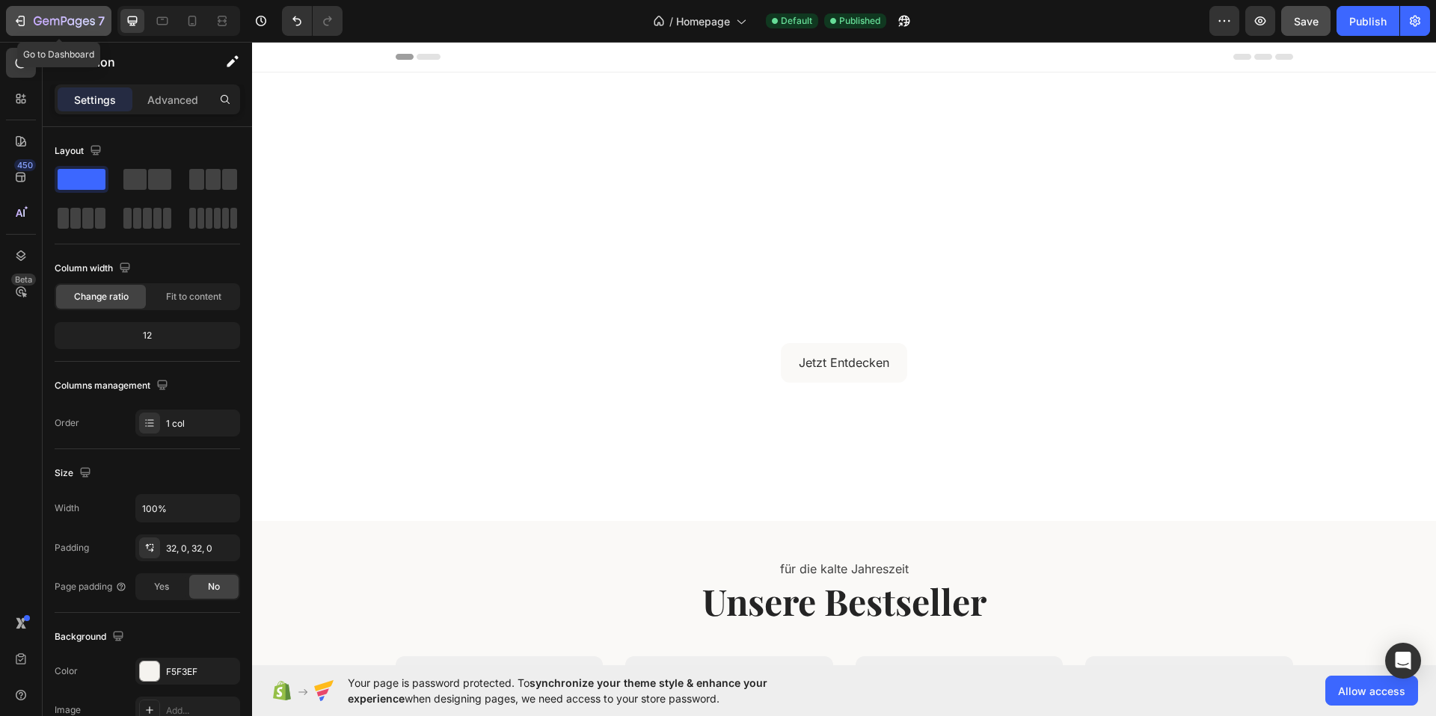
click at [20, 17] on icon "button" at bounding box center [20, 20] width 15 height 15
